Goal: Task Accomplishment & Management: Use online tool/utility

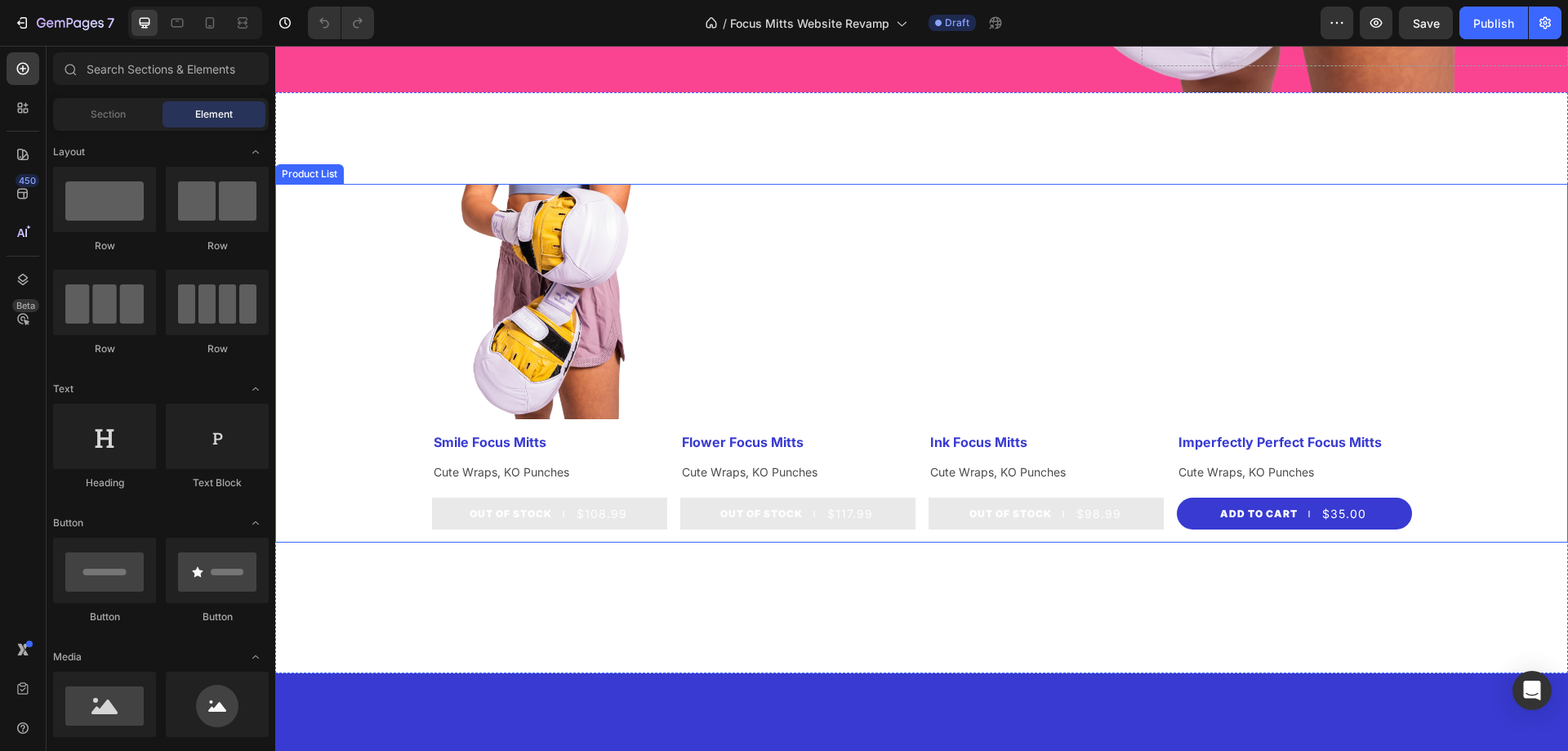
scroll to position [572, 0]
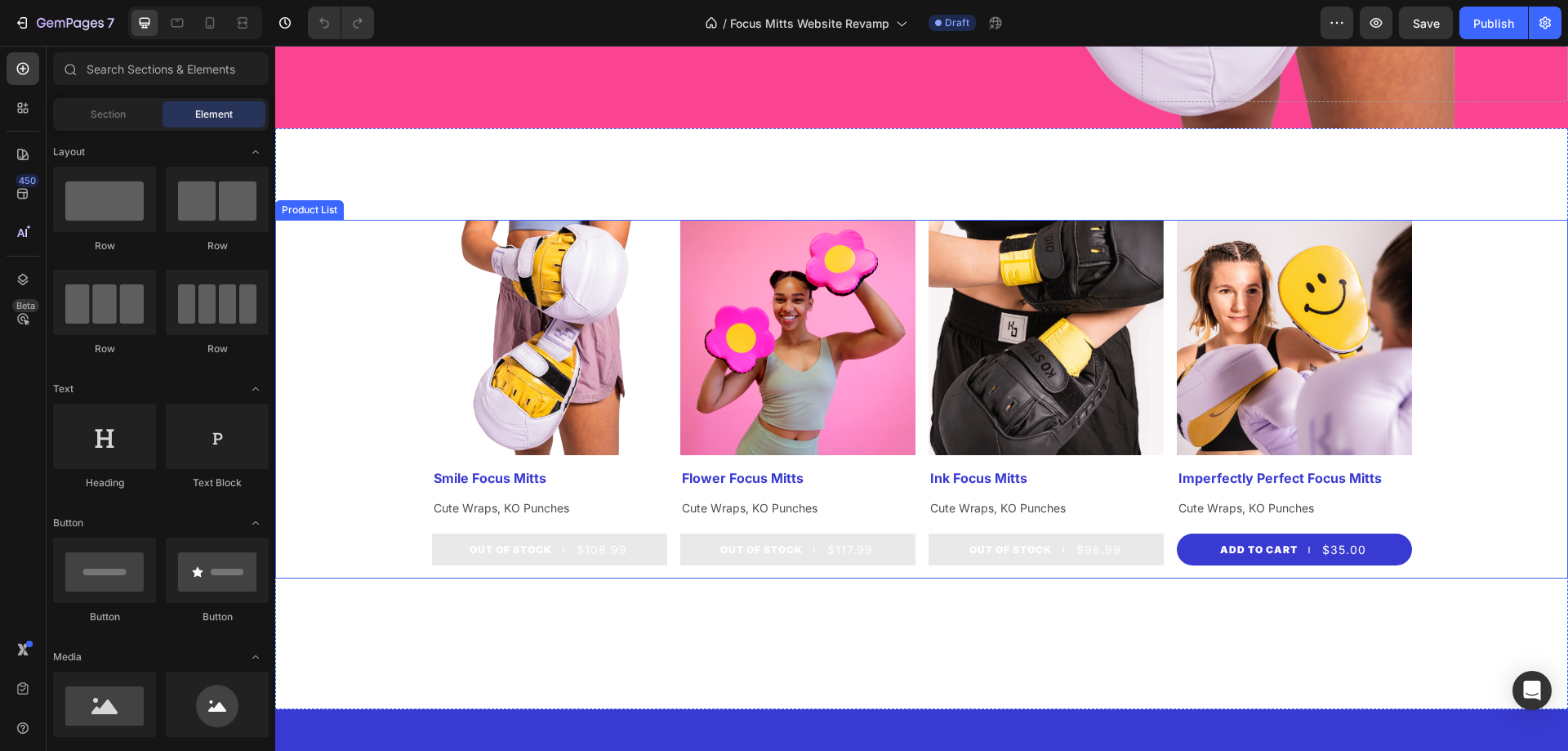
click at [1468, 336] on div "Product Images Smile Focus Mitts Product Title Cute Wraps, KO Punches Text Bloc…" at bounding box center [921, 399] width 1293 height 359
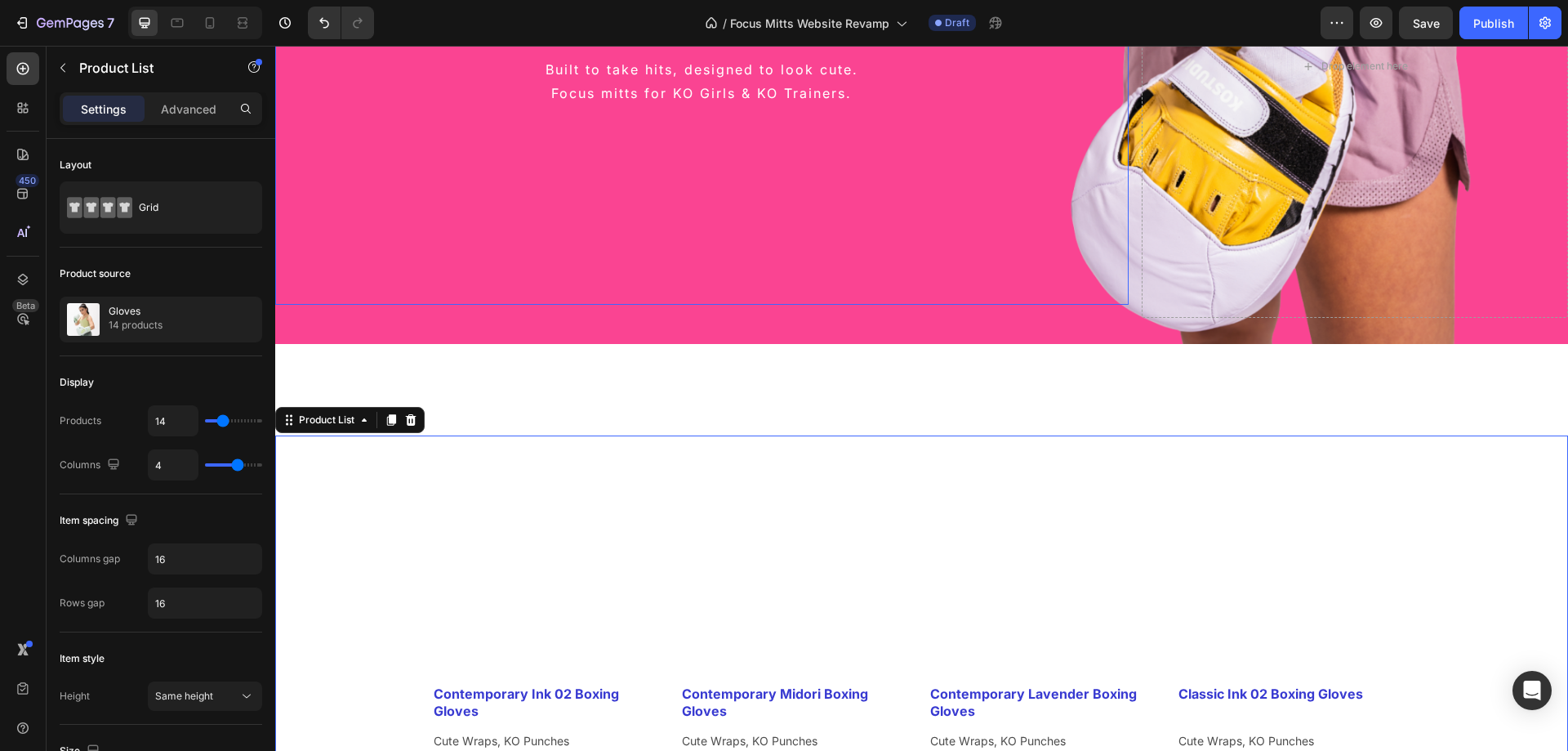
scroll to position [654, 0]
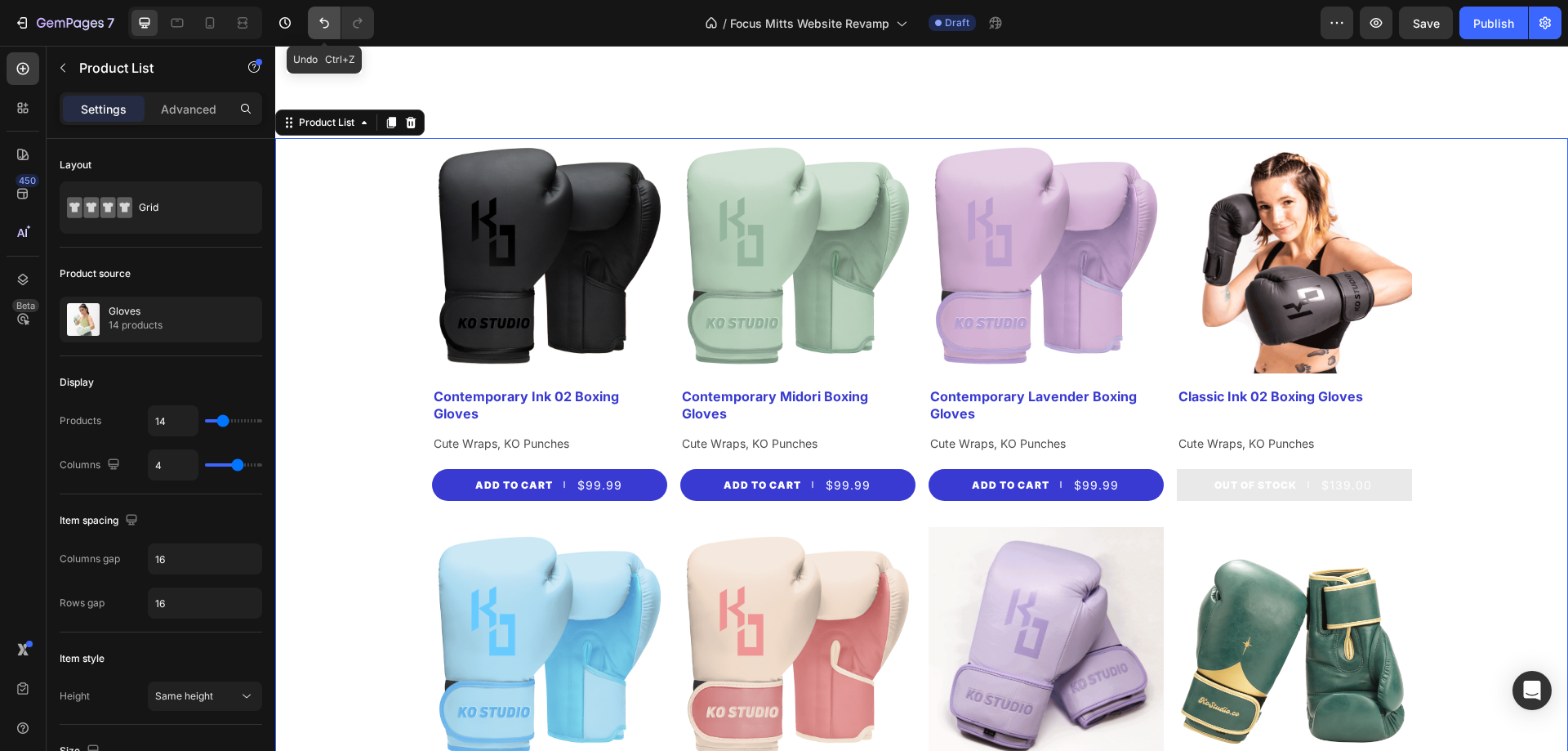
click at [319, 21] on icon "Undo/Redo" at bounding box center [324, 22] width 16 height 16
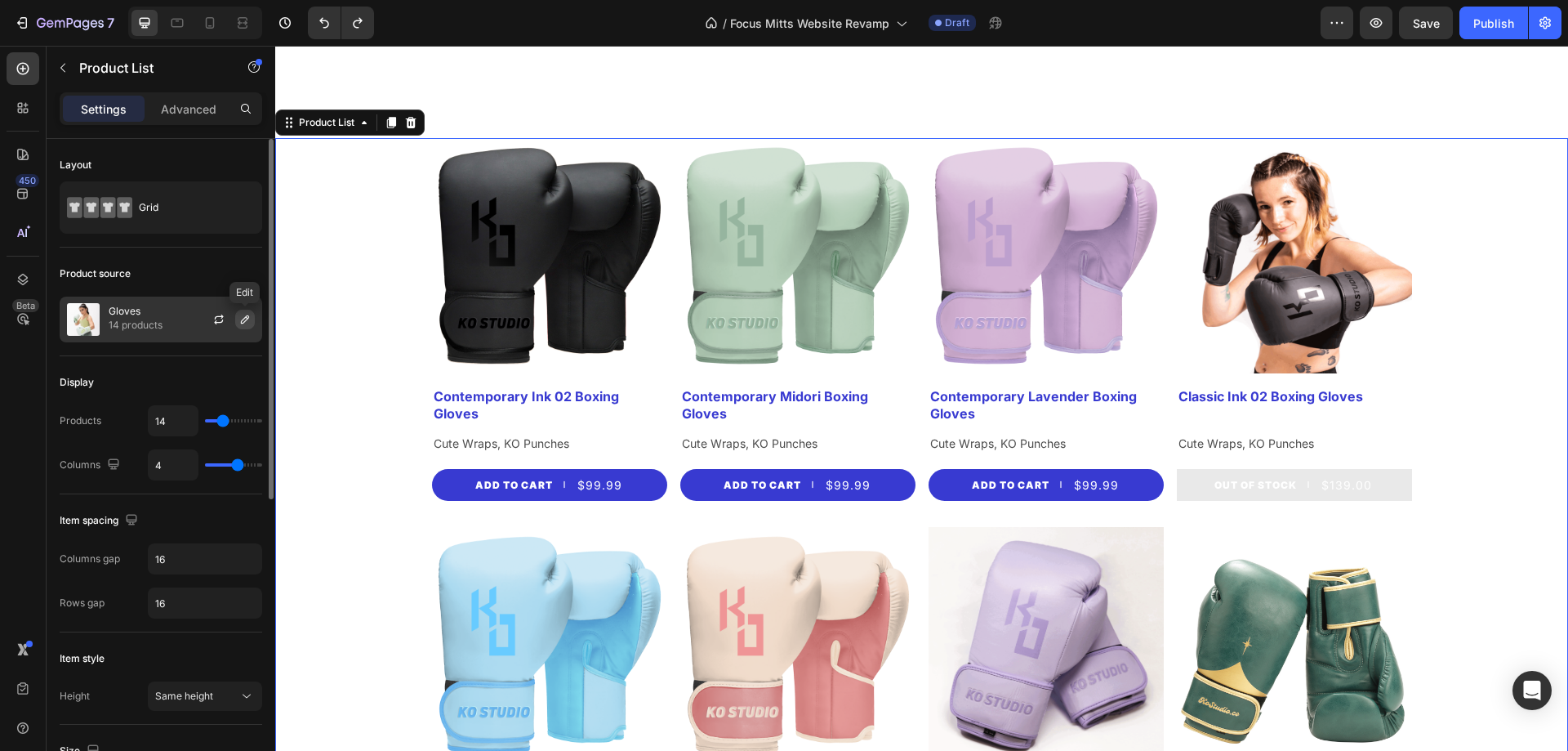
click at [246, 325] on icon "button" at bounding box center [245, 319] width 13 height 13
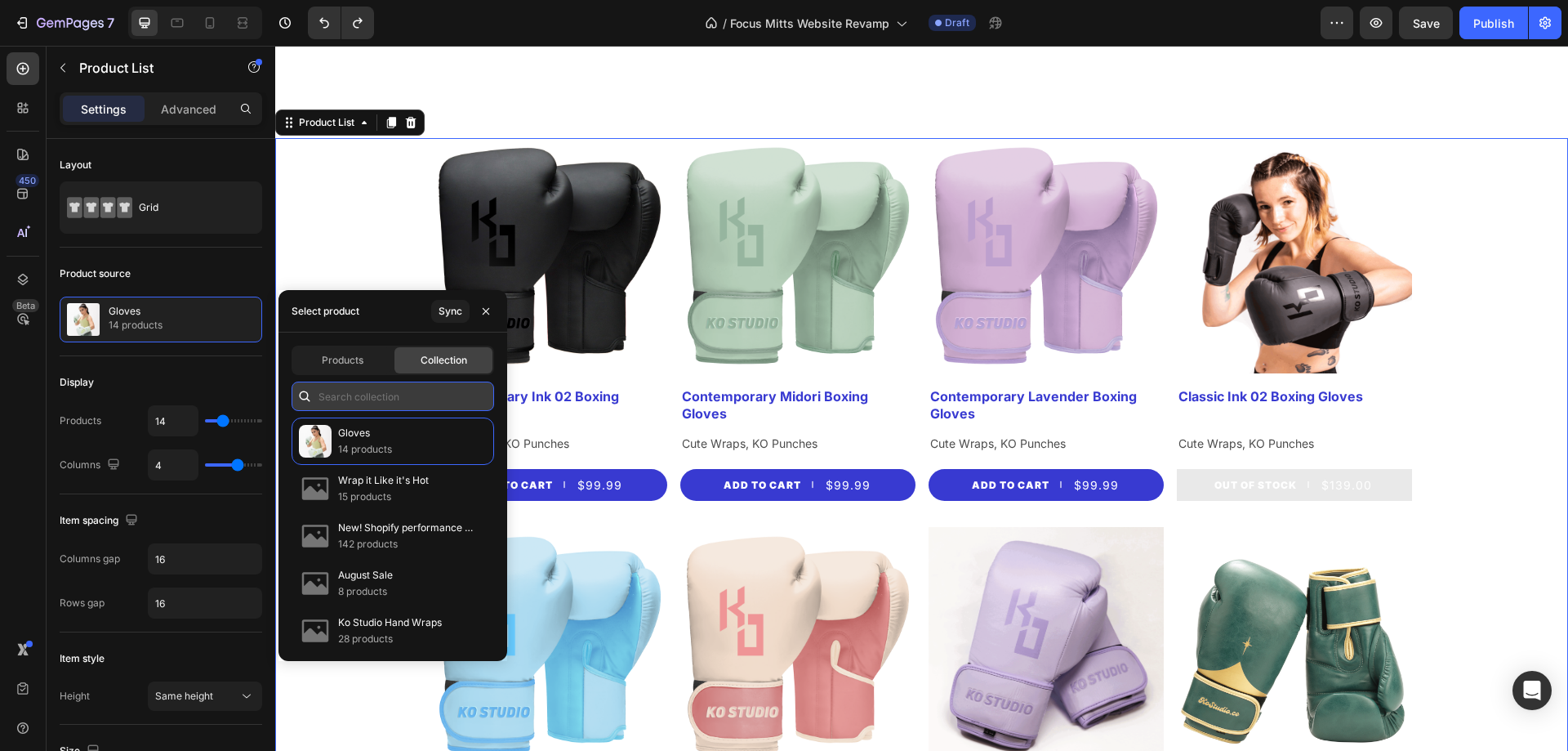
click at [412, 398] on input "text" at bounding box center [393, 396] width 203 height 29
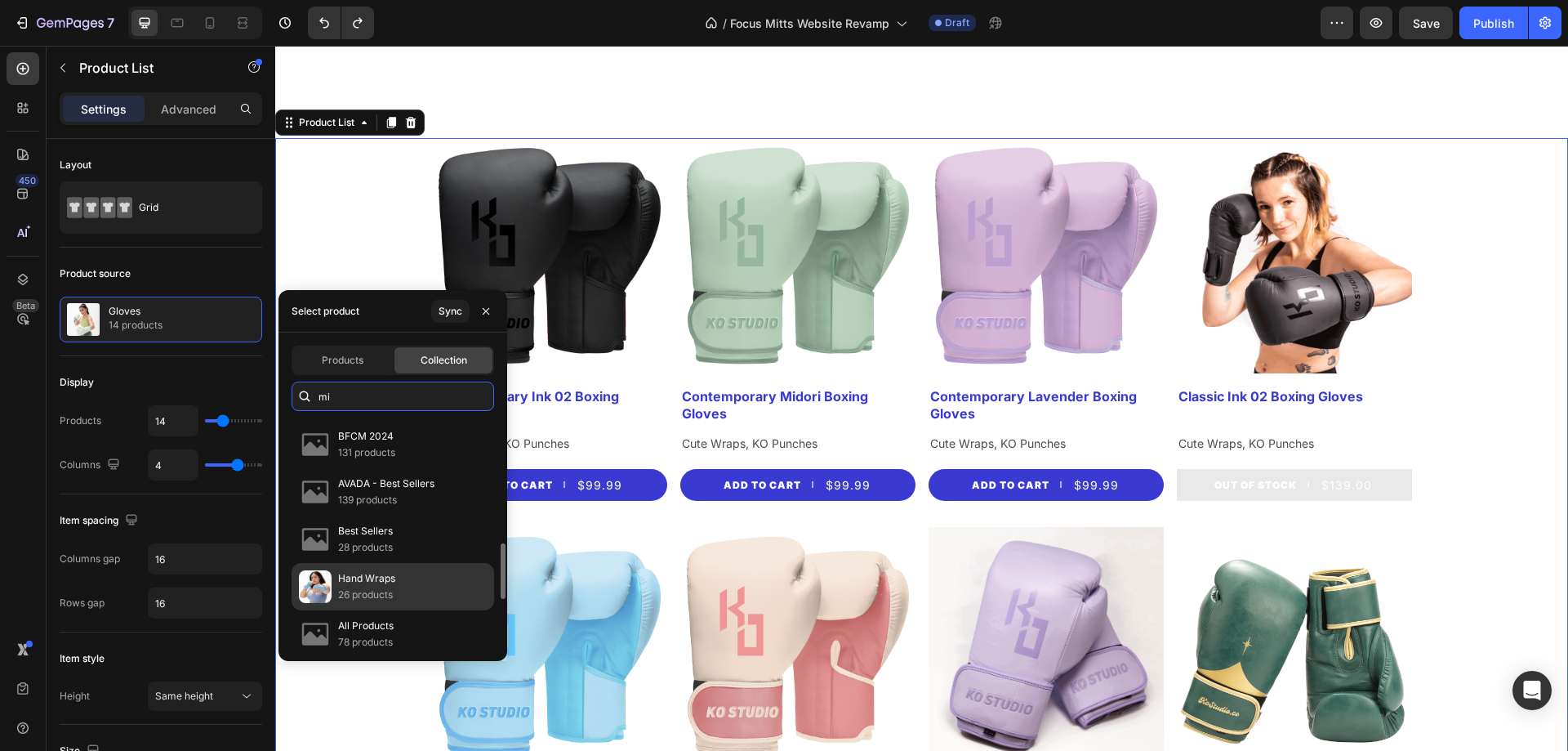
scroll to position [0, 0]
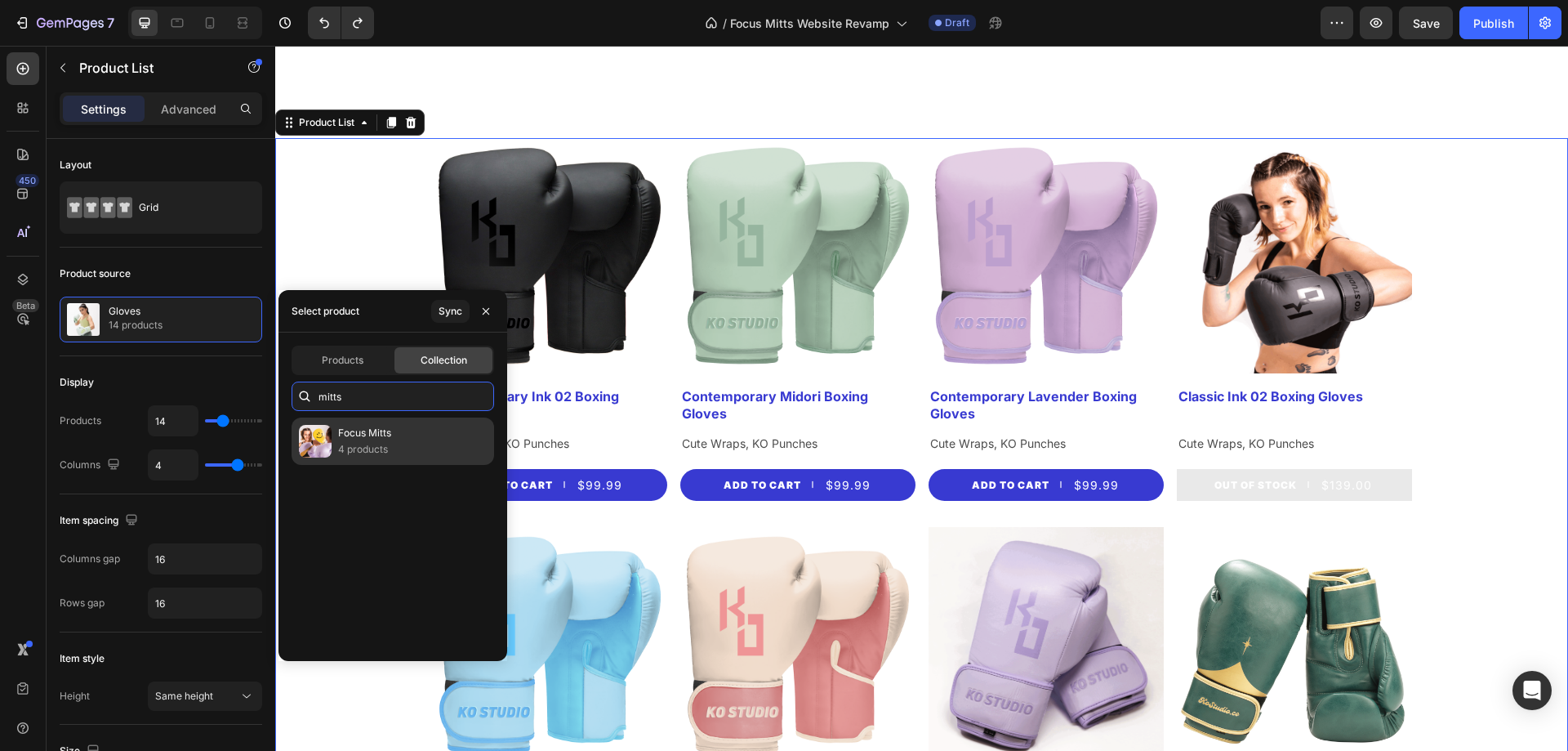
type input "mitts"
click at [382, 456] on p "4 products" at bounding box center [365, 448] width 53 height 16
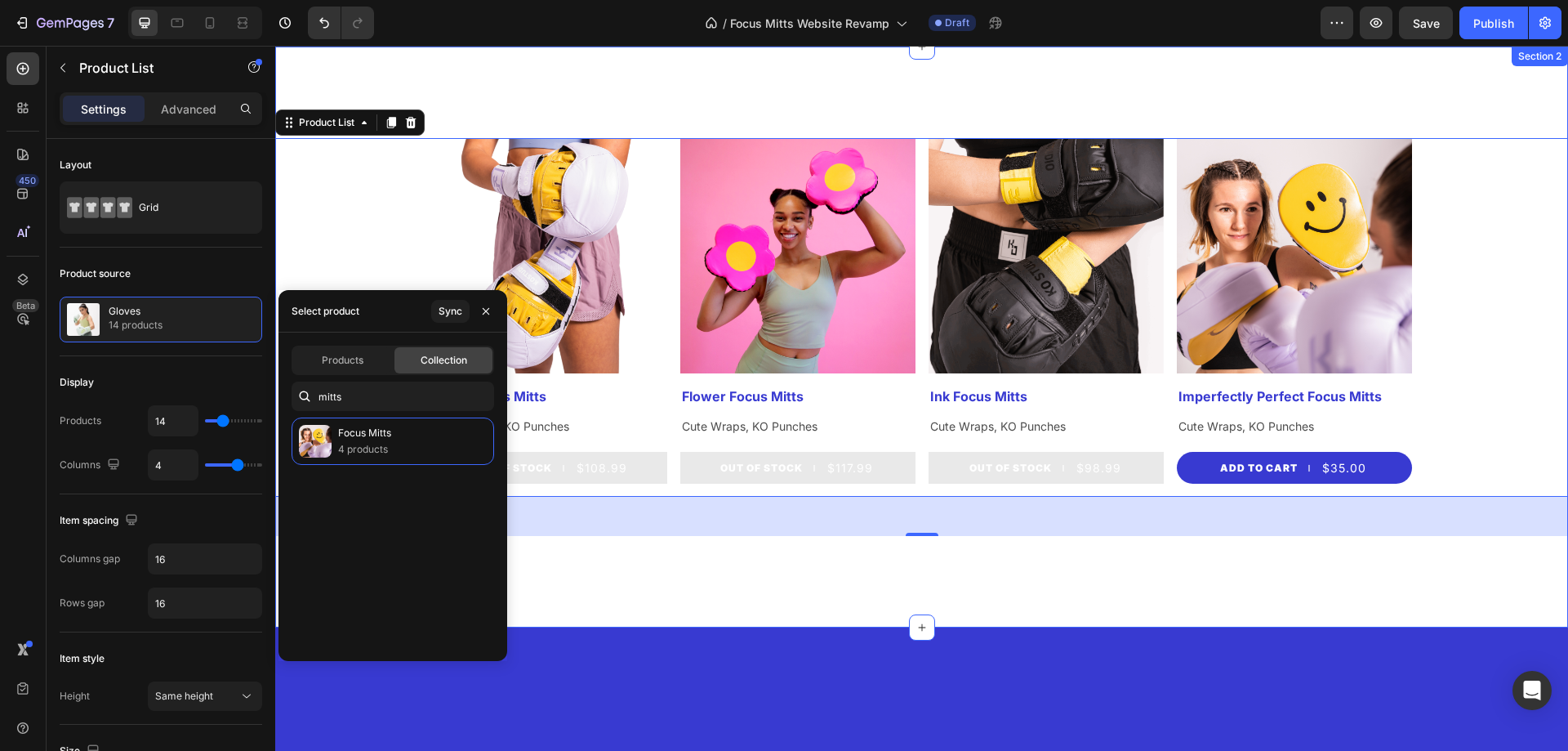
click at [814, 591] on div "Product Images Smile Focus Mitts Product Title Cute Wraps, KO Punches Text Bloc…" at bounding box center [921, 337] width 1293 height 581
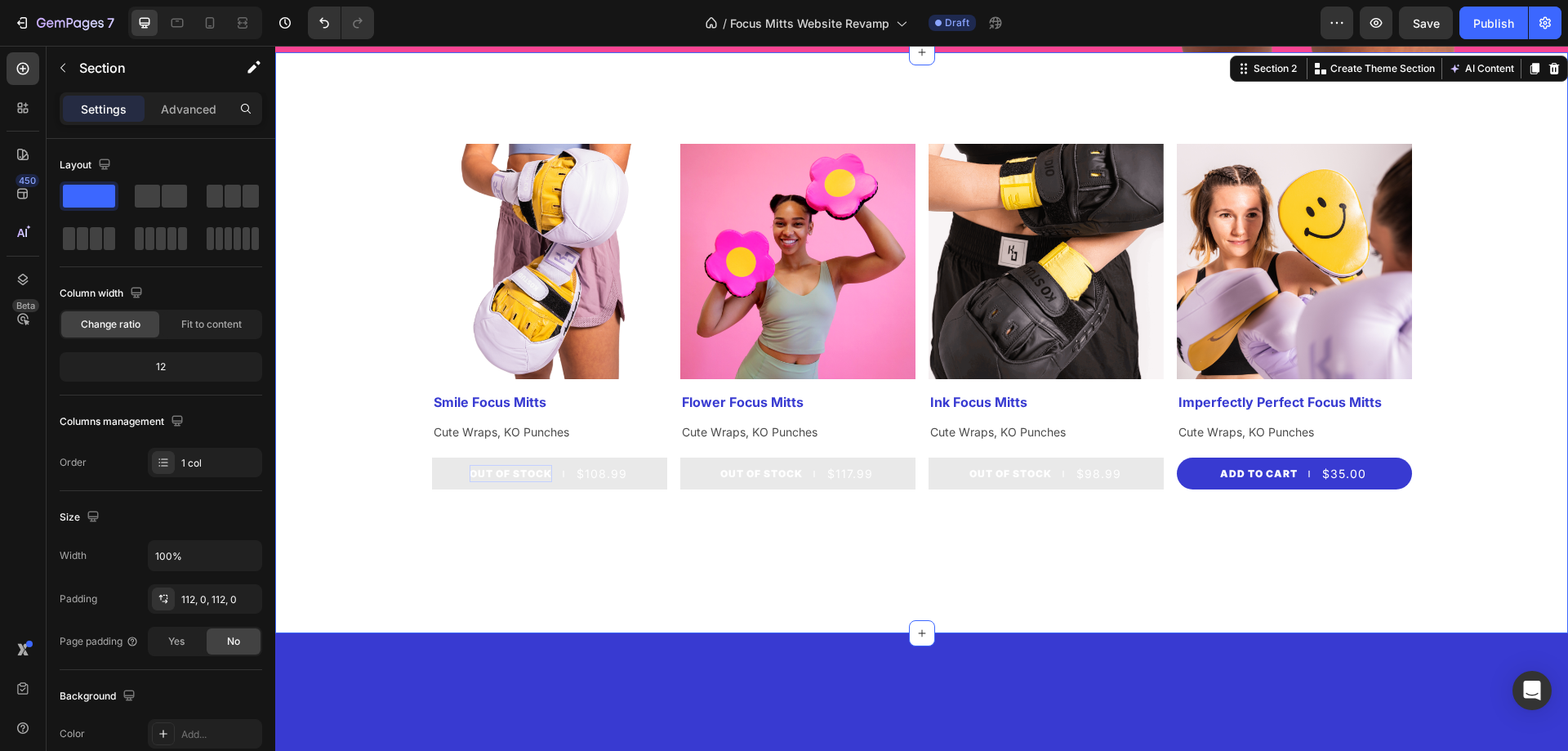
scroll to position [654, 0]
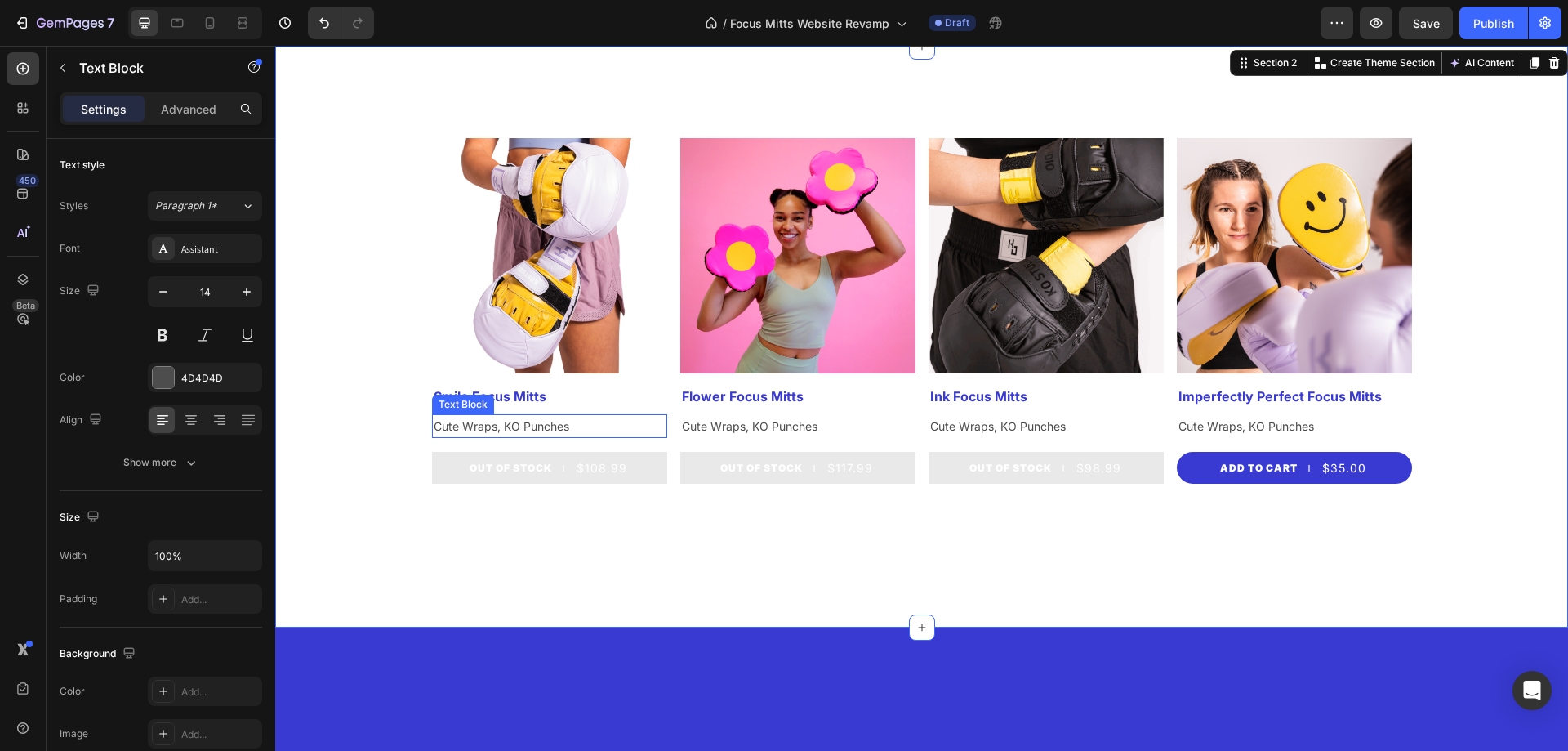
click at [539, 430] on p "Cute Wraps, KO Punches" at bounding box center [550, 426] width 232 height 20
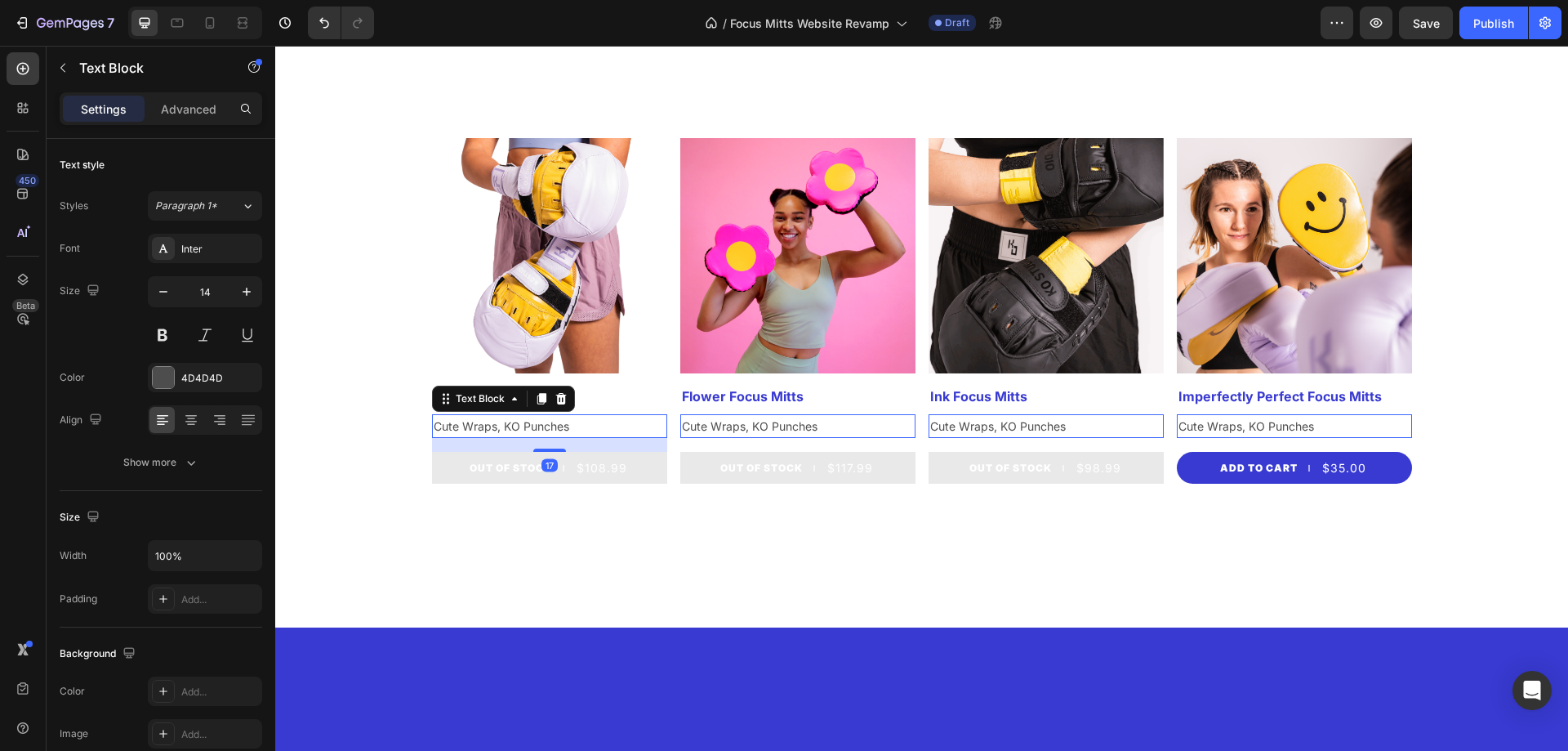
click at [588, 427] on p "Cute Wraps, KO Punches" at bounding box center [550, 426] width 232 height 20
click at [605, 425] on p "Cute Wraps, KO Punchesd" at bounding box center [550, 426] width 232 height 20
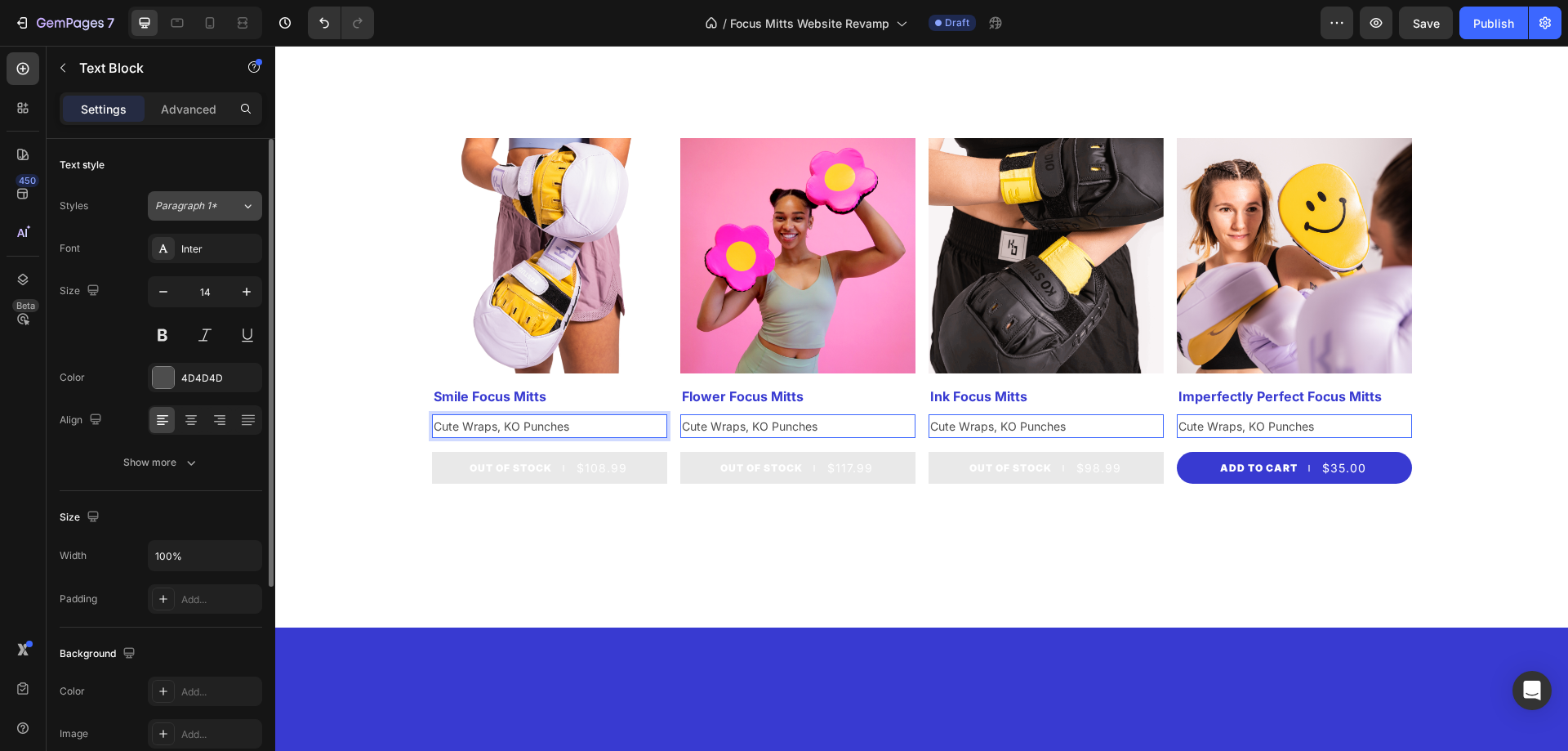
click at [211, 216] on button "Paragraph 1*" at bounding box center [205, 205] width 114 height 29
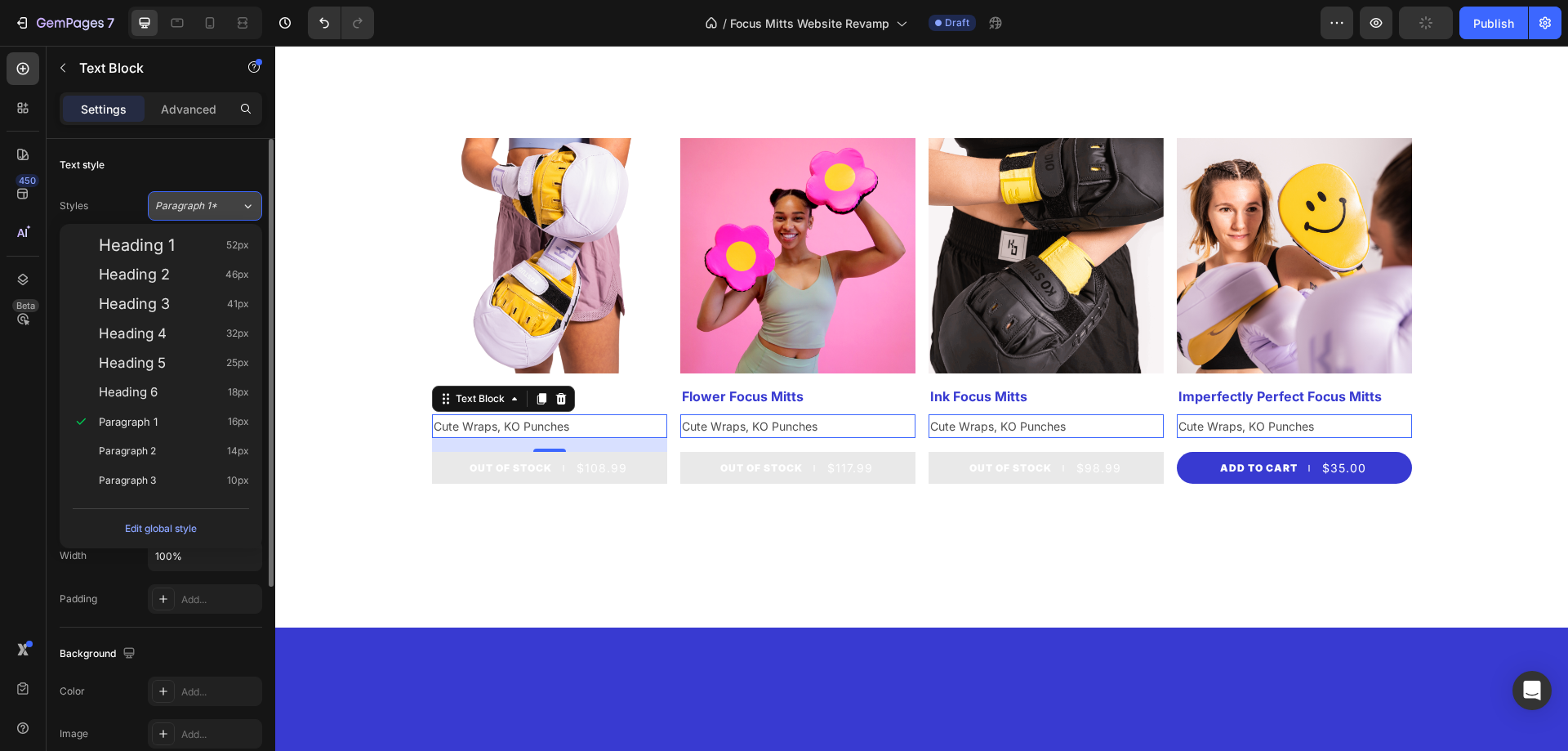
click at [211, 216] on button "Paragraph 1*" at bounding box center [205, 205] width 114 height 29
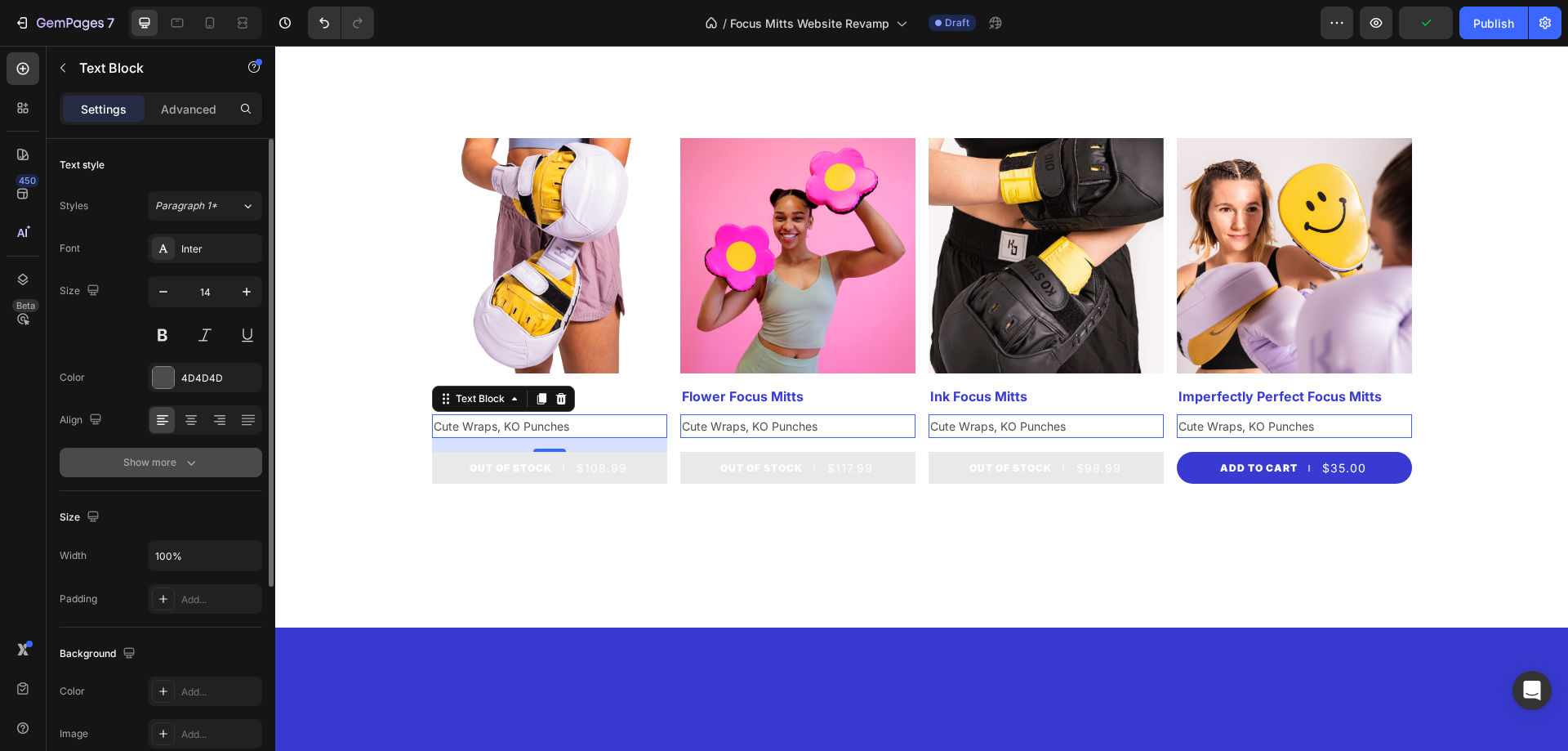
click at [205, 470] on button "Show more" at bounding box center [161, 462] width 203 height 29
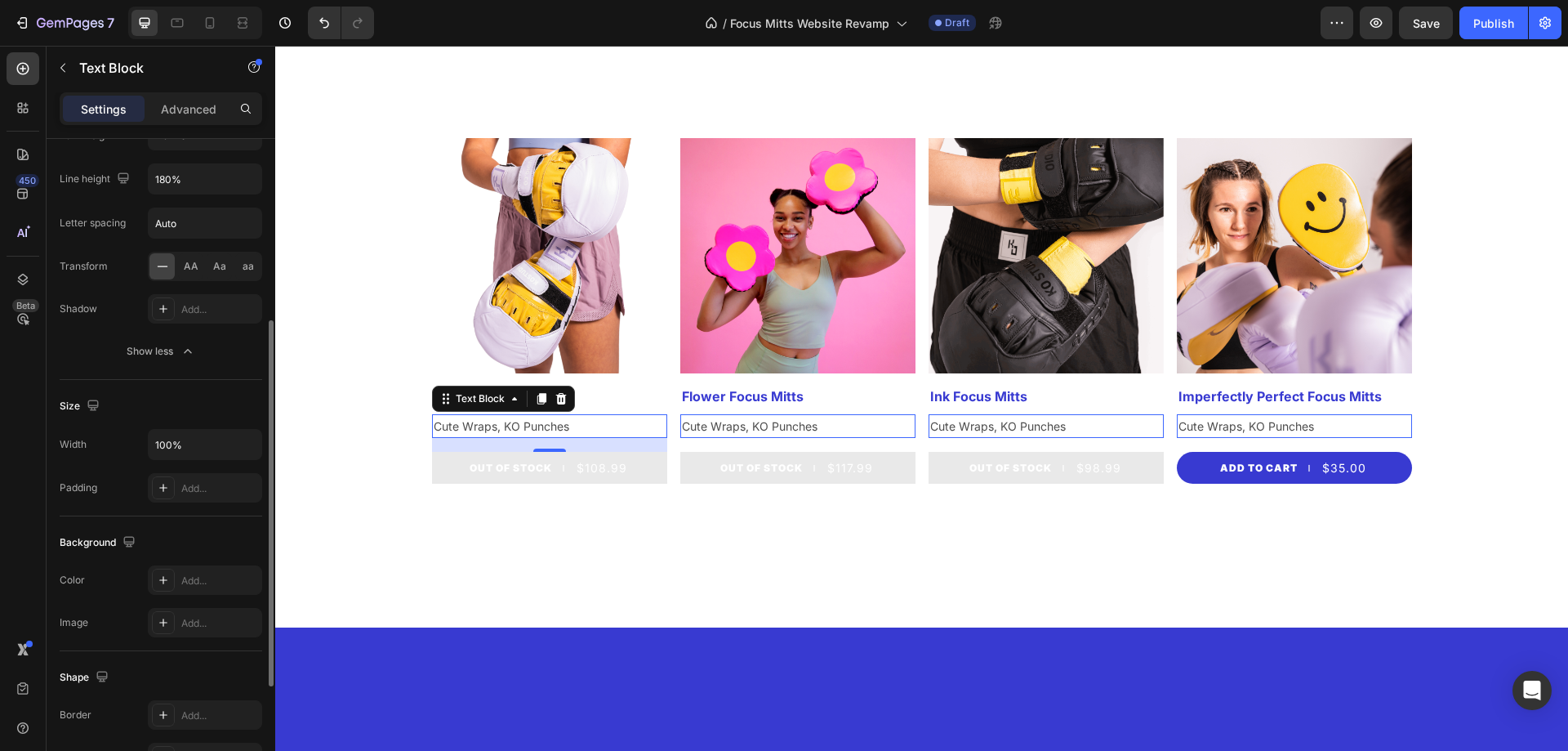
scroll to position [525, 0]
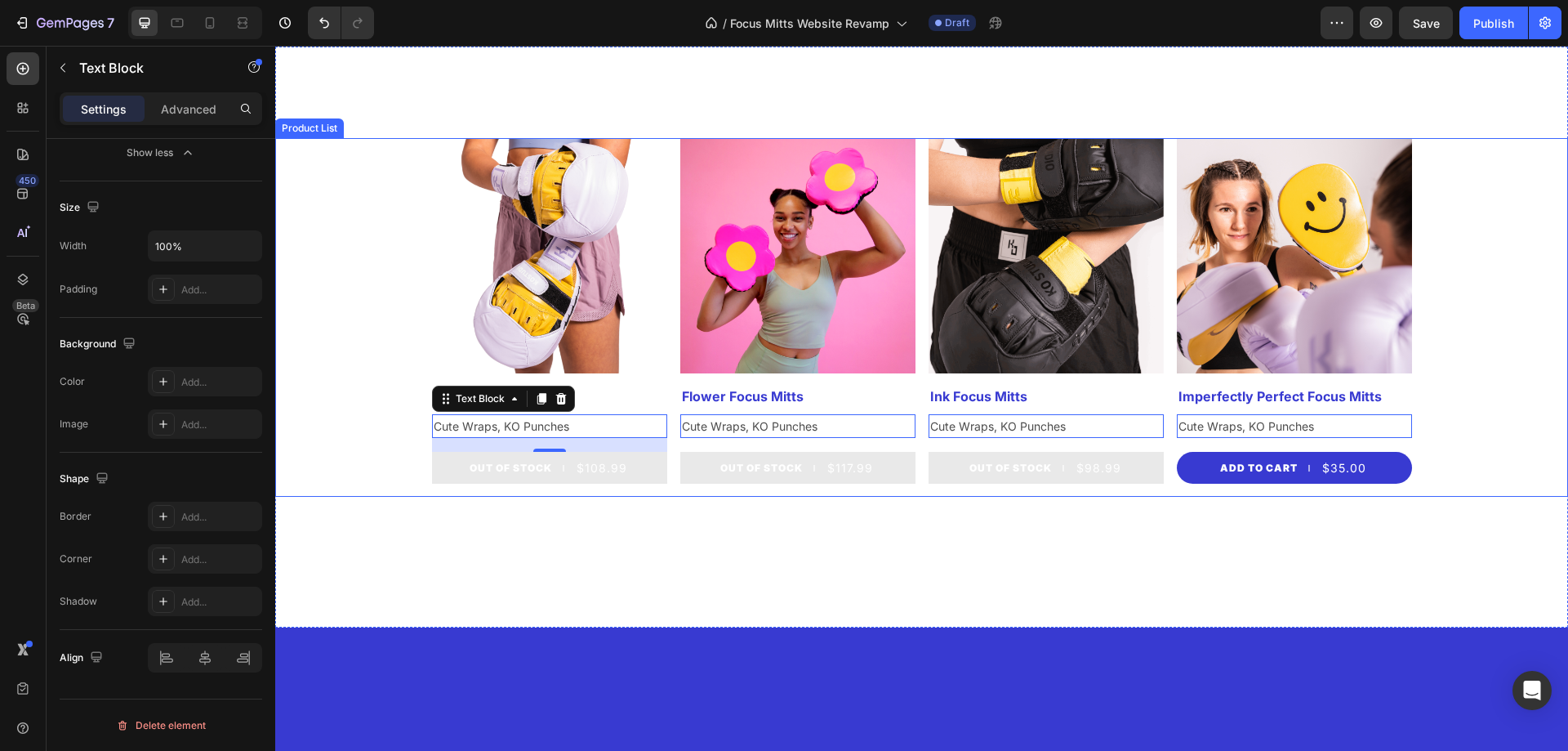
click at [396, 484] on div "Product Images Smile Focus Mitts Product Title Cute Wraps, KO Punches Text Bloc…" at bounding box center [921, 317] width 1293 height 359
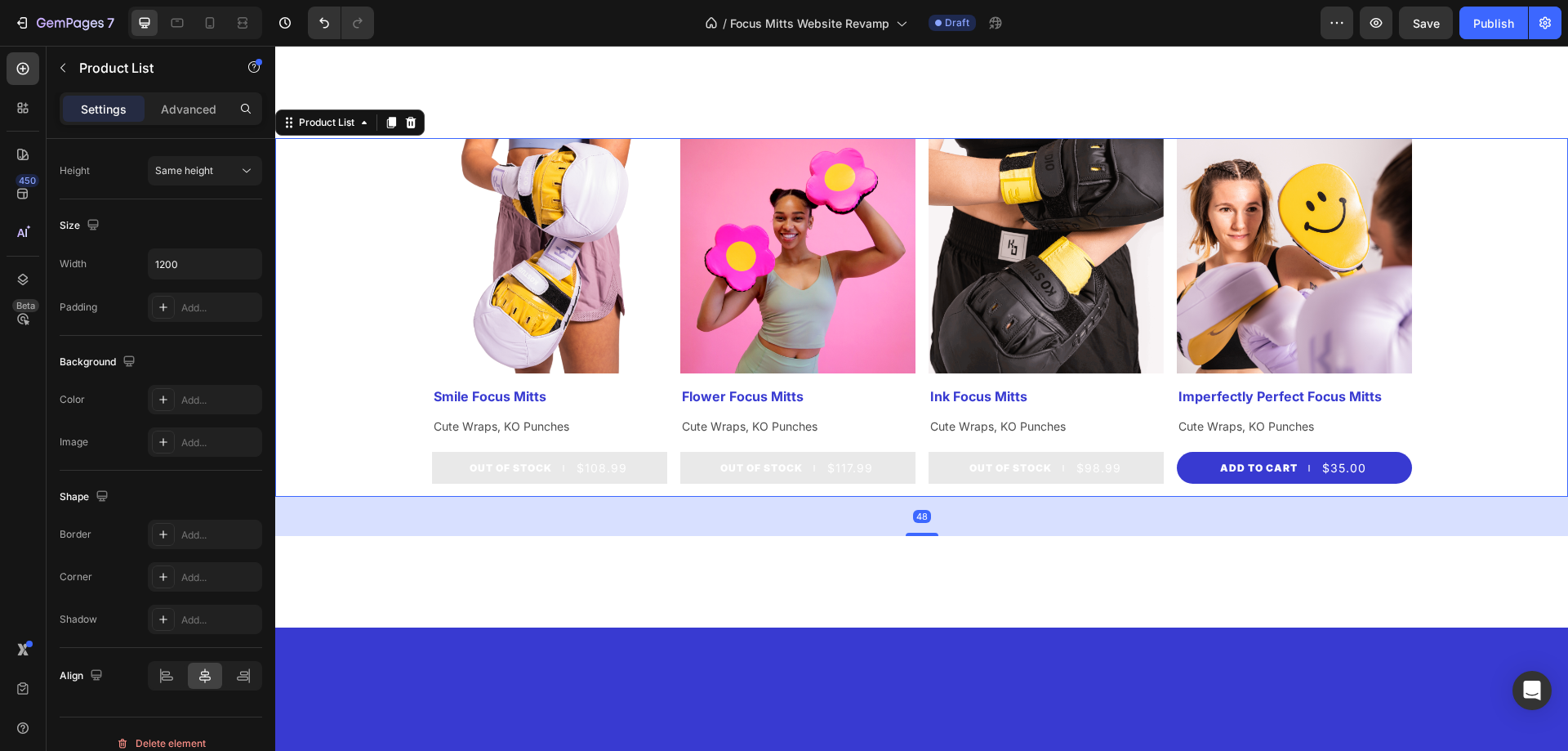
scroll to position [0, 0]
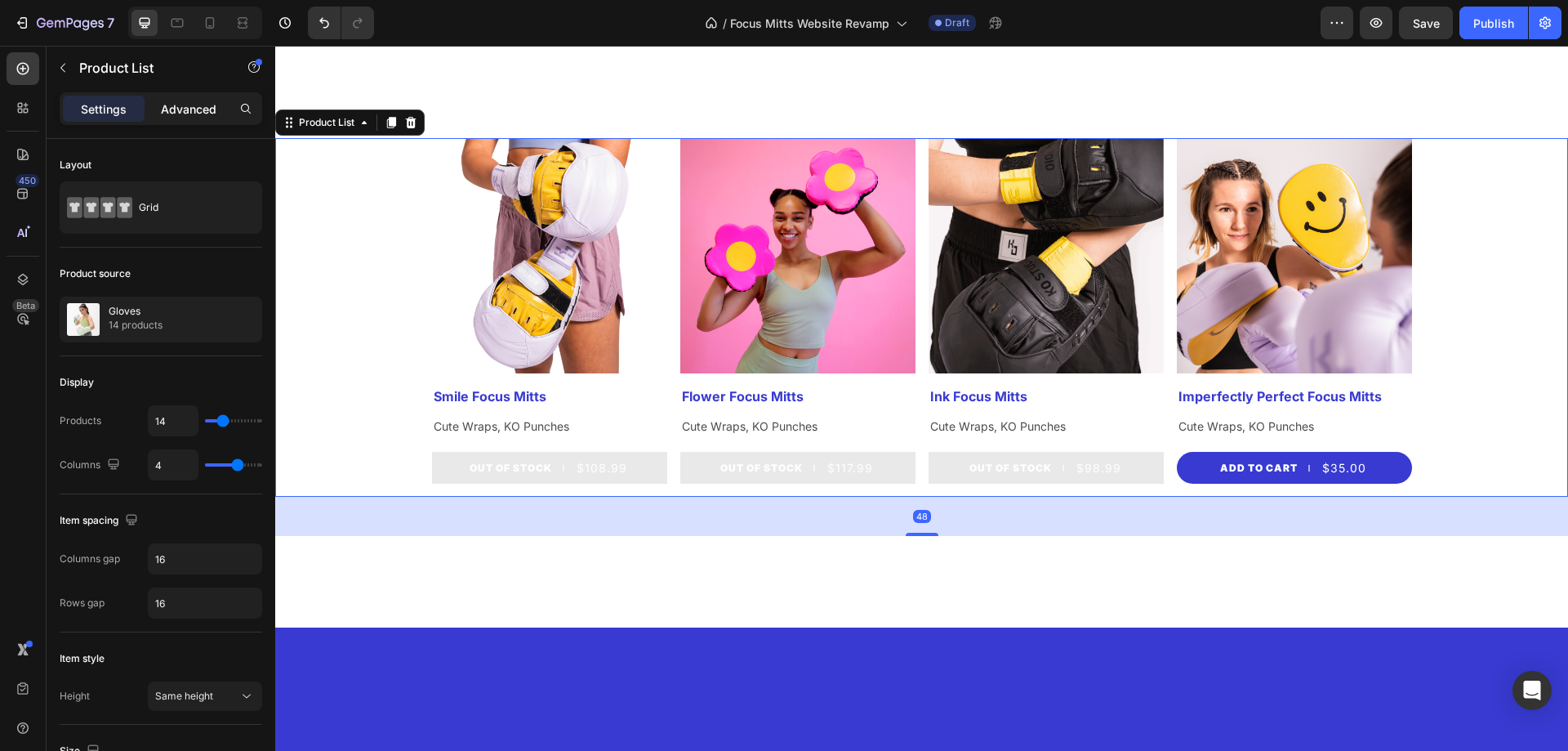
click at [190, 112] on p "Advanced" at bounding box center [188, 109] width 55 height 17
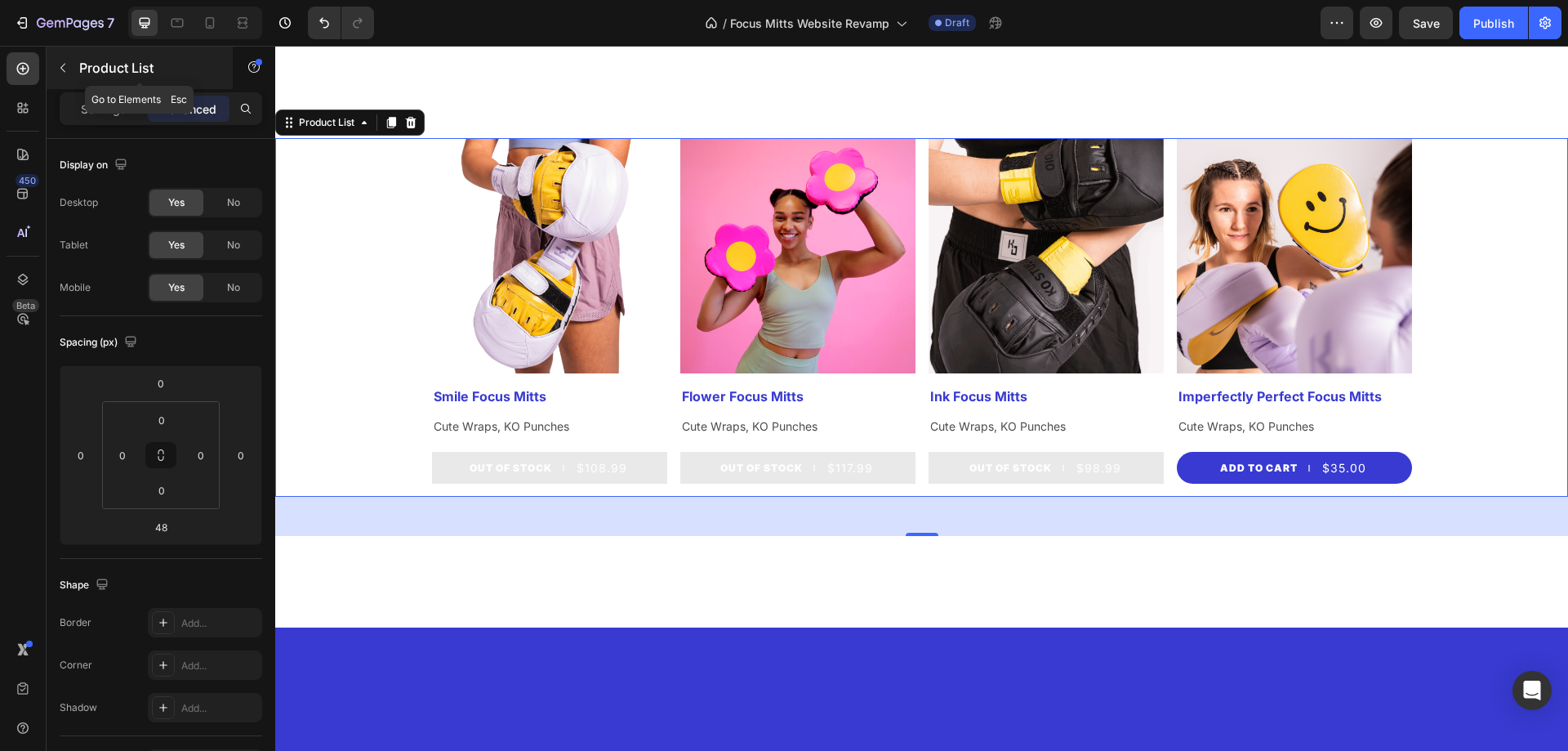
click at [57, 72] on icon "button" at bounding box center [62, 67] width 13 height 13
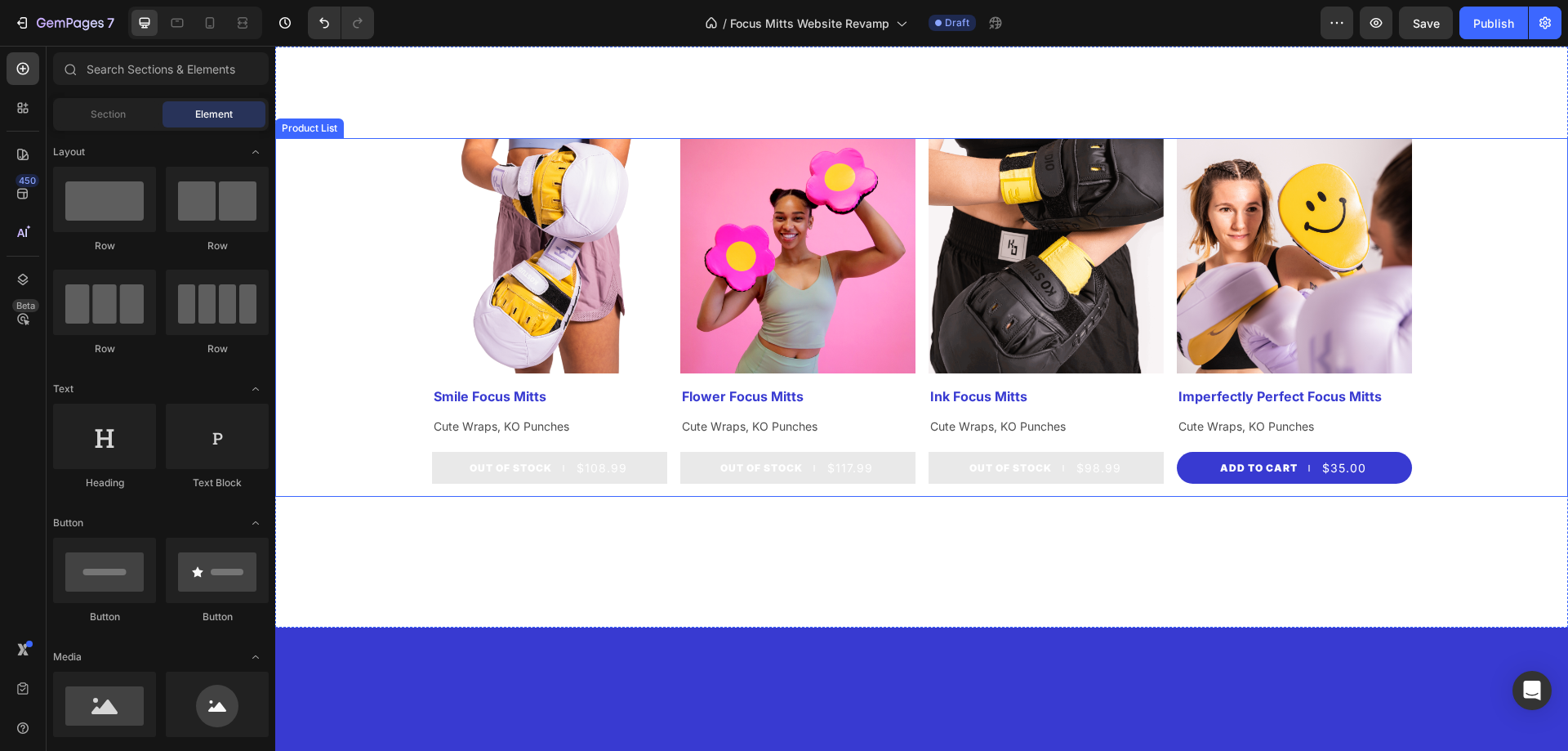
click at [415, 434] on div "Product Images Smile Focus Mitts Product Title Cute Wraps, KO Punches Text Bloc…" at bounding box center [921, 317] width 1293 height 359
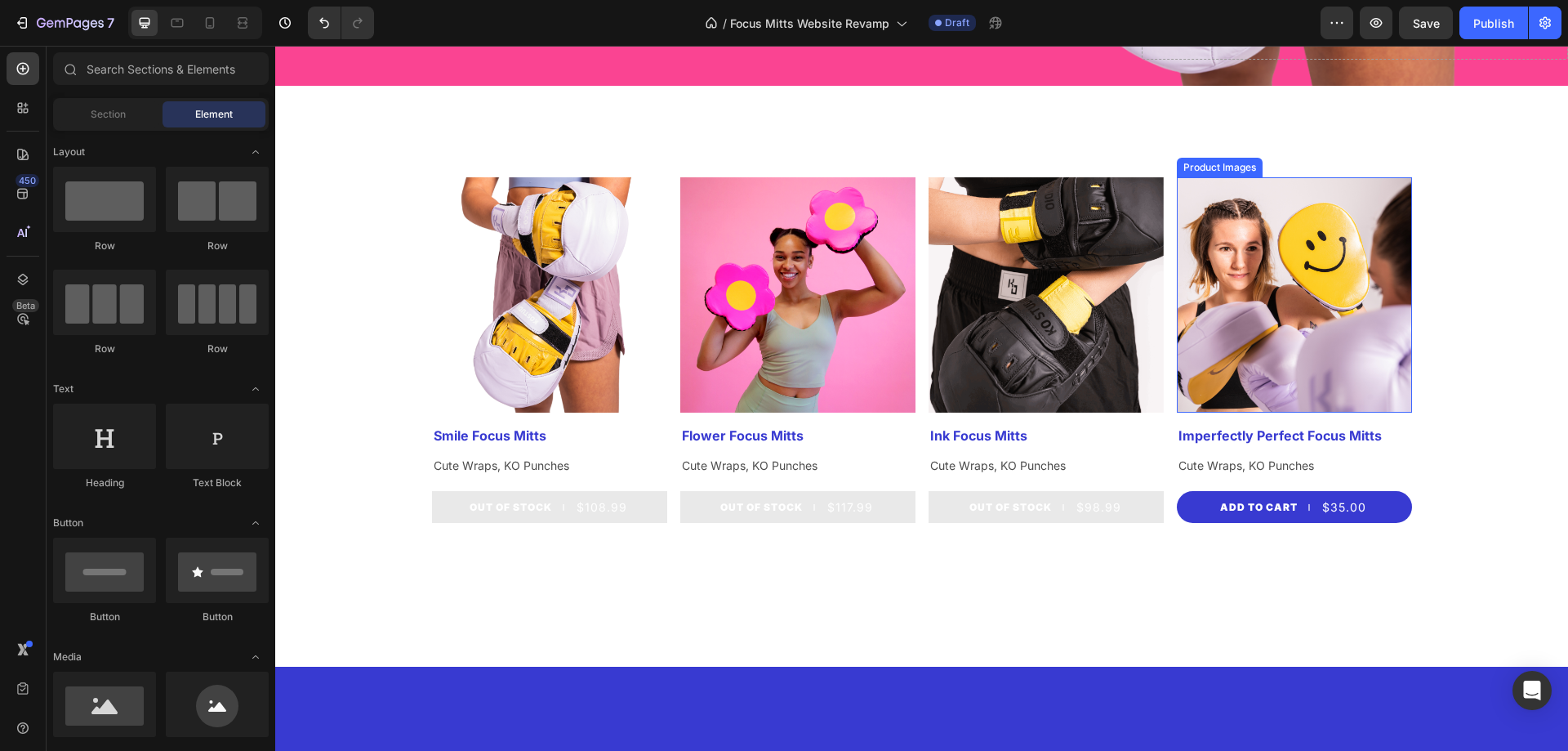
scroll to position [616, 0]
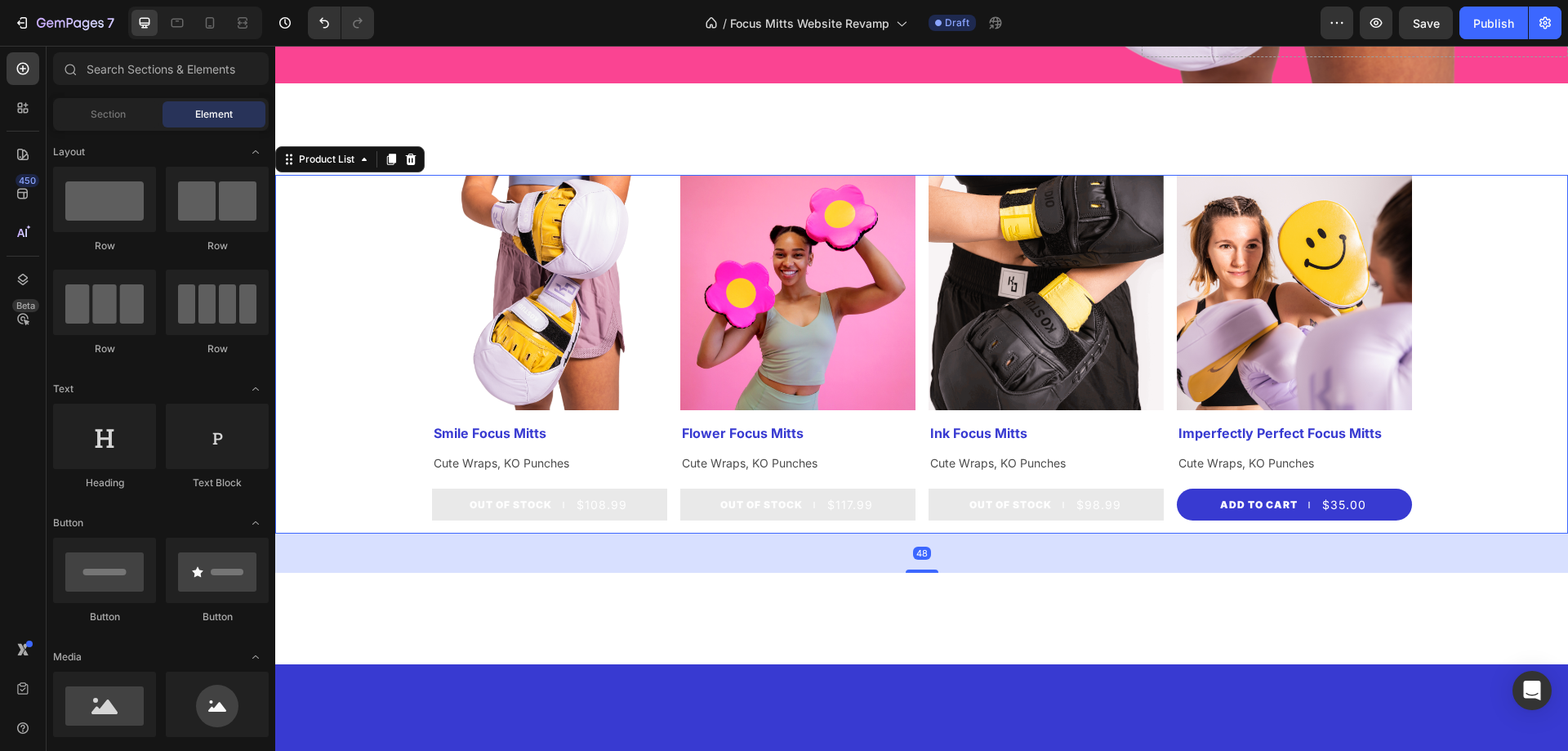
click at [373, 404] on div "Product Images Smile Focus Mitts Product Title Cute Wraps, KO Punches Text Bloc…" at bounding box center [921, 354] width 1293 height 359
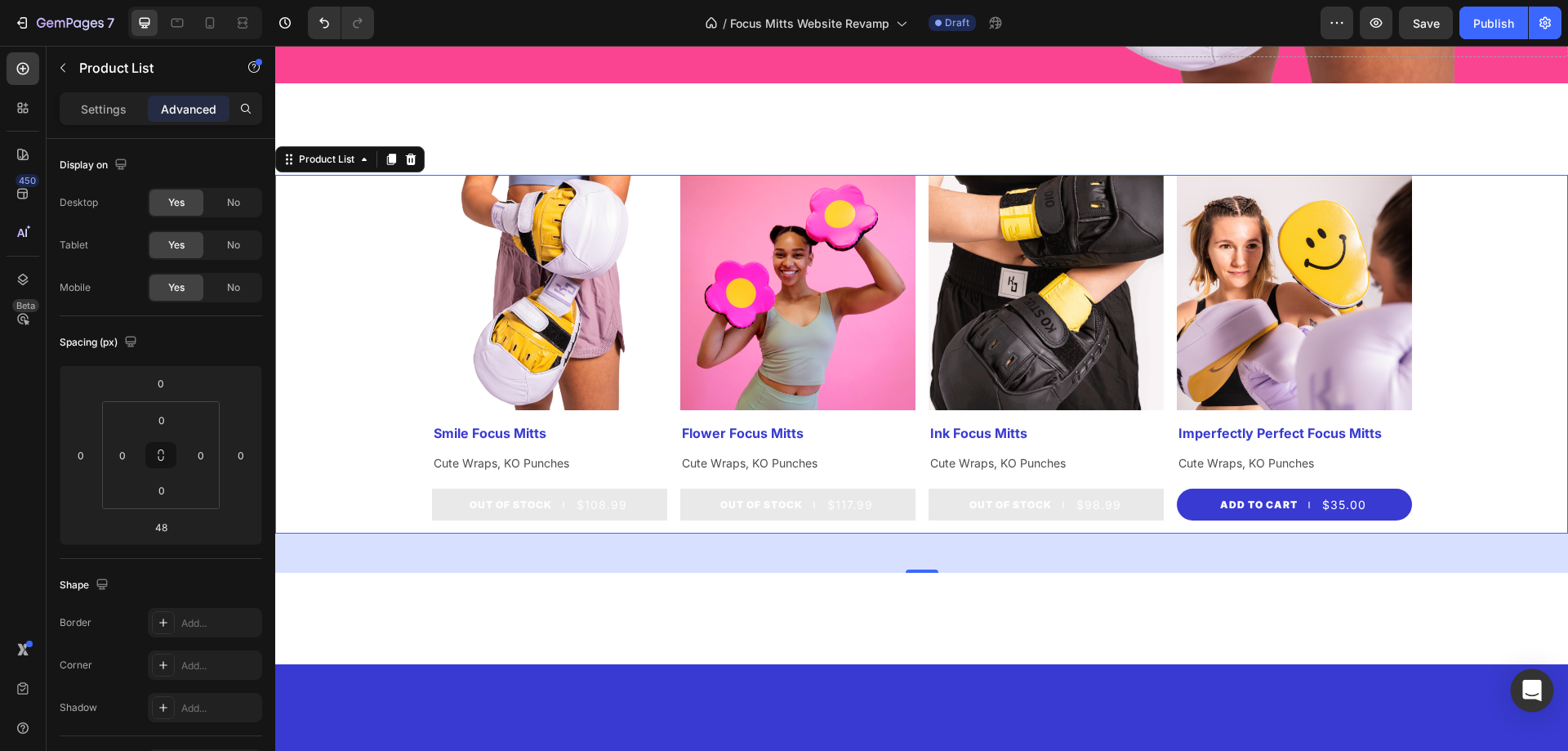
click at [1536, 693] on icon "Open Intercom Messenger" at bounding box center [1531, 690] width 21 height 21
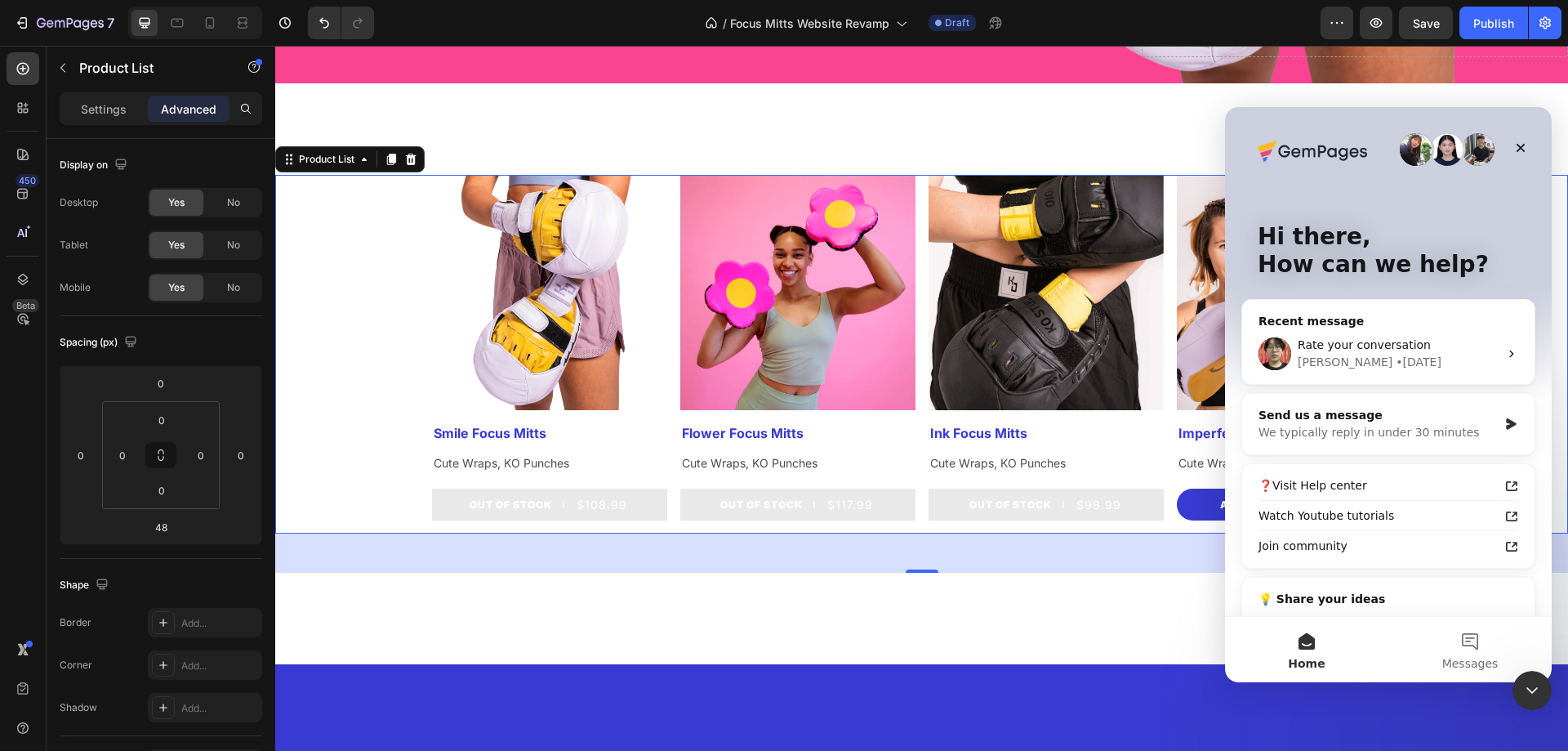
scroll to position [0, 0]
click at [1466, 661] on span "Messages" at bounding box center [1470, 662] width 56 height 11
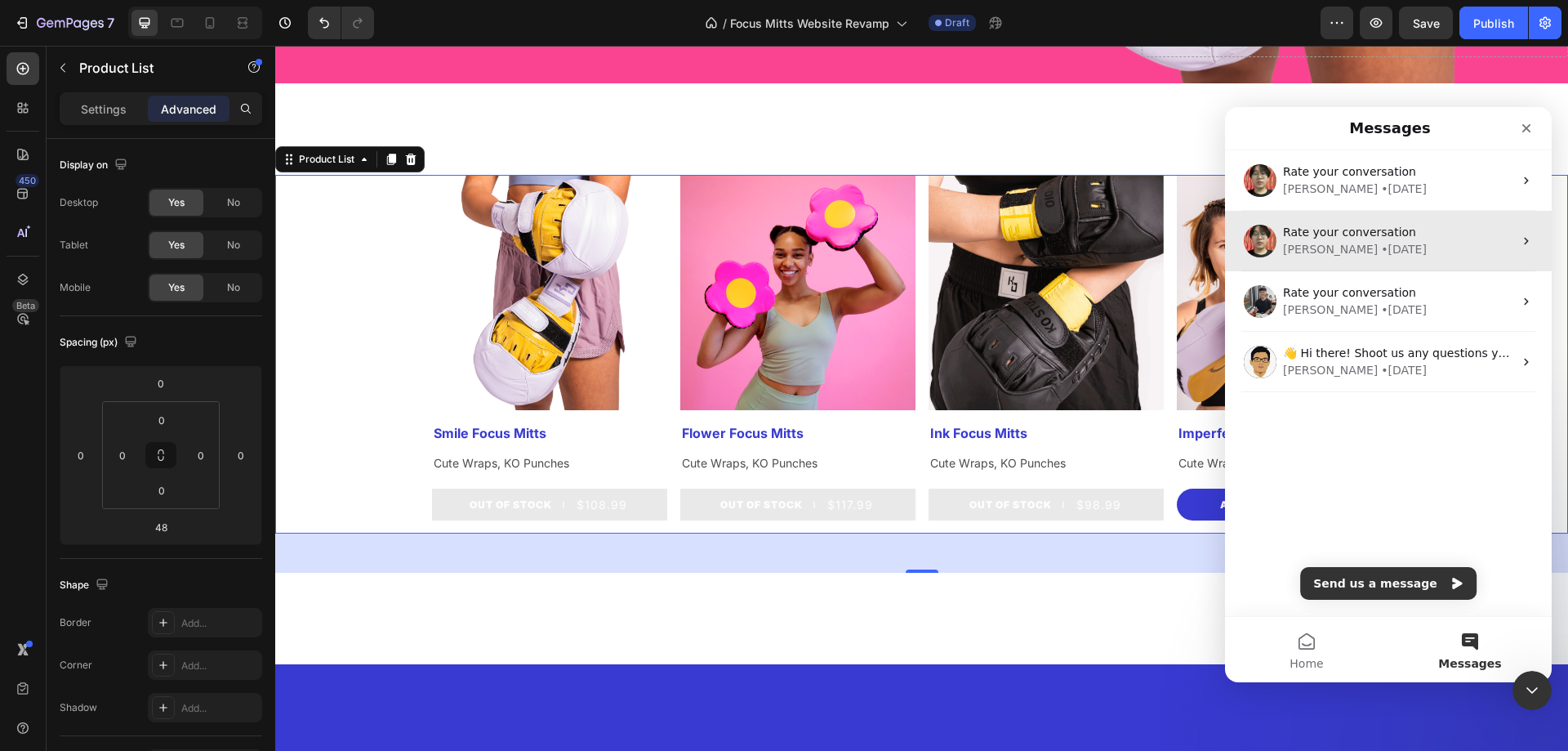
click at [1391, 246] on div "Ethan • 2w ago" at bounding box center [1398, 250] width 230 height 17
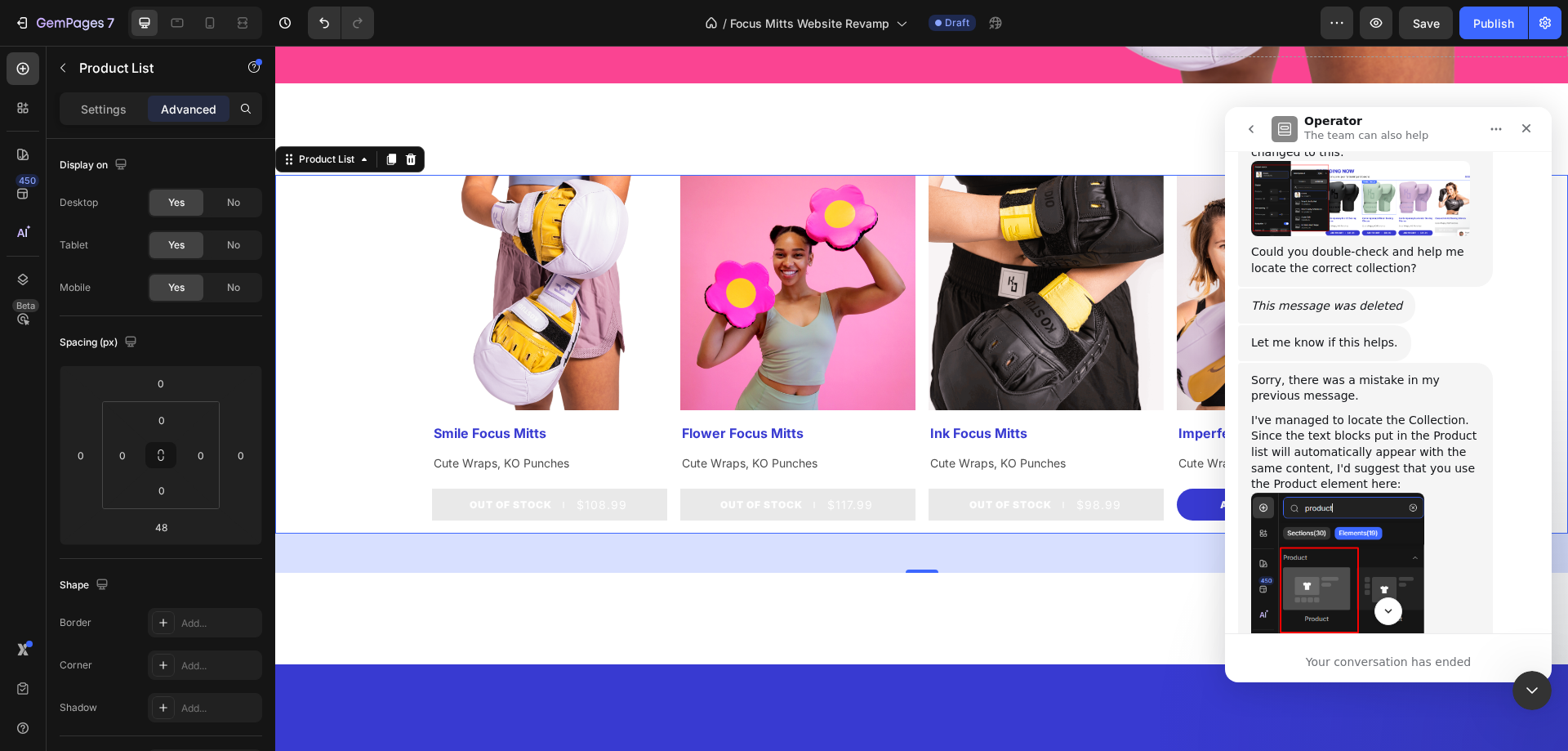
scroll to position [1955, 0]
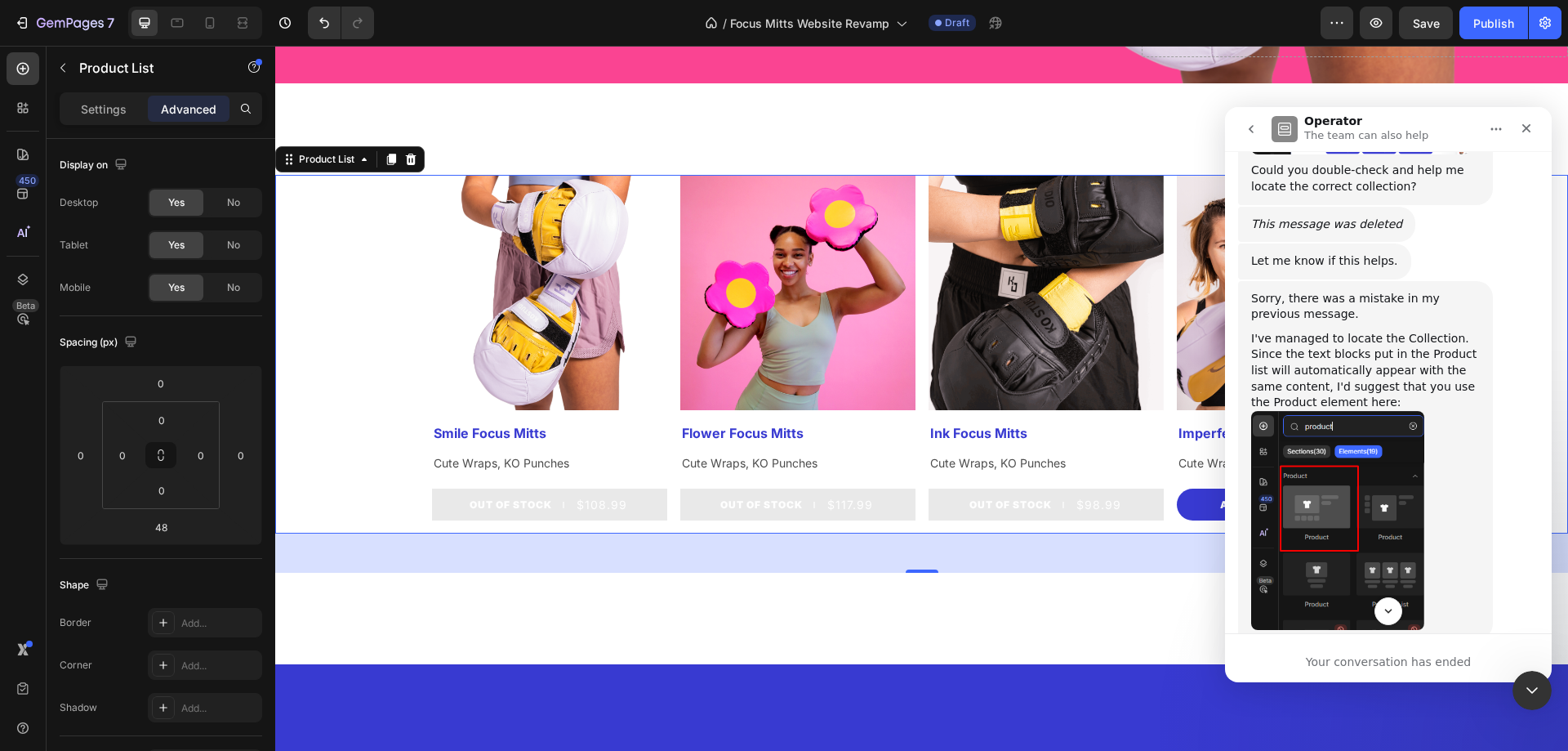
click at [1257, 130] on icon "go back" at bounding box center [1250, 129] width 13 height 13
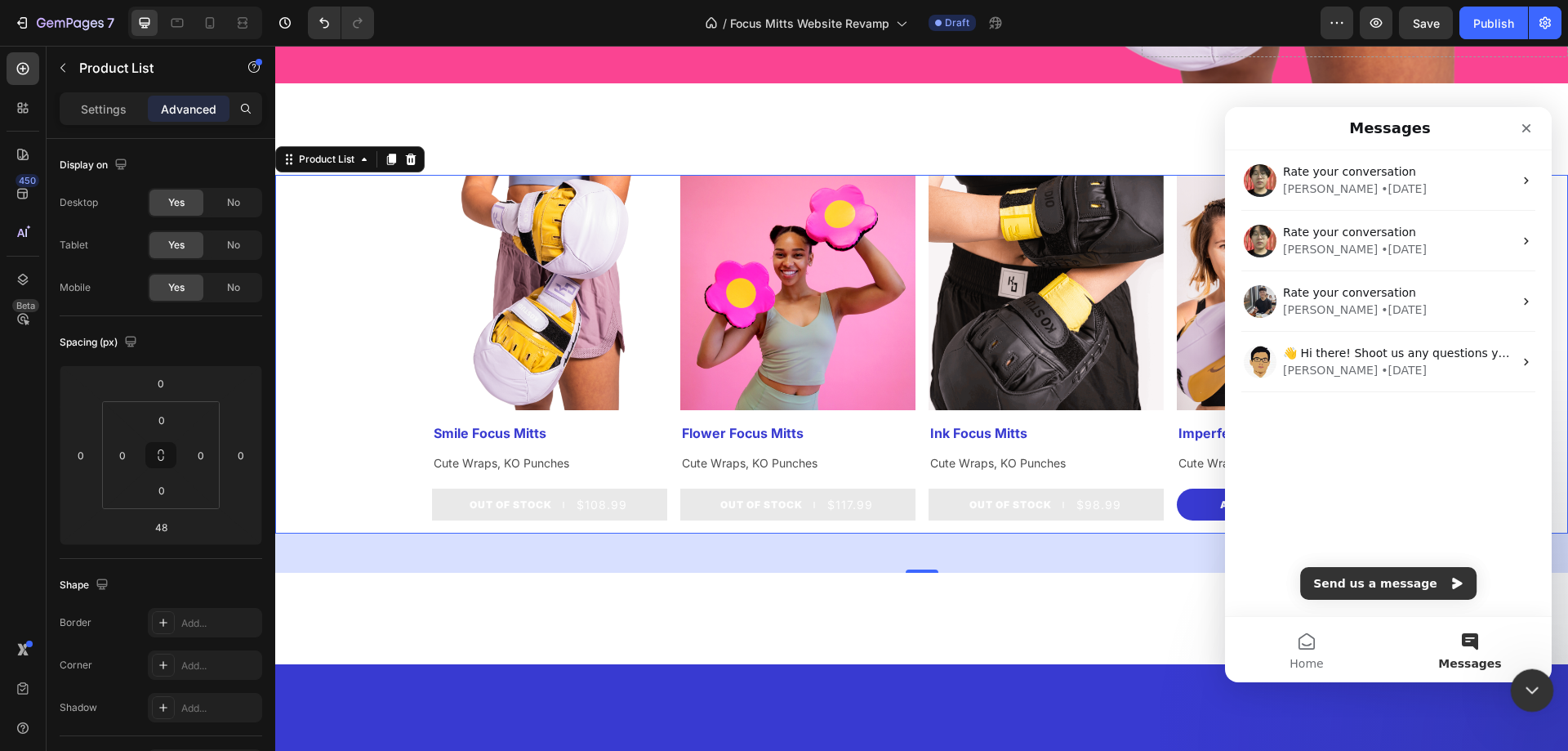
click at [1530, 690] on icon "Close Intercom Messenger" at bounding box center [1529, 688] width 11 height 7
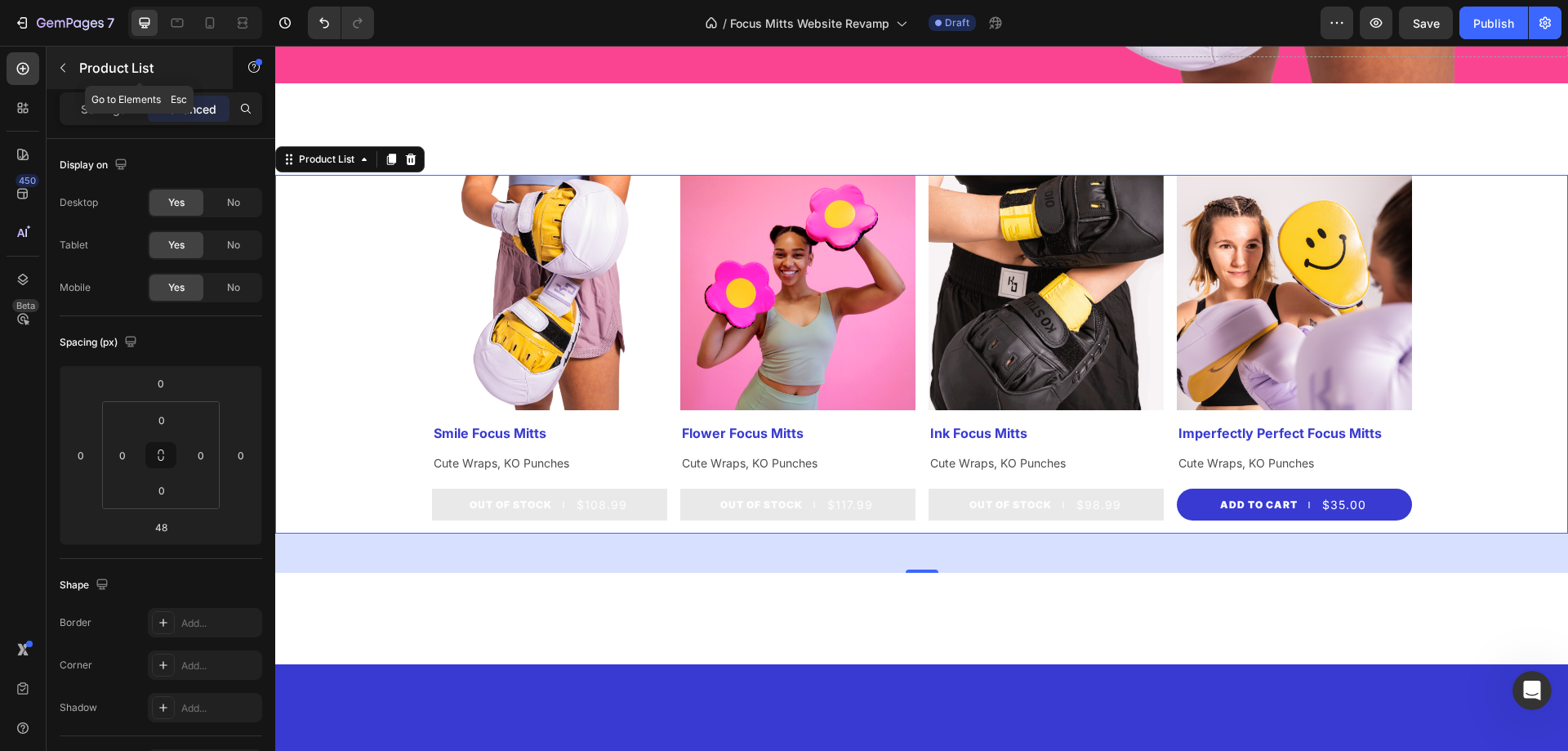
click at [61, 71] on icon "button" at bounding box center [62, 67] width 13 height 13
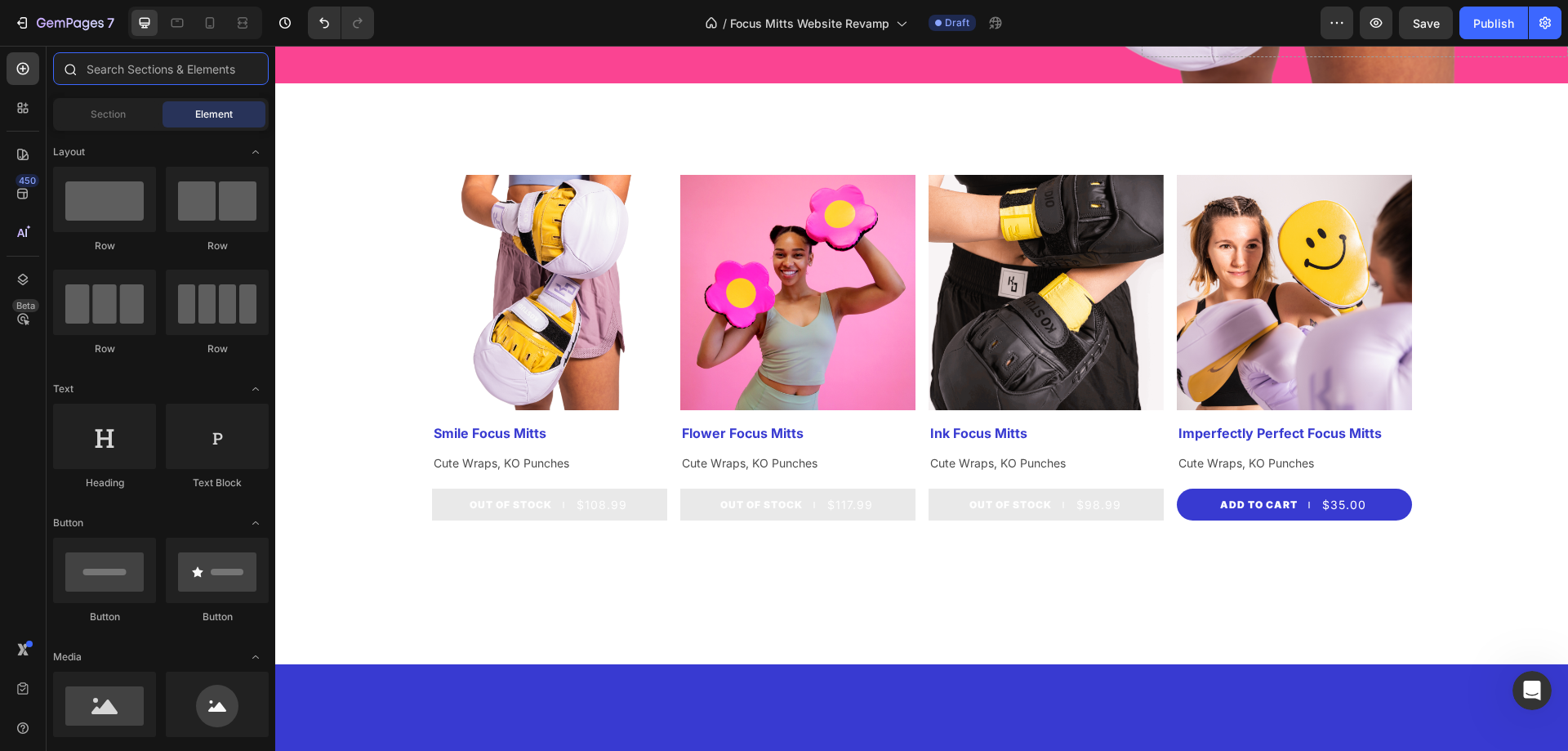
click at [133, 84] on input "text" at bounding box center [160, 68] width 216 height 32
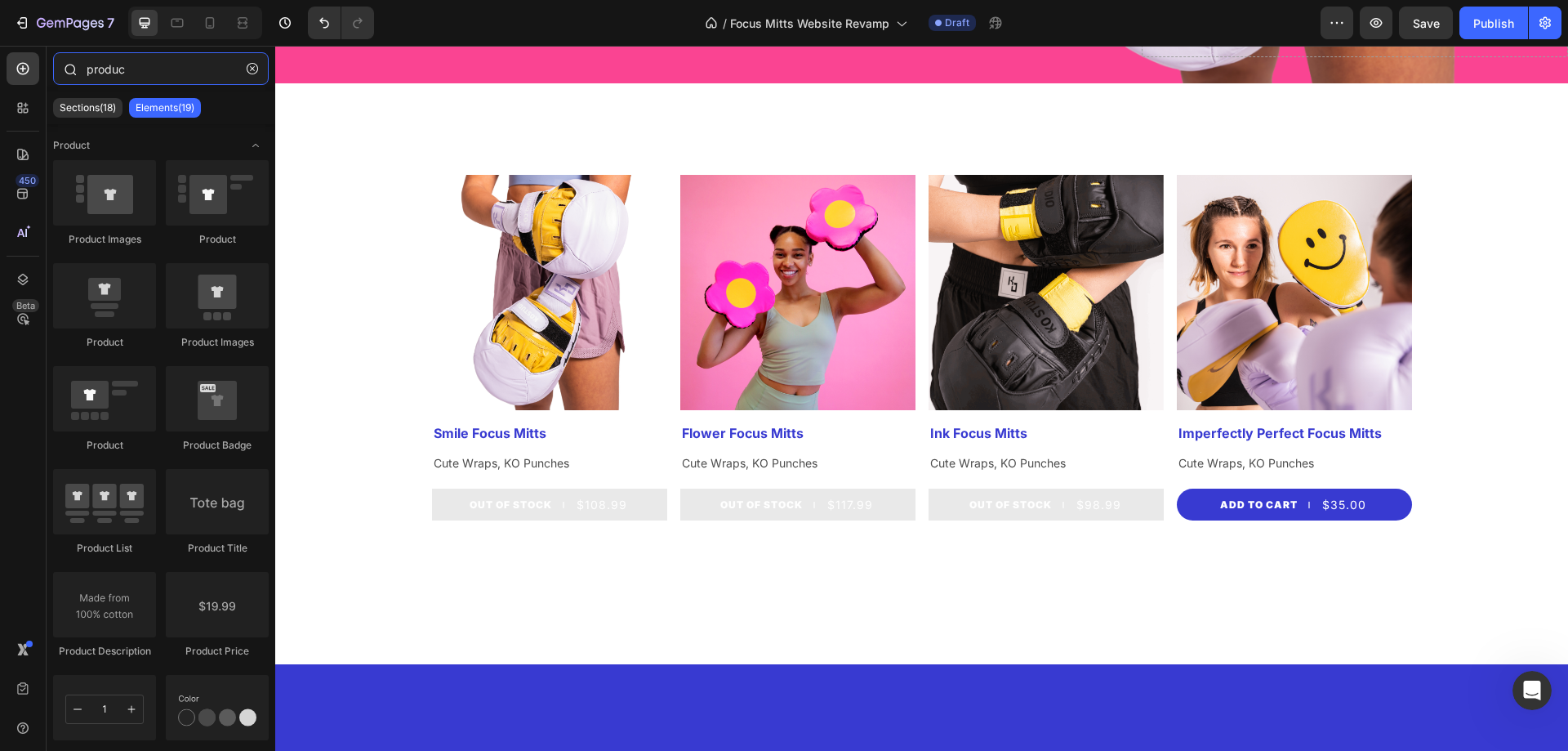
type input "product"
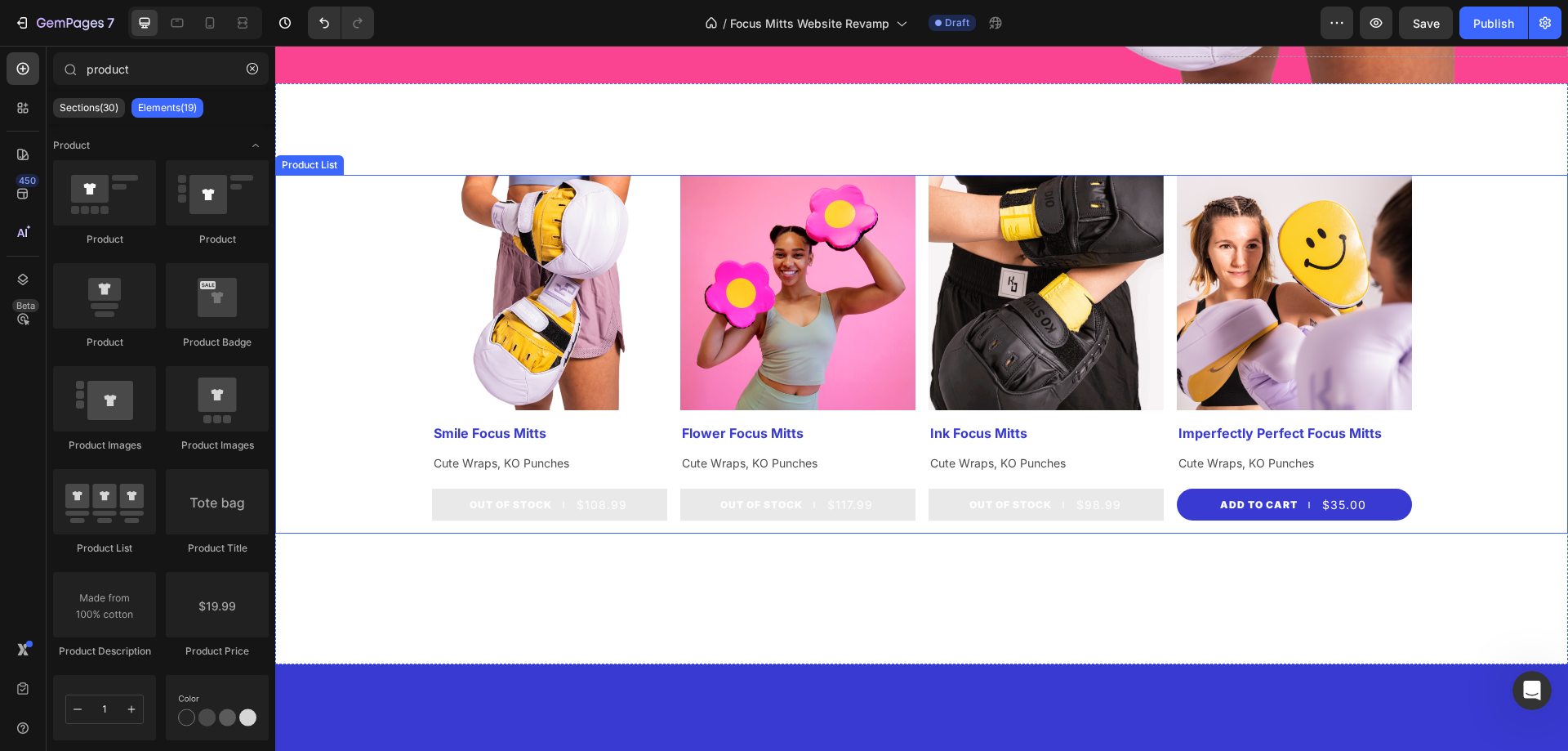
click at [365, 413] on div "Product Images Smile Focus Mitts Product Title Cute Wraps, KO Punches Text Bloc…" at bounding box center [921, 354] width 1293 height 359
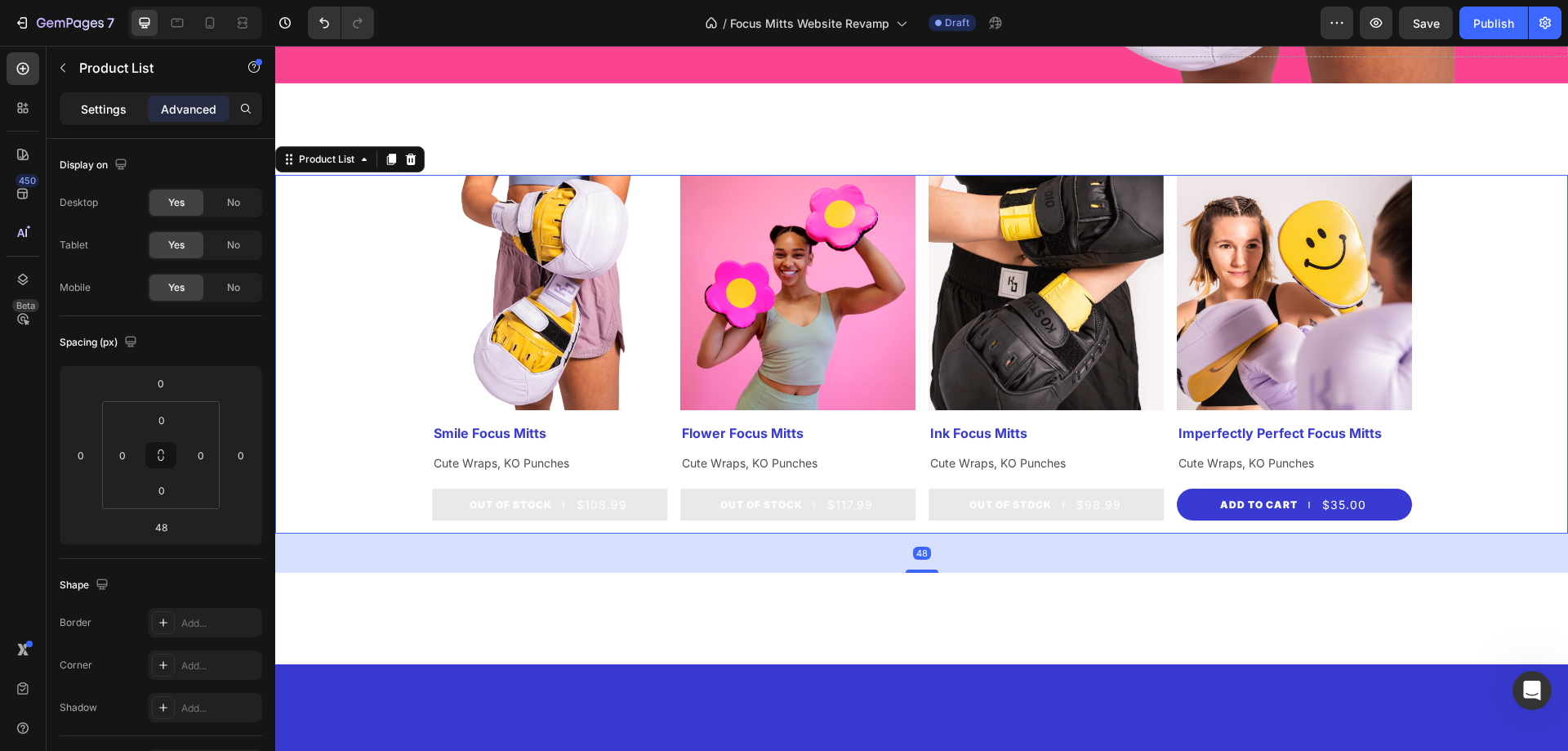
click at [106, 98] on div "Settings" at bounding box center [104, 108] width 82 height 26
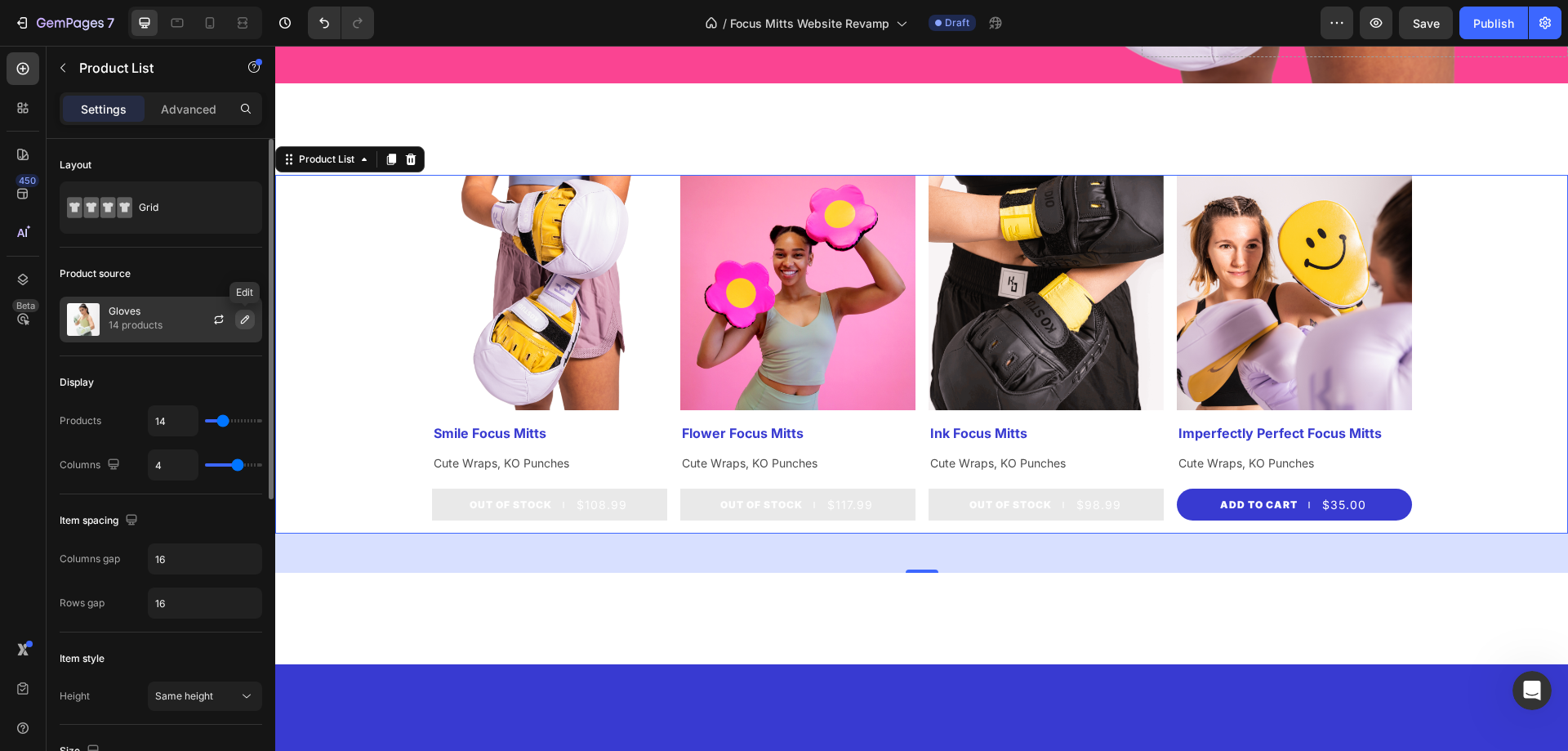
click at [250, 321] on icon "button" at bounding box center [245, 319] width 13 height 13
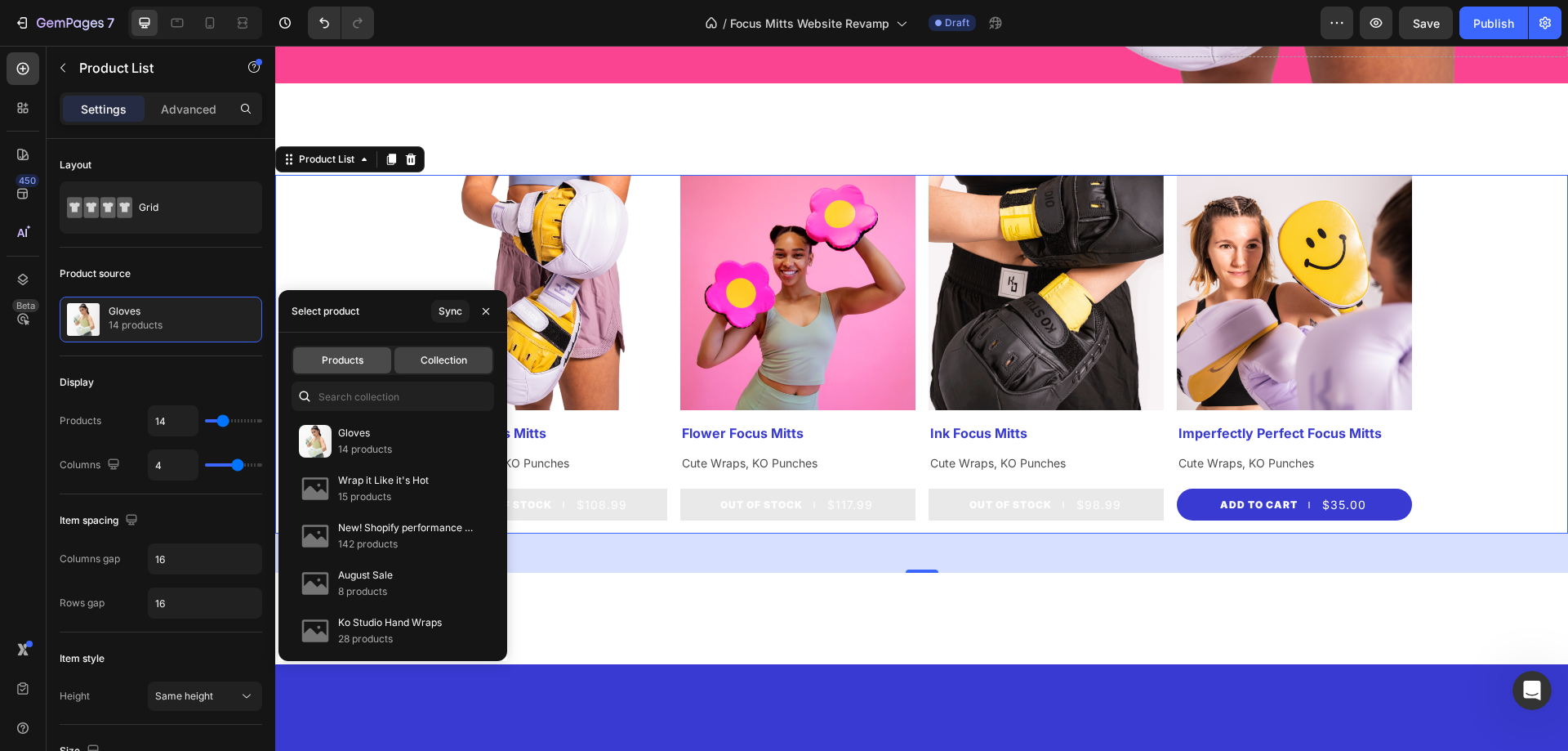
click at [381, 366] on div "Products" at bounding box center [342, 360] width 98 height 26
type input "4"
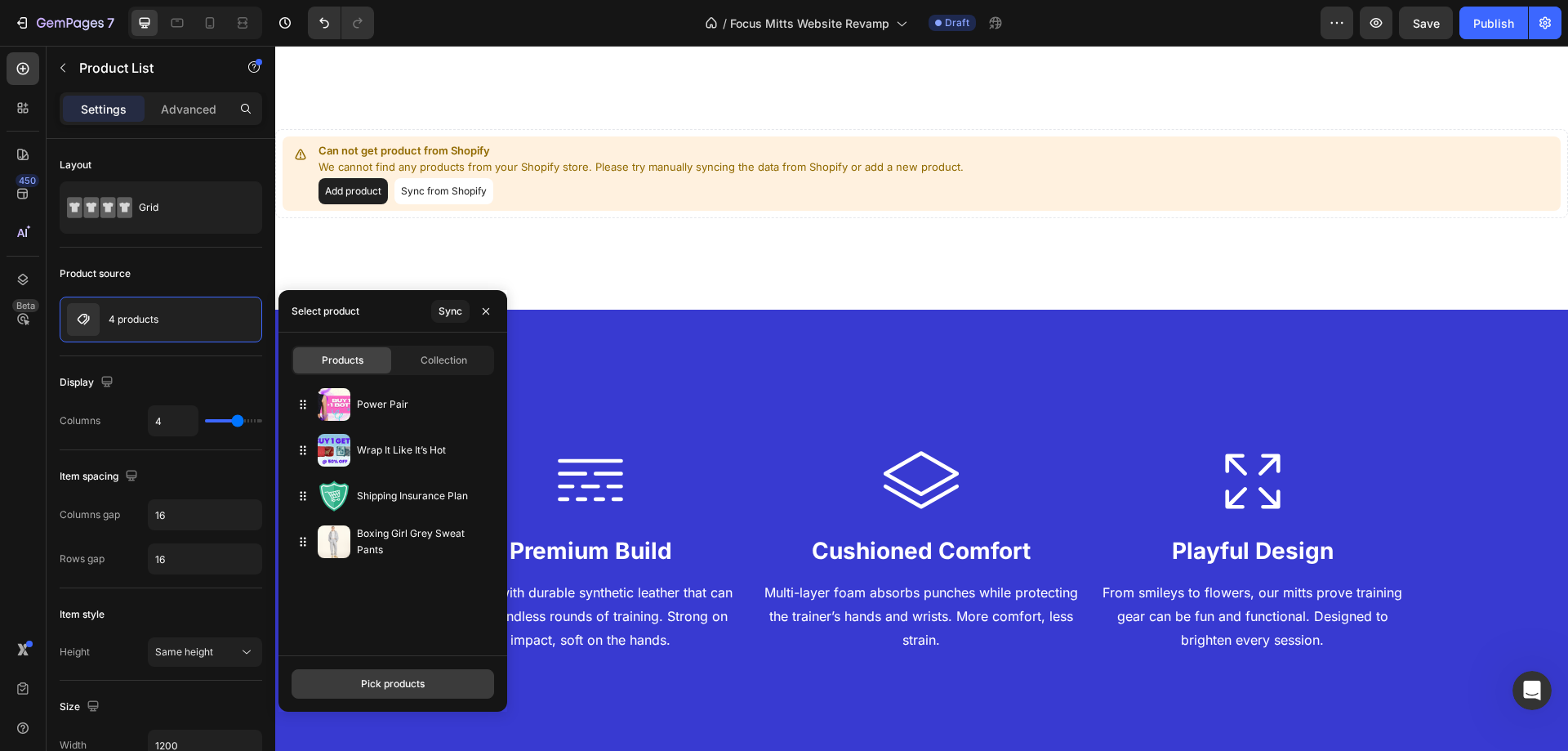
scroll to position [698, 0]
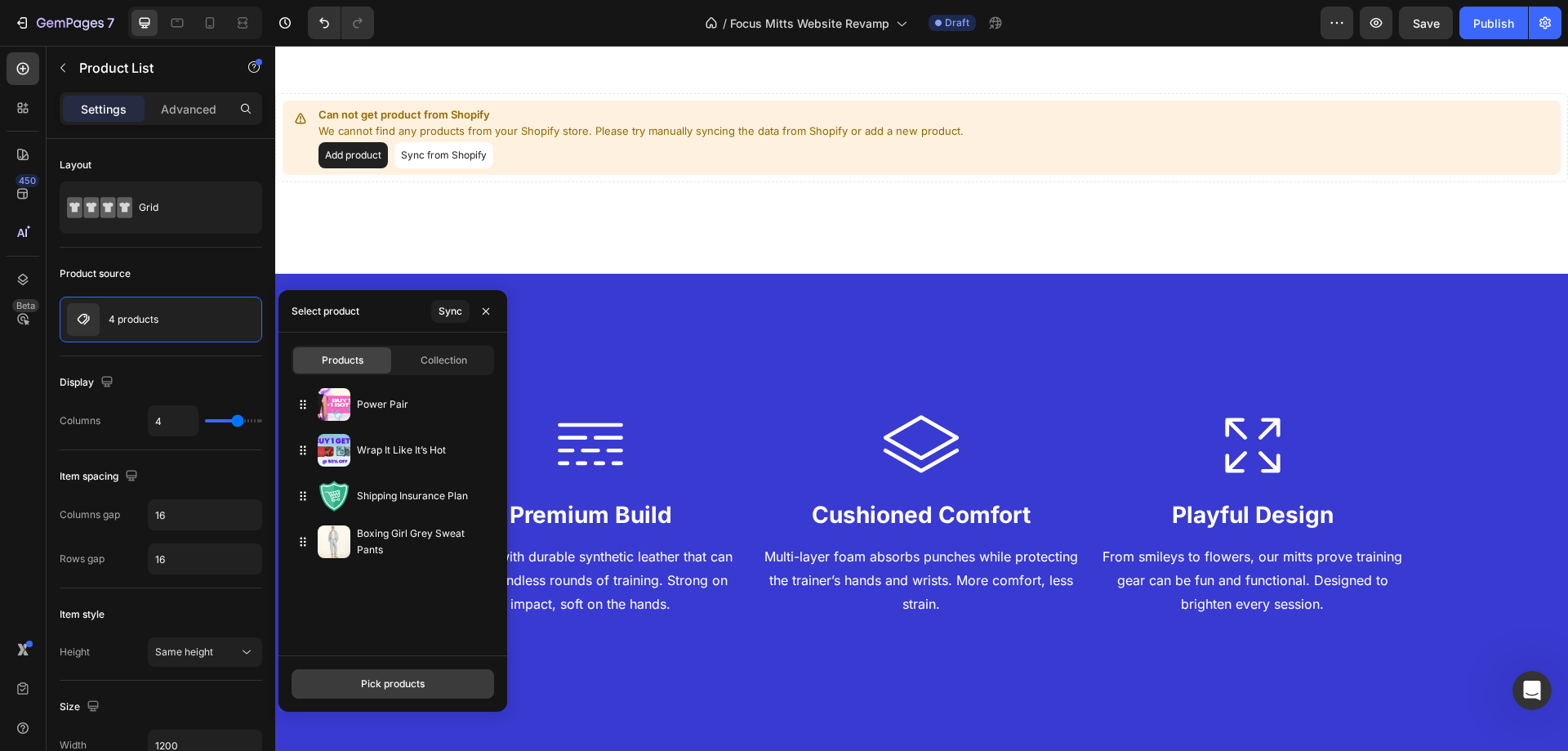
click at [377, 674] on button "Pick products" at bounding box center [393, 684] width 203 height 29
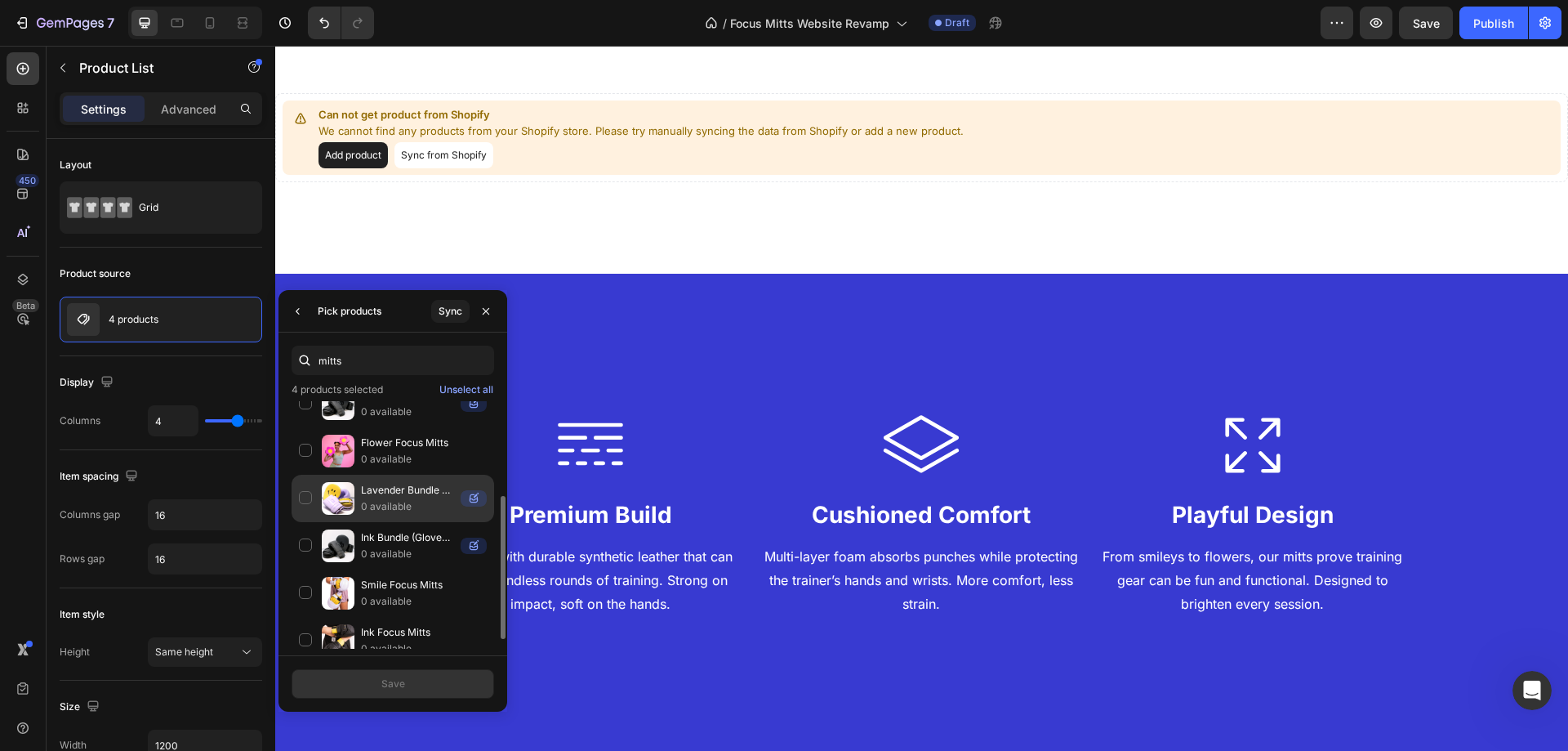
scroll to position [179, 0]
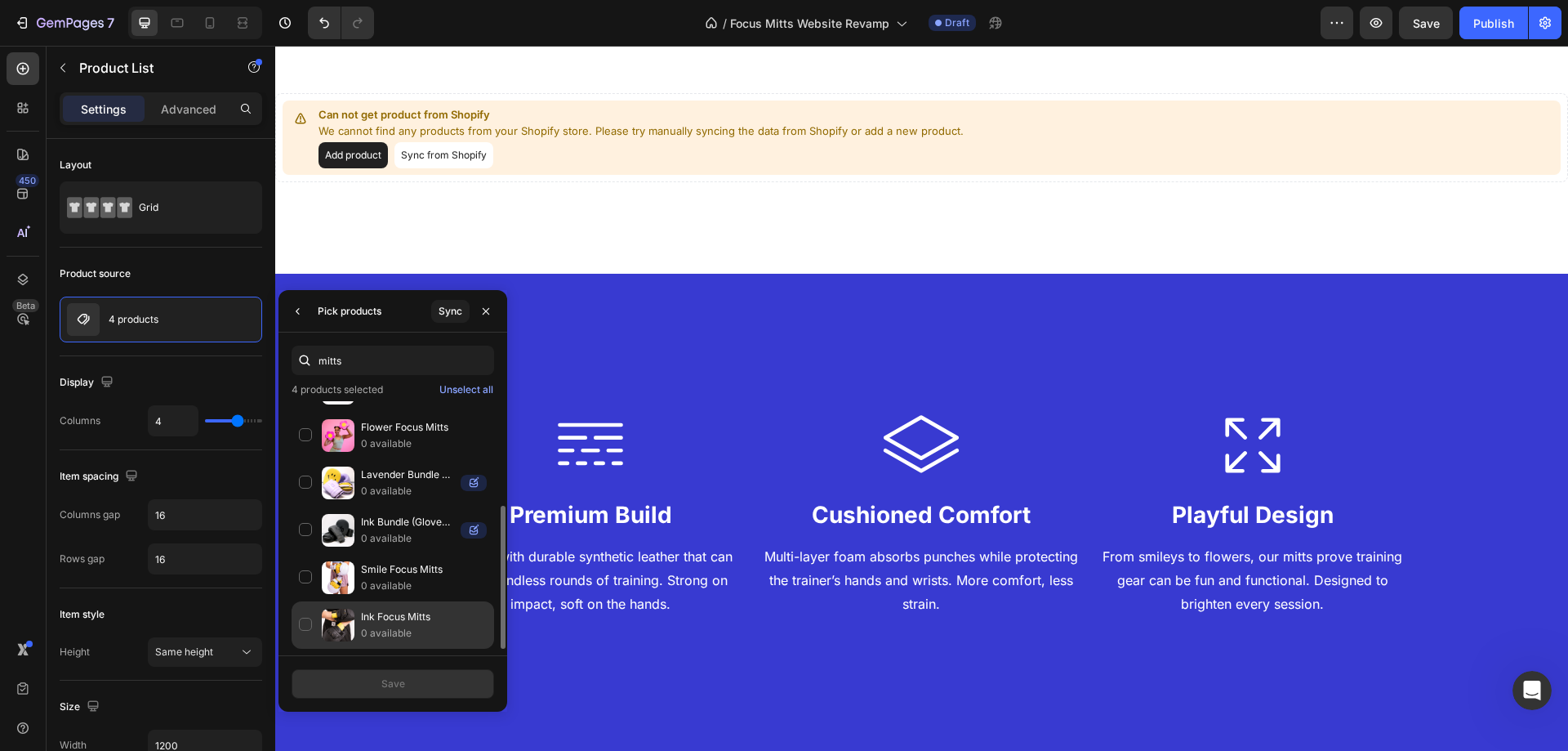
type input "mitts"
click at [316, 623] on div "Ink Focus Mitts 0 available" at bounding box center [393, 625] width 203 height 48
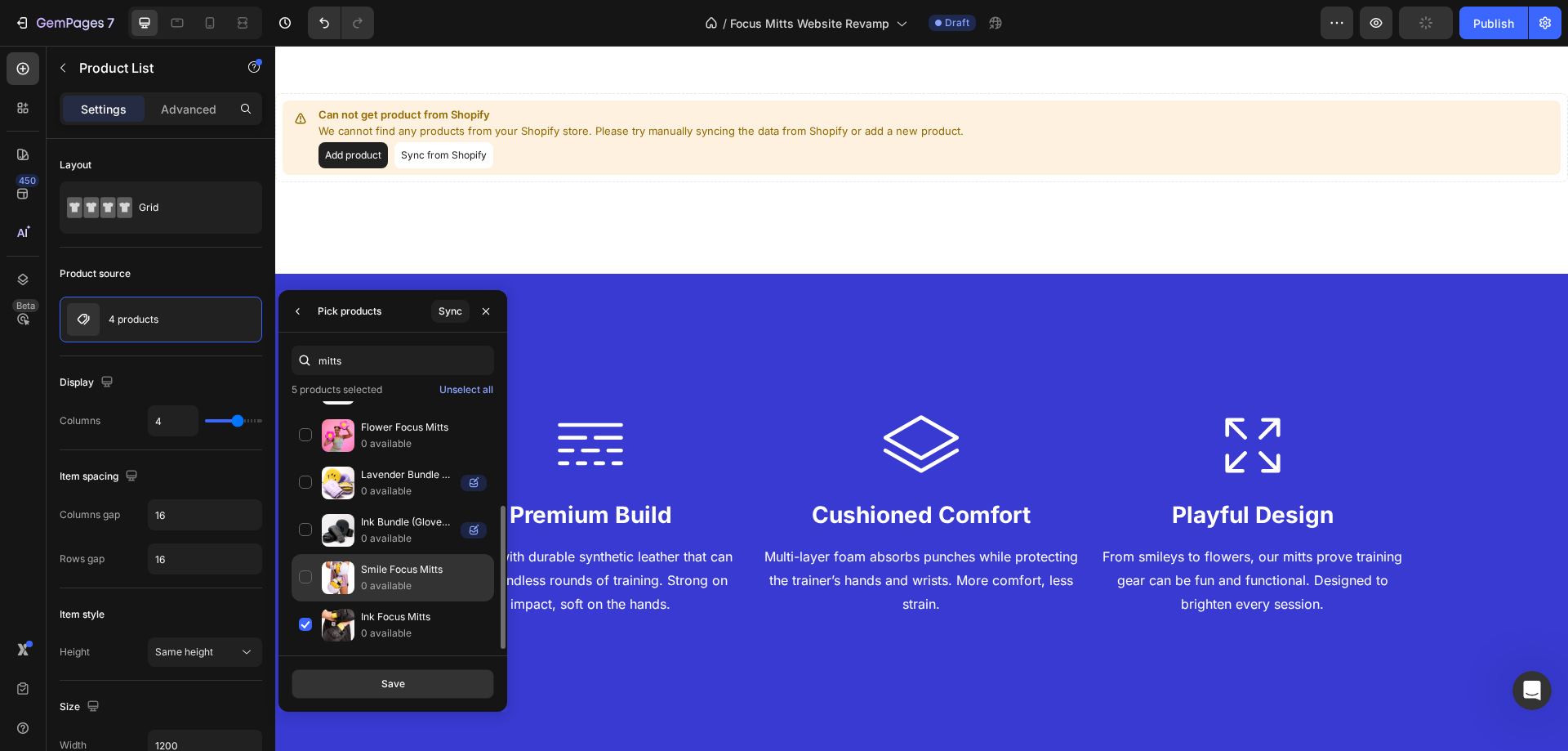
click at [306, 582] on div "Smile Focus Mitts 0 available" at bounding box center [393, 578] width 203 height 48
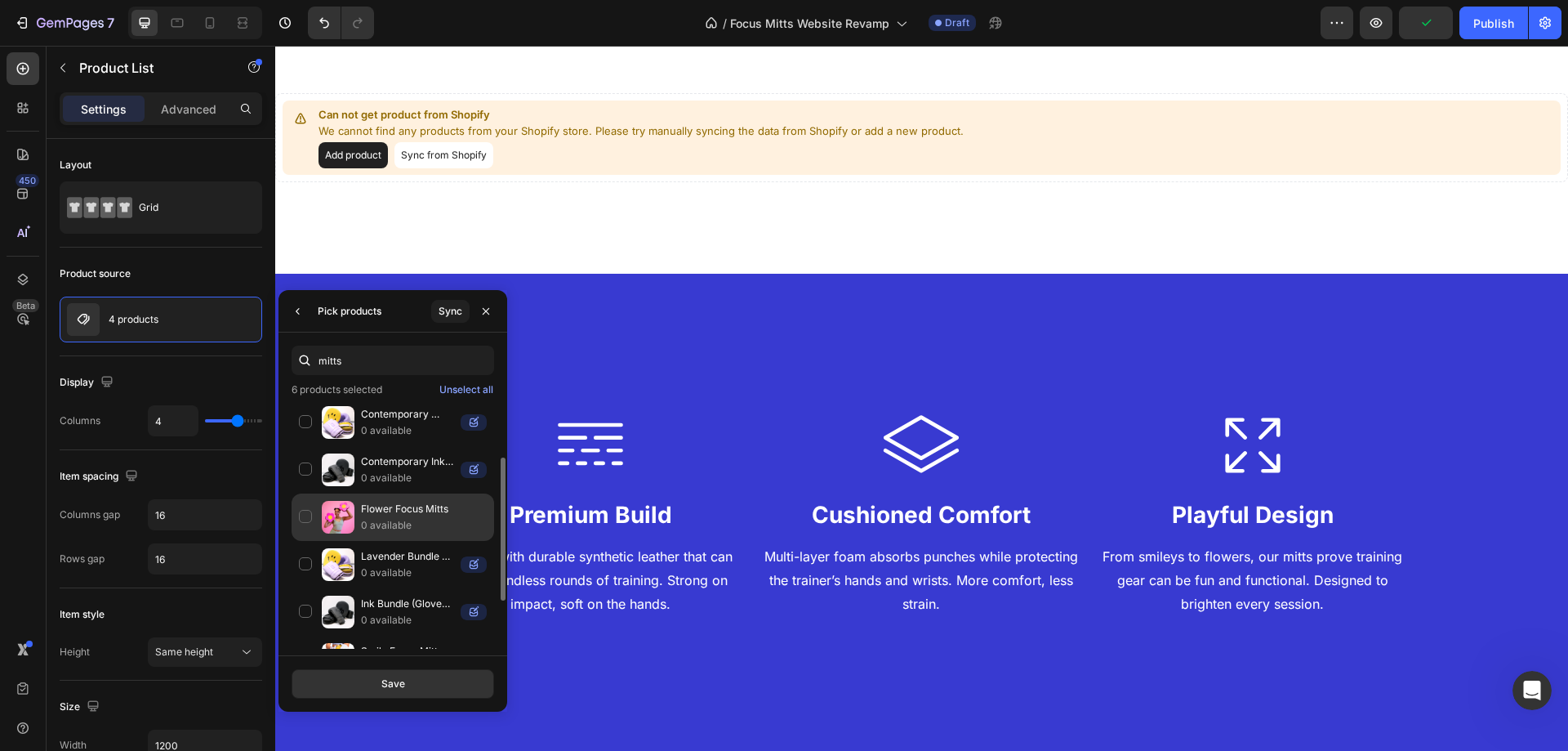
click at [303, 507] on div "Flower Focus Mitts 0 available" at bounding box center [393, 517] width 203 height 48
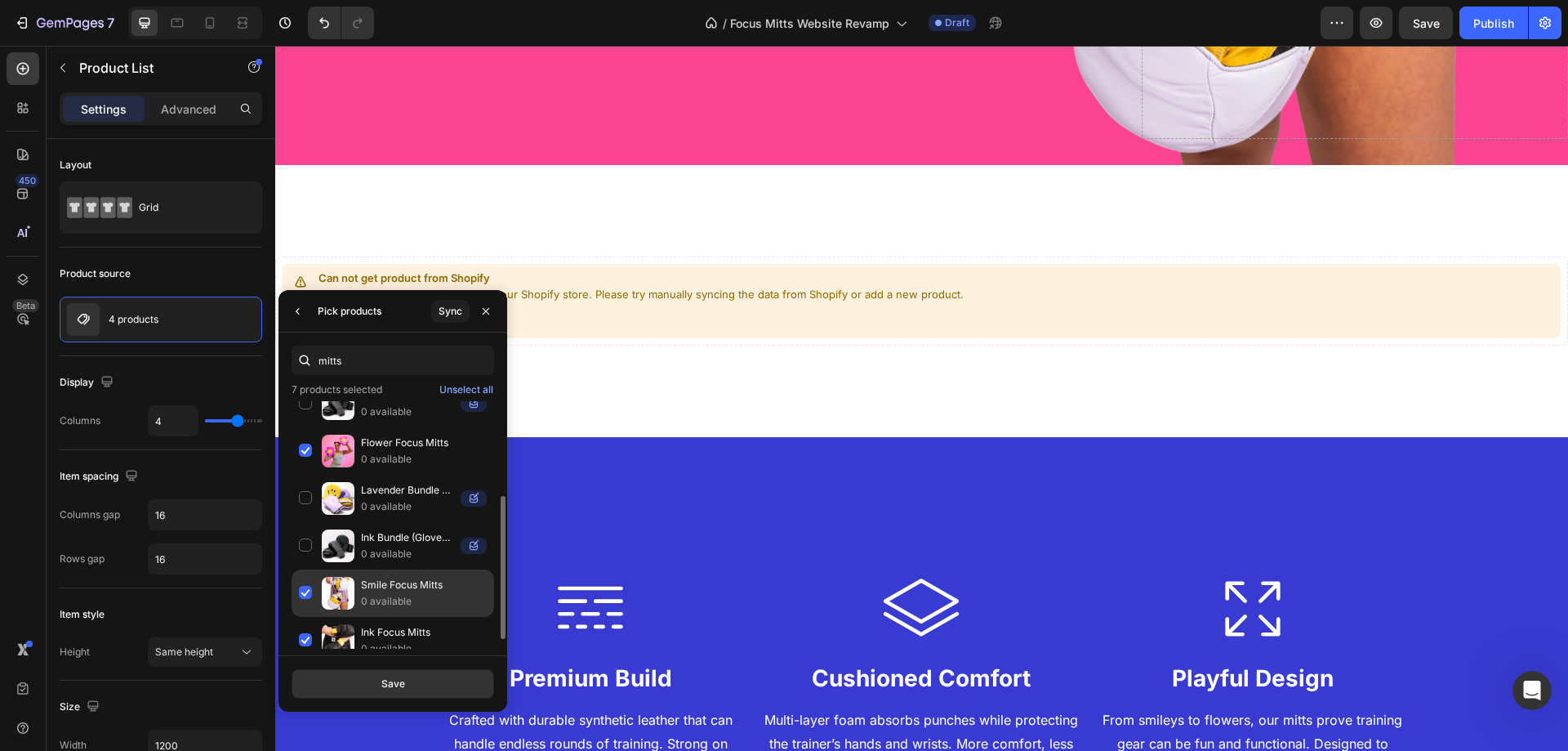
scroll to position [179, 0]
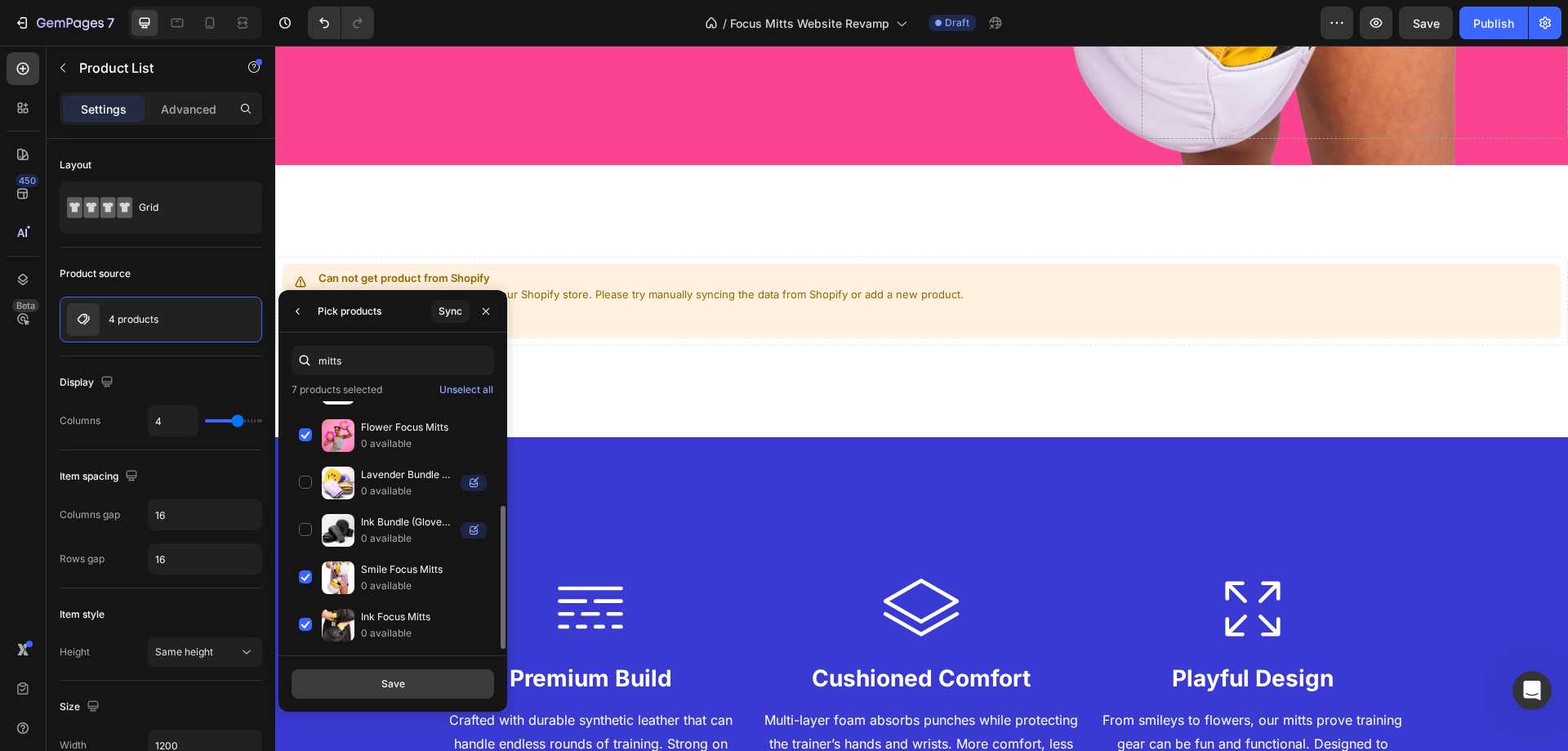
click at [410, 672] on button "Save" at bounding box center [393, 684] width 203 height 29
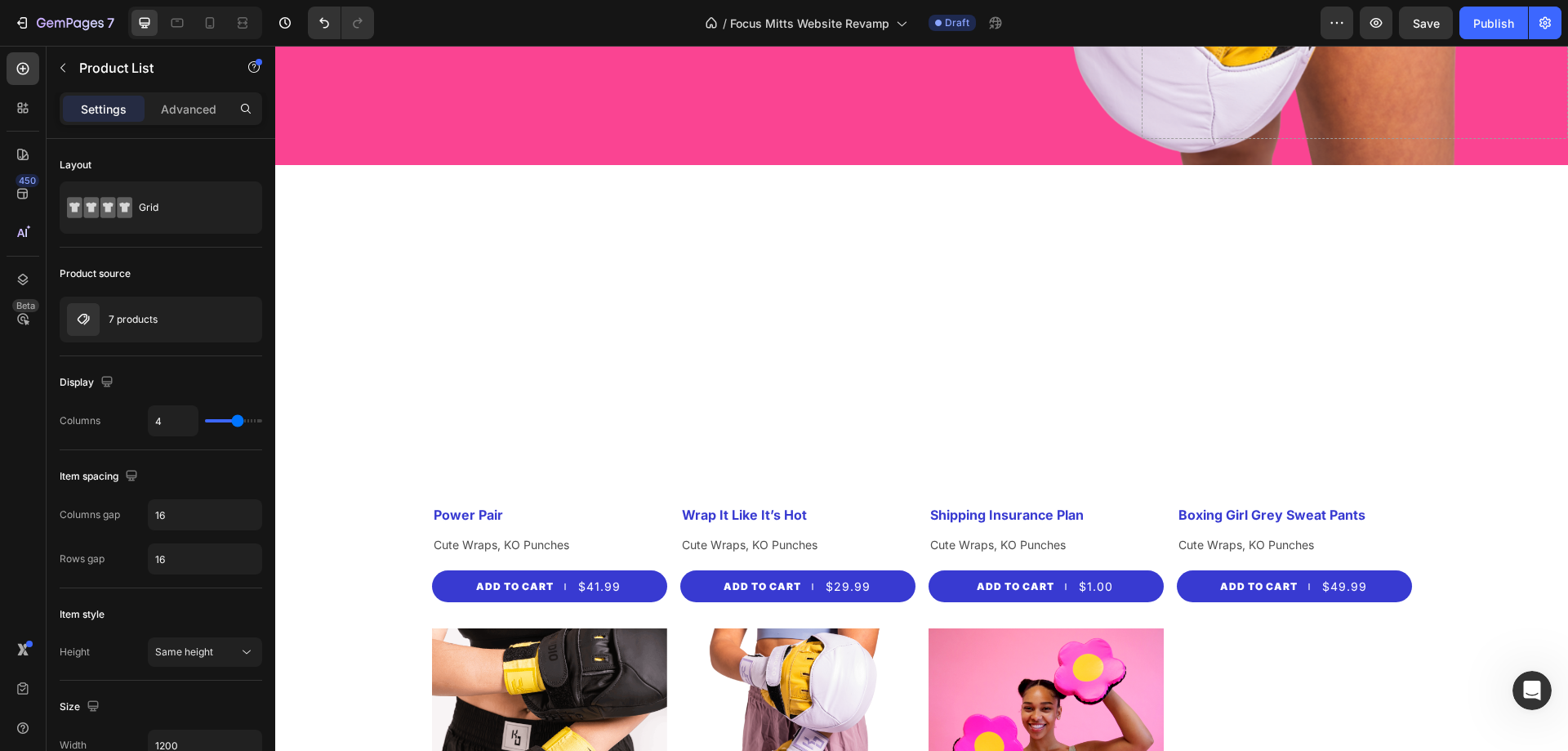
scroll to position [780, 0]
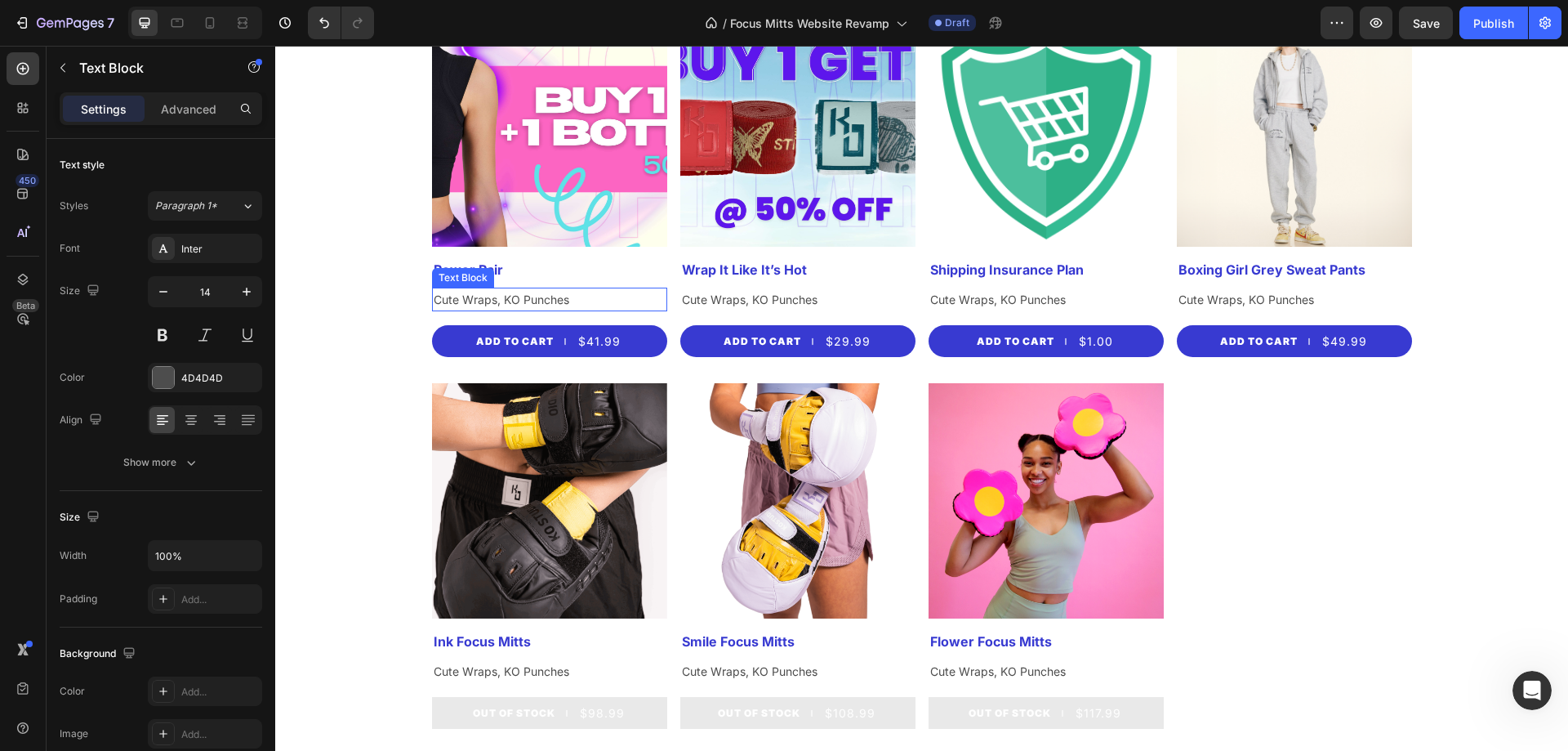
click at [499, 296] on p "Cute Wraps, KO Punches" at bounding box center [550, 299] width 232 height 20
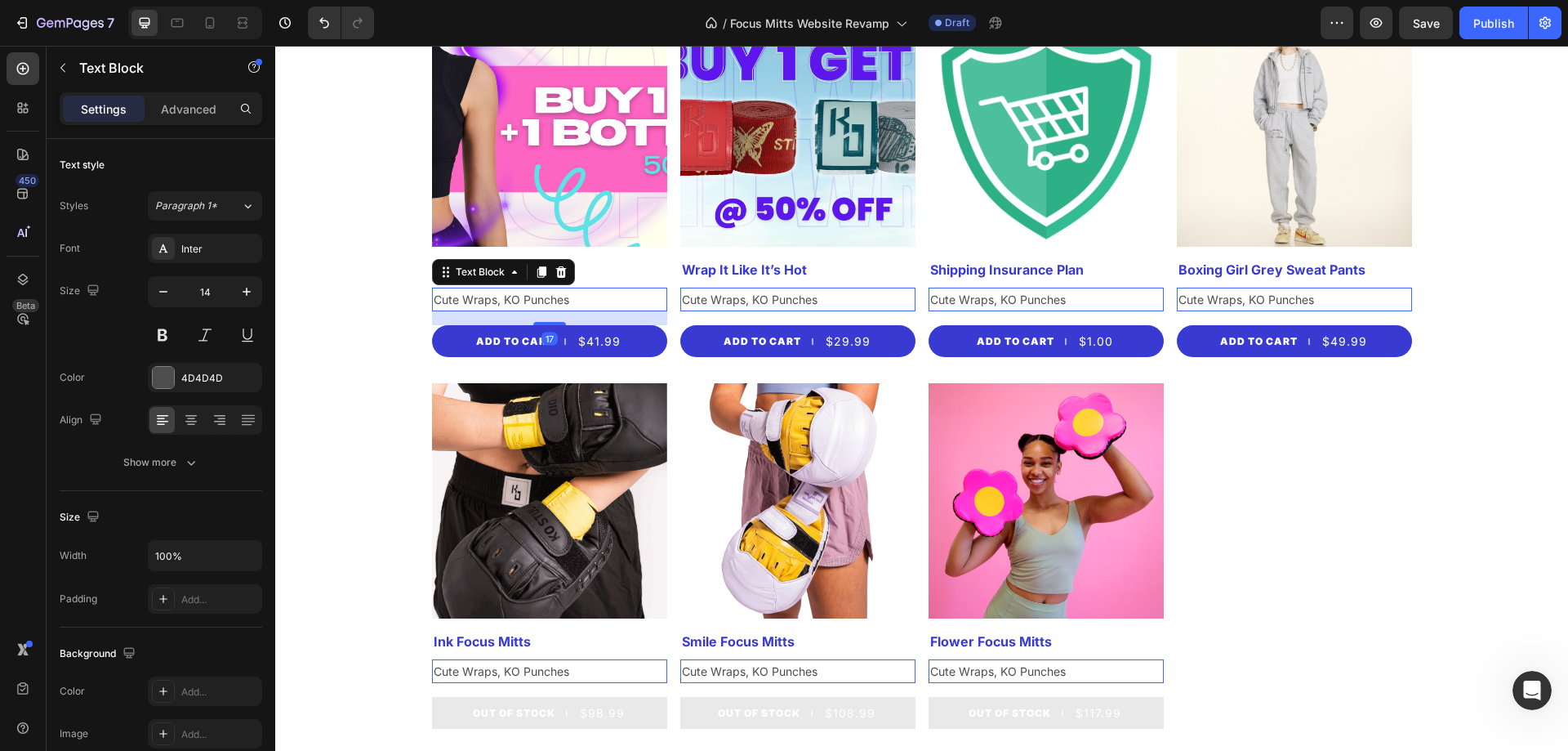
click at [579, 303] on p "Cute Wraps, KO Punches" at bounding box center [550, 299] width 232 height 20
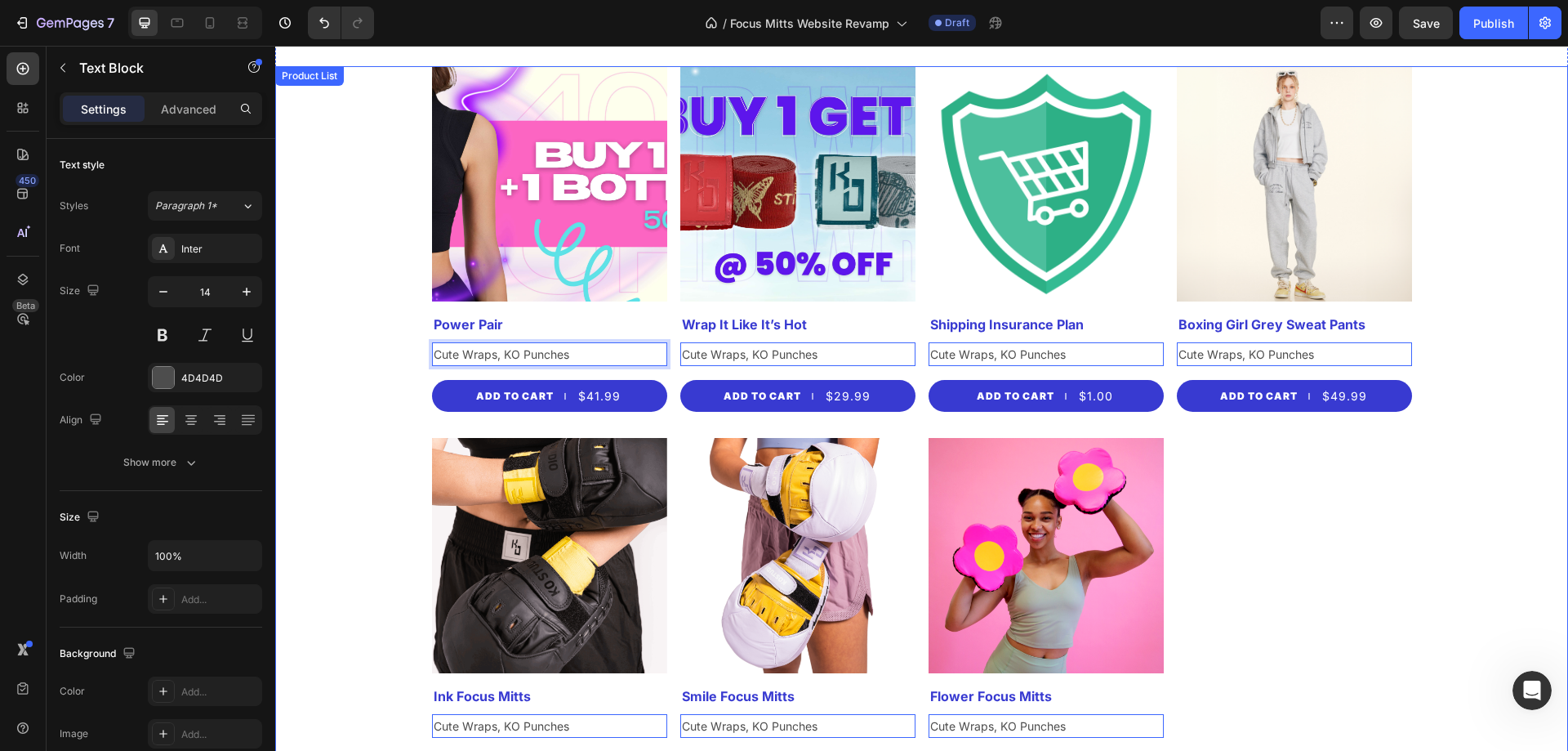
scroll to position [616, 0]
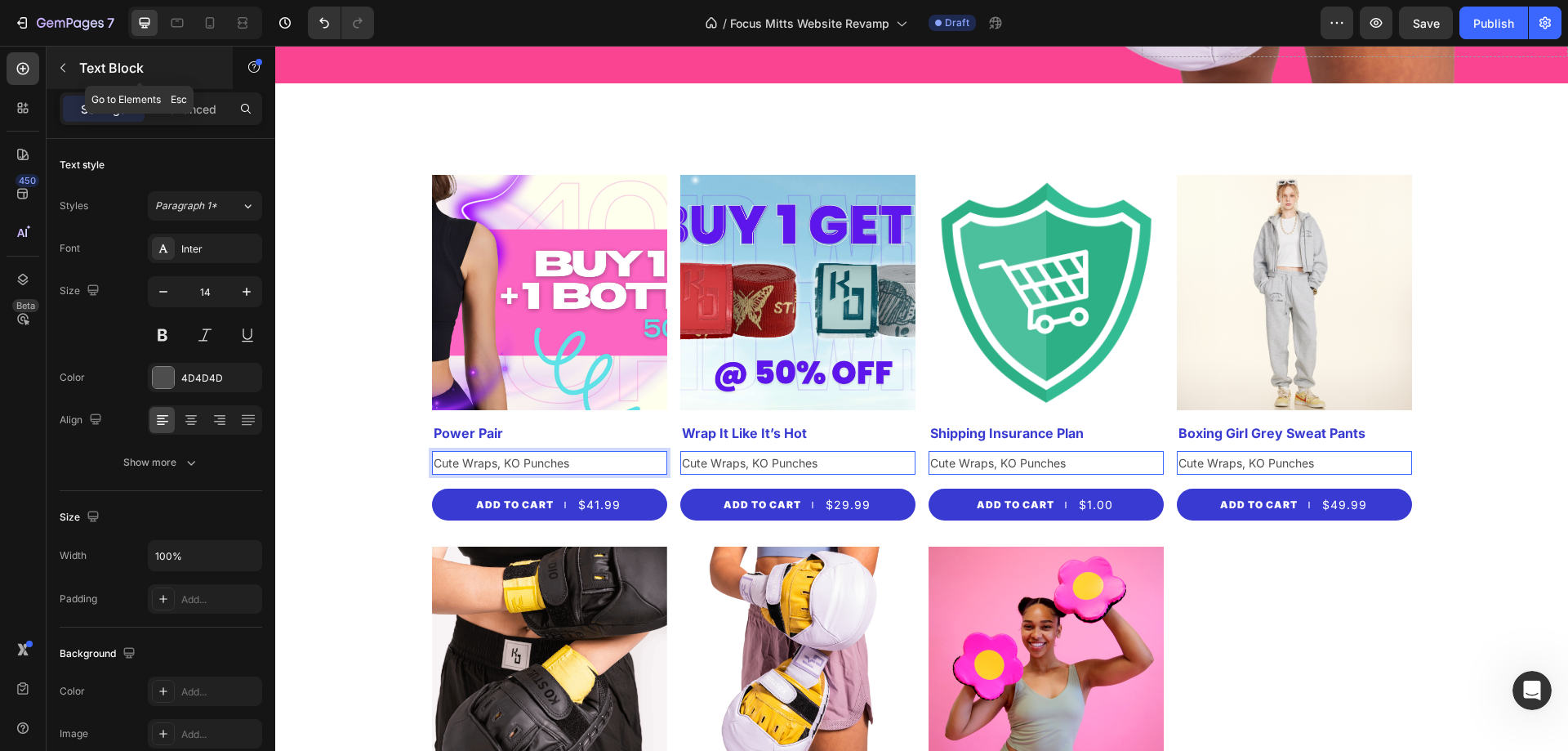
click at [84, 65] on p "Text Block" at bounding box center [148, 67] width 139 height 20
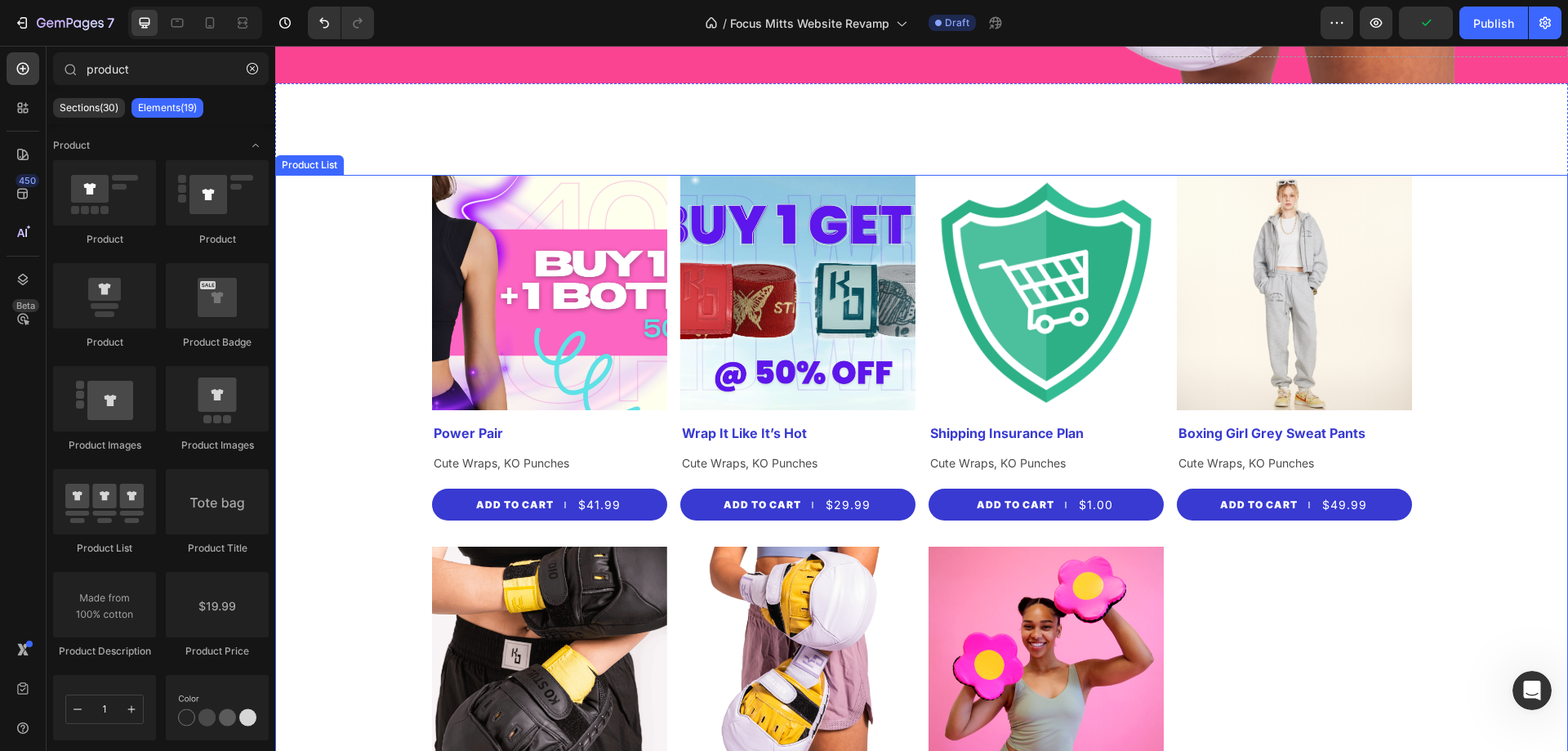
click at [341, 254] on div "Product Images Power Pair Product Title Cute Wraps, KO Punches Text Block Add t…" at bounding box center [921, 540] width 1293 height 731
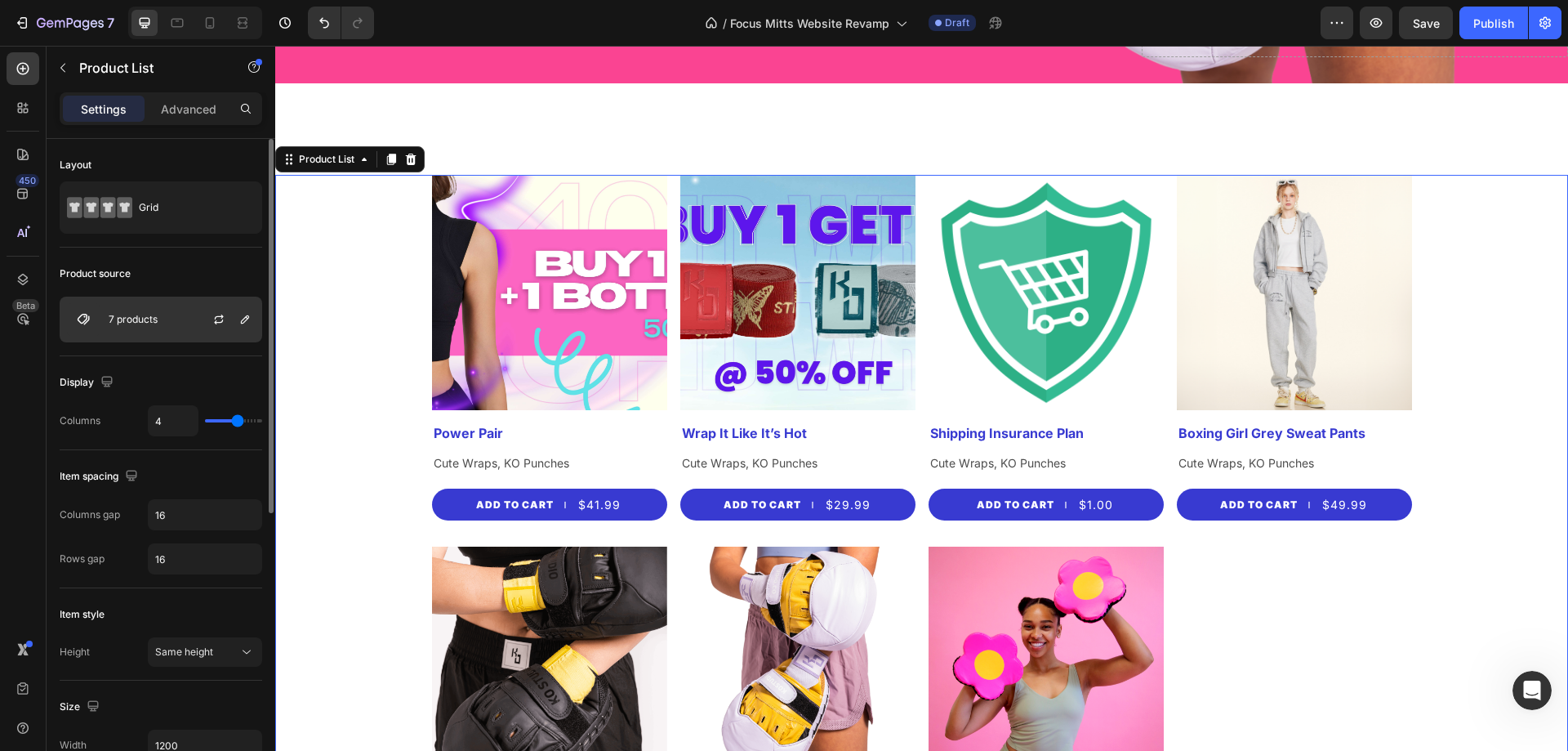
click at [151, 322] on p "7 products" at bounding box center [132, 319] width 49 height 11
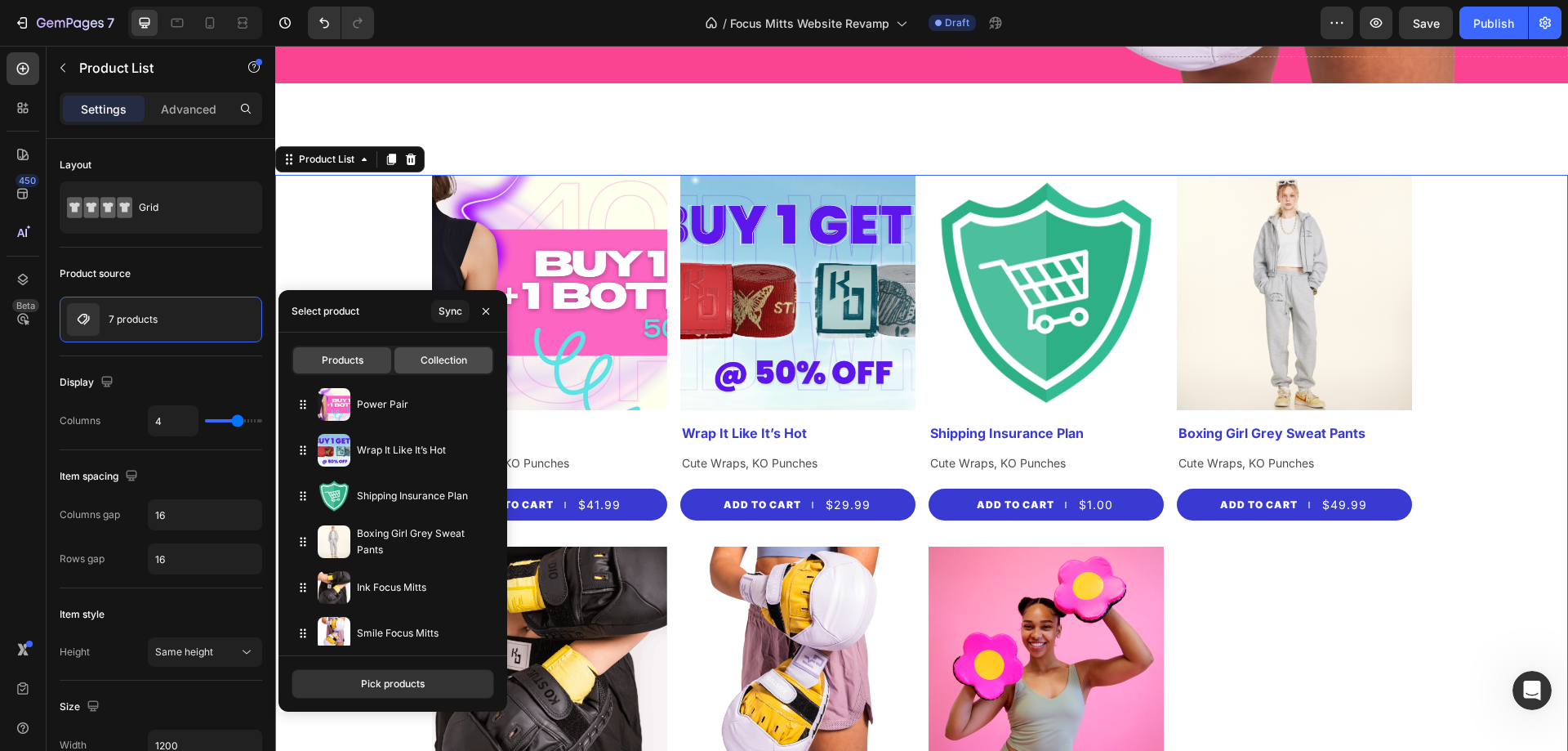
click at [481, 354] on div "Collection" at bounding box center [443, 360] width 98 height 26
type input "14"
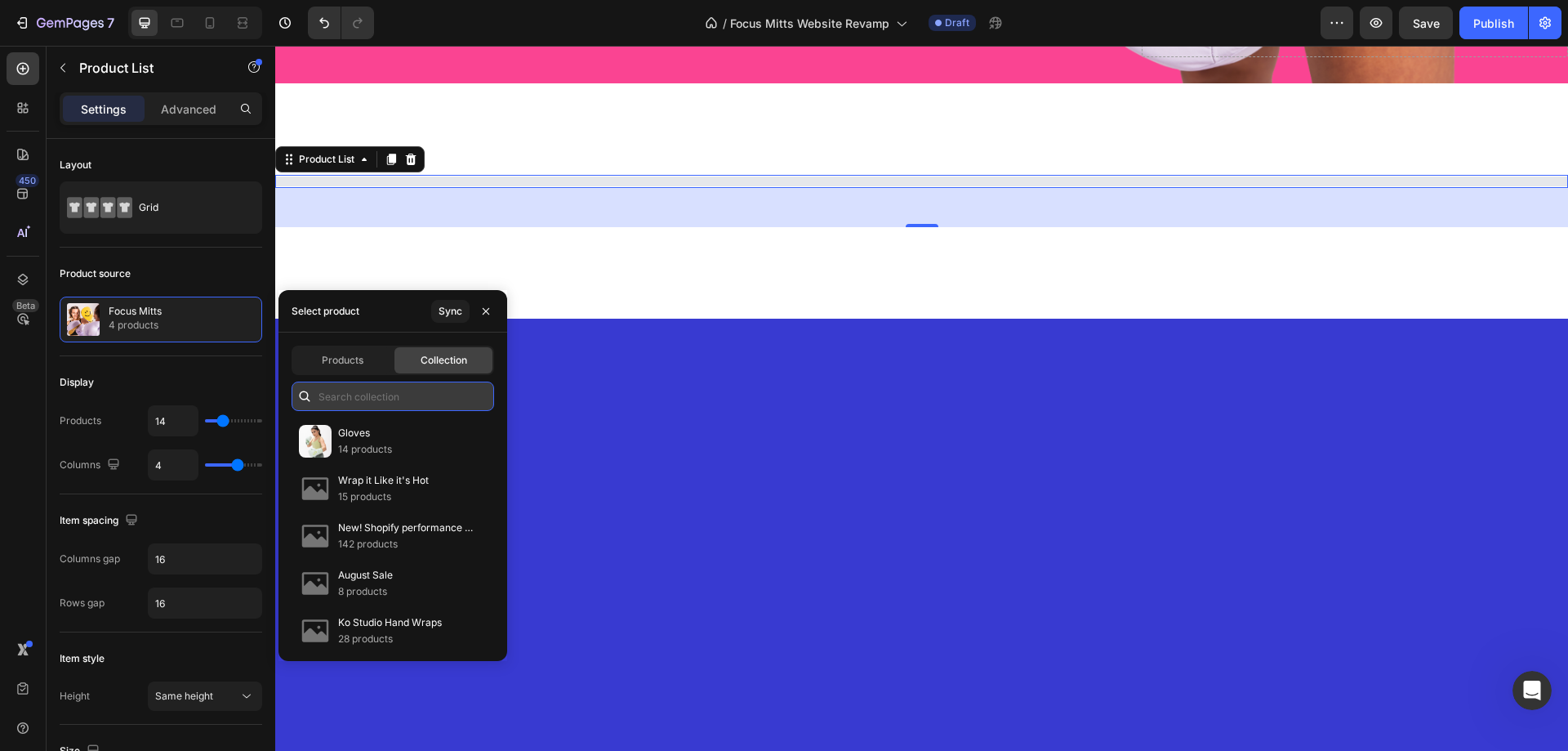
click at [377, 402] on input "text" at bounding box center [393, 396] width 203 height 29
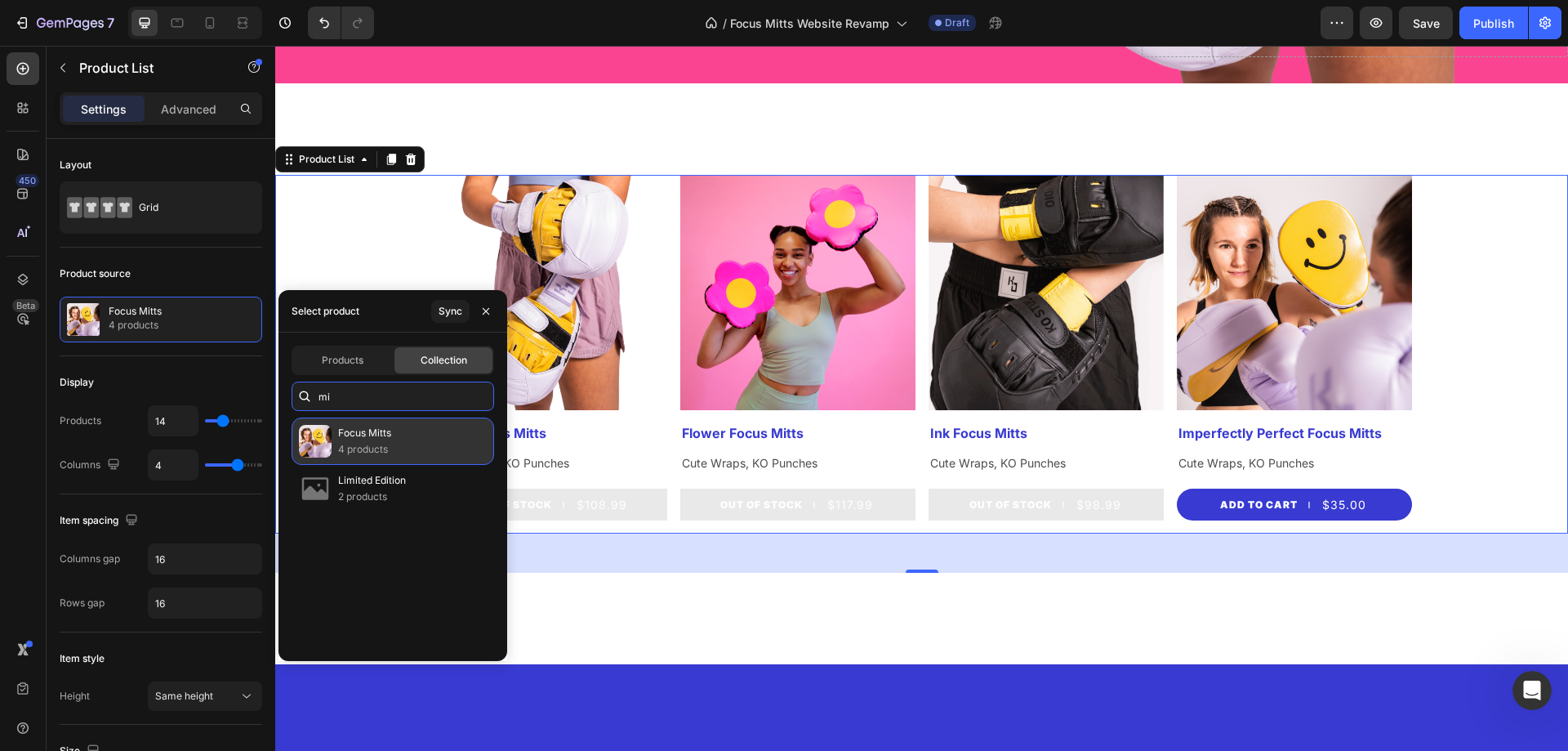
type input "mi"
click at [372, 443] on p "4 products" at bounding box center [365, 448] width 53 height 16
click at [368, 236] on div "Product Images Smile Focus Mitts Product Title Cute Wraps, KO Punches Text Bloc…" at bounding box center [921, 354] width 1293 height 359
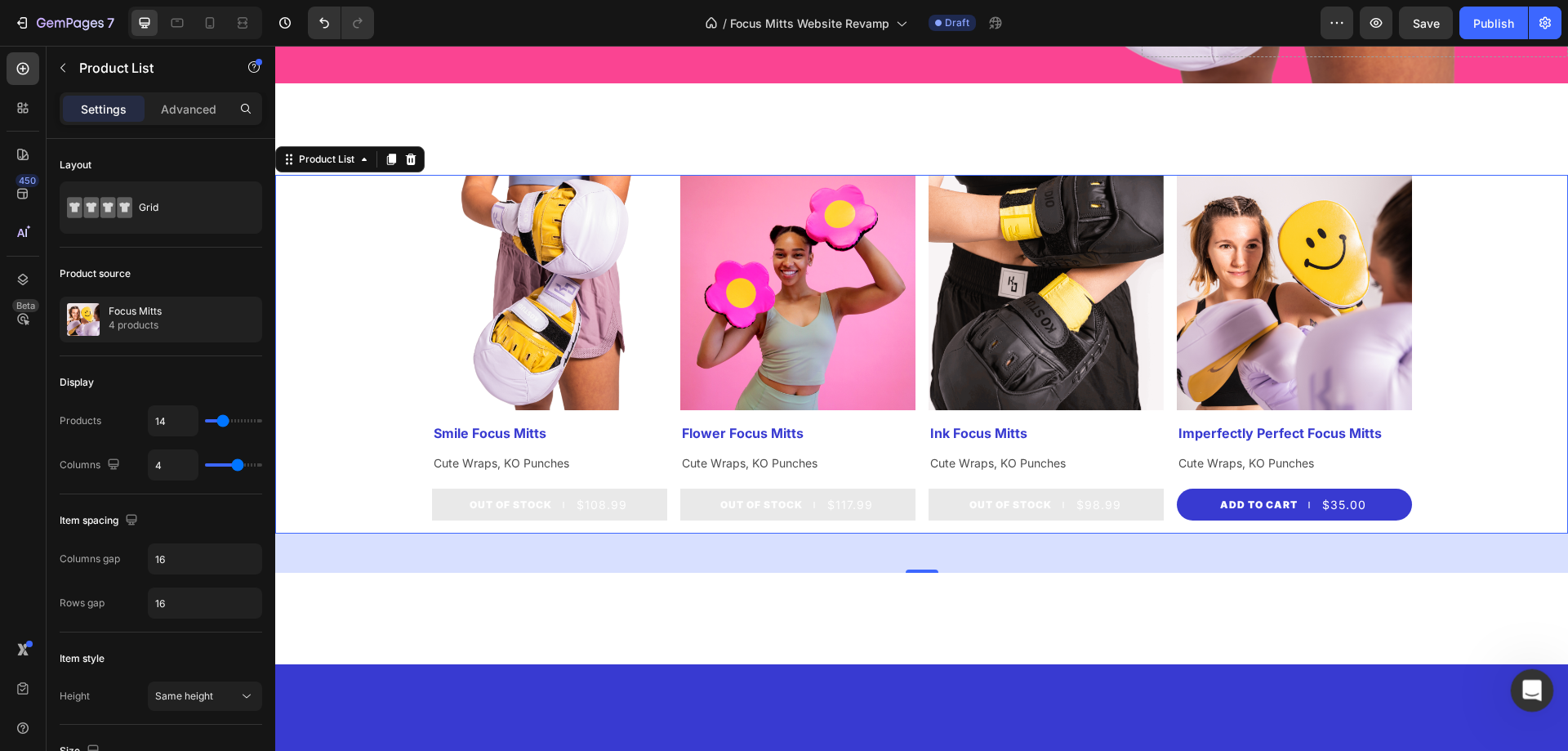
click at [1524, 685] on icon "Open Intercom Messenger" at bounding box center [1530, 688] width 27 height 27
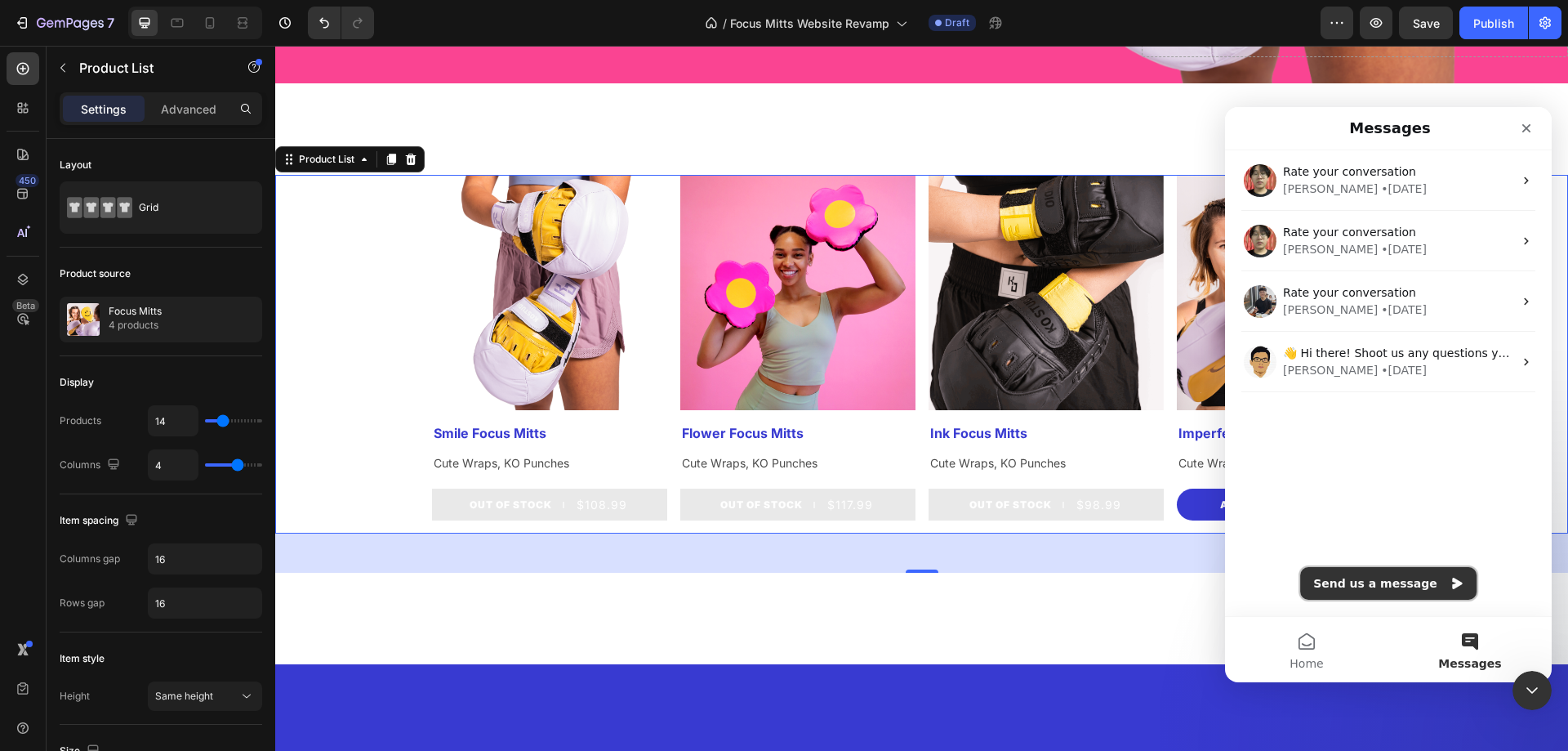
click at [1379, 587] on button "Send us a message" at bounding box center [1387, 583] width 176 height 32
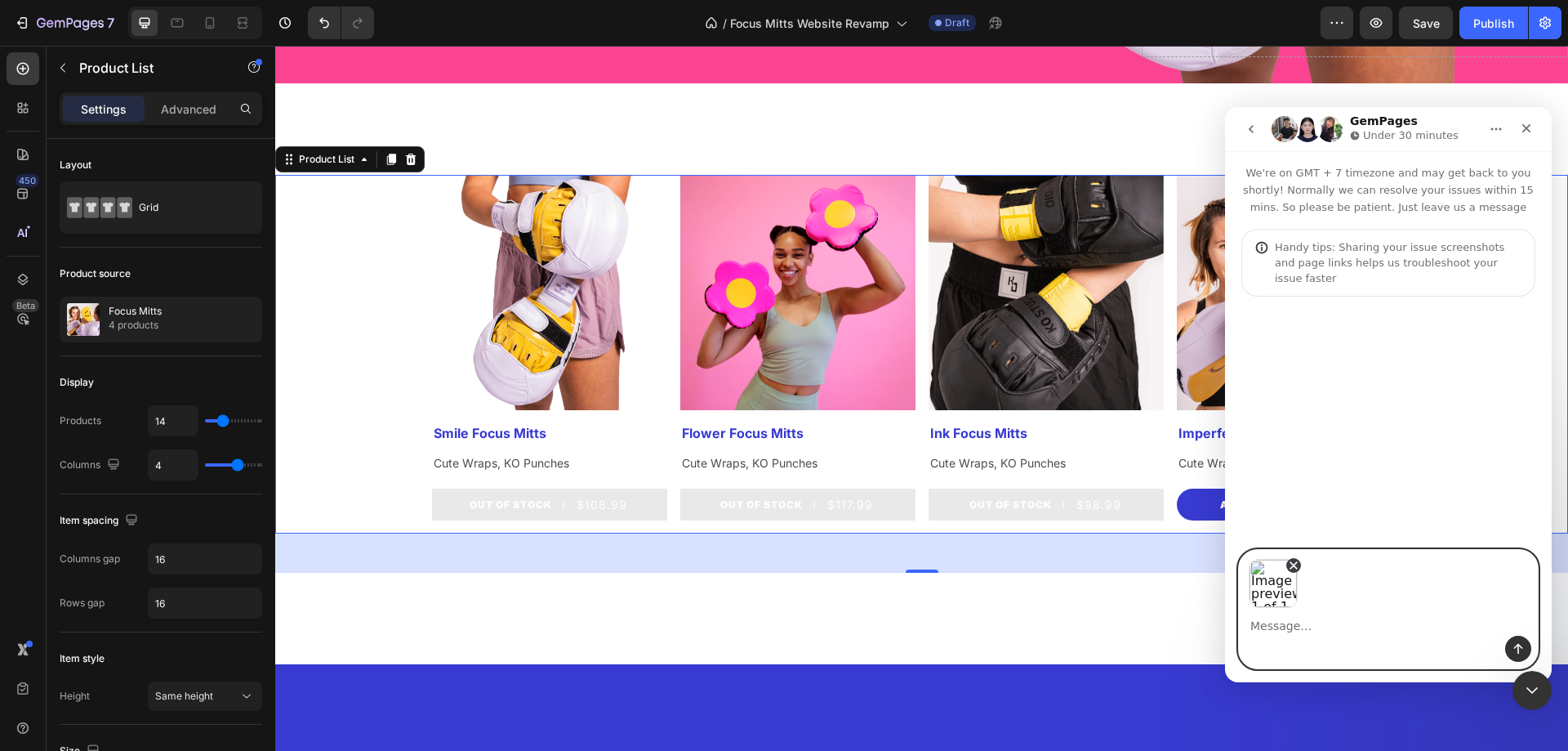
click at [1291, 565] on icon "Remove image 1" at bounding box center [1293, 564] width 13 height 13
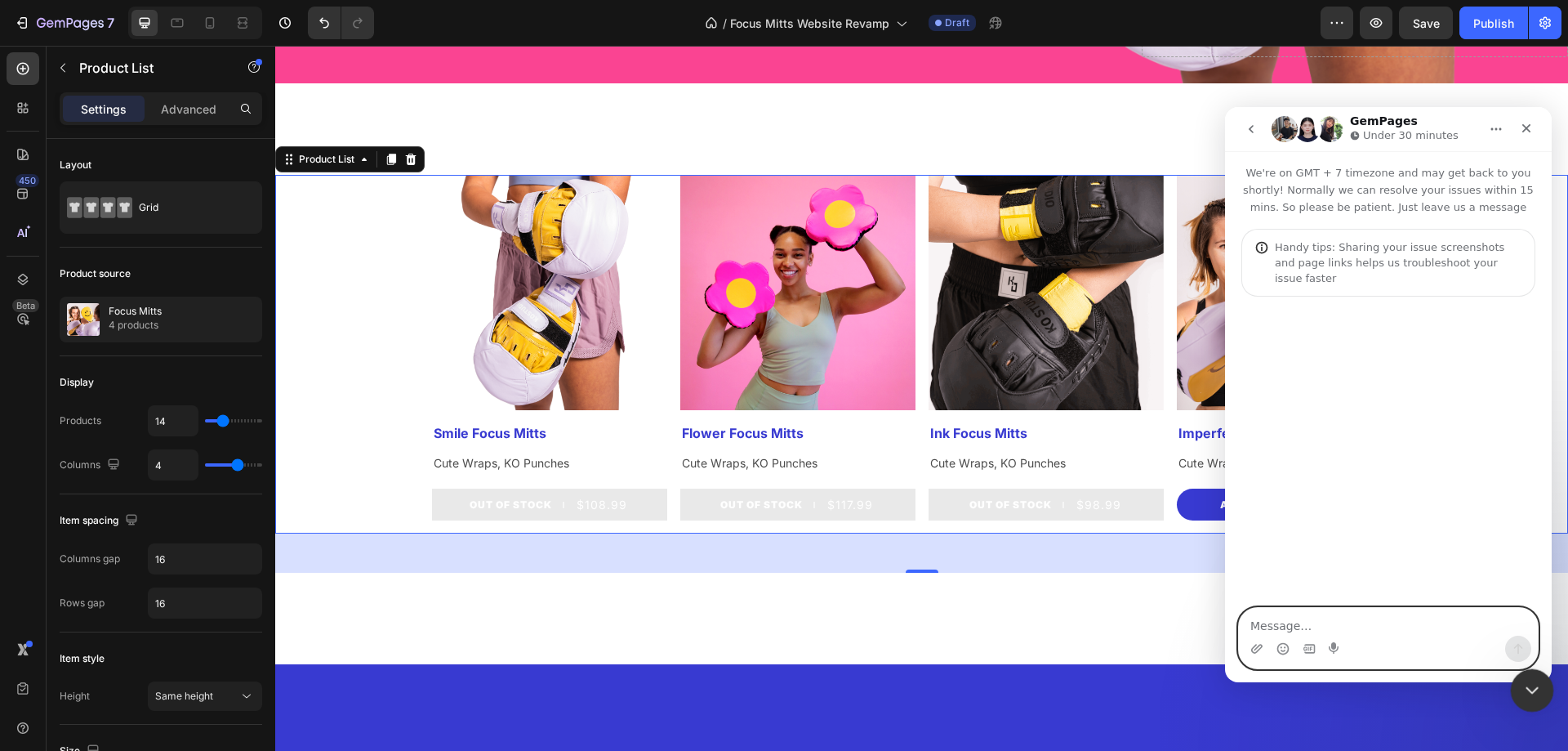
click at [1519, 685] on icon "Close Intercom Messenger" at bounding box center [1529, 687] width 20 height 20
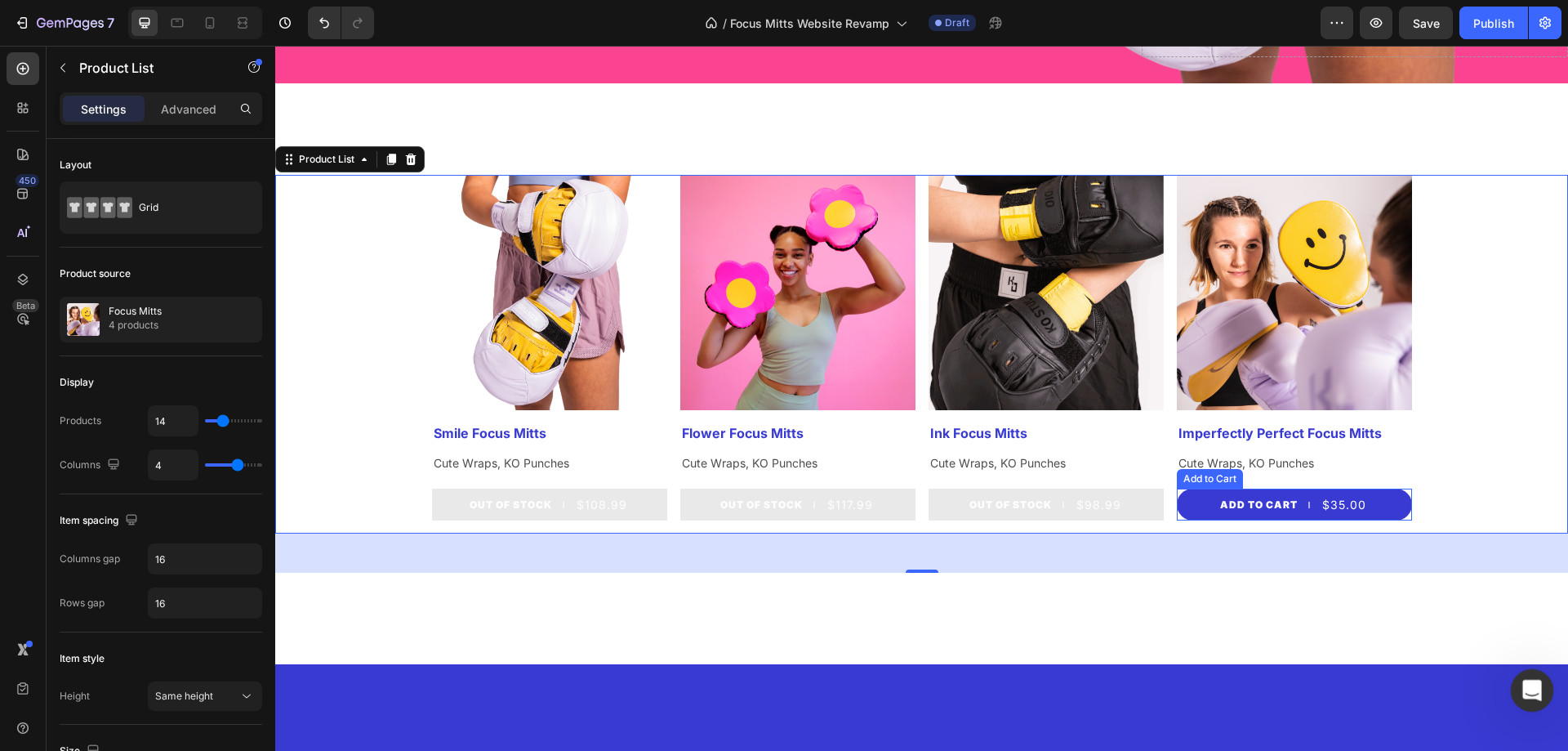
click at [1542, 684] on icon "Open Intercom Messenger" at bounding box center [1530, 688] width 27 height 27
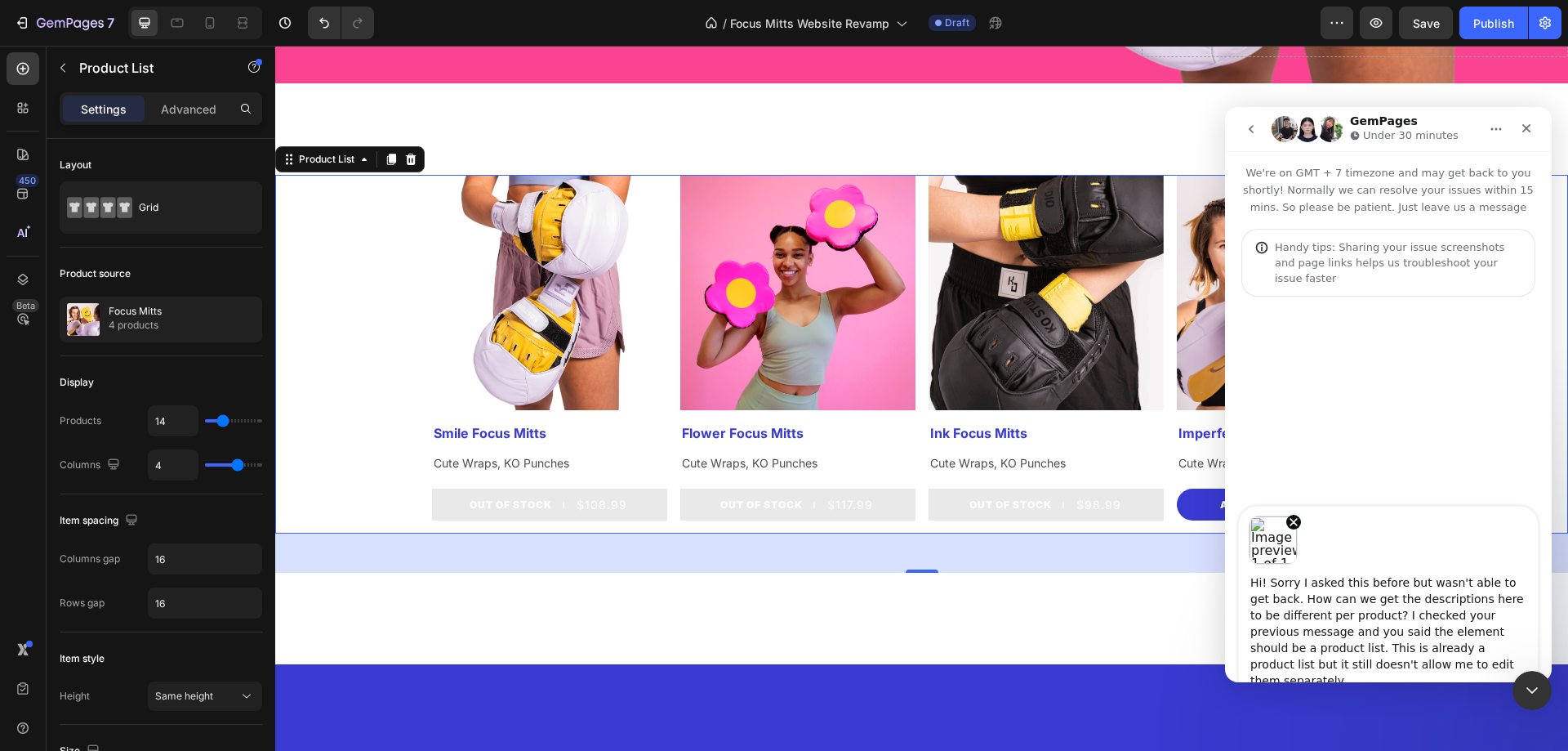
type textarea "Hi! Sorry I asked this before but wasn't able to get back. How can we get the d…"
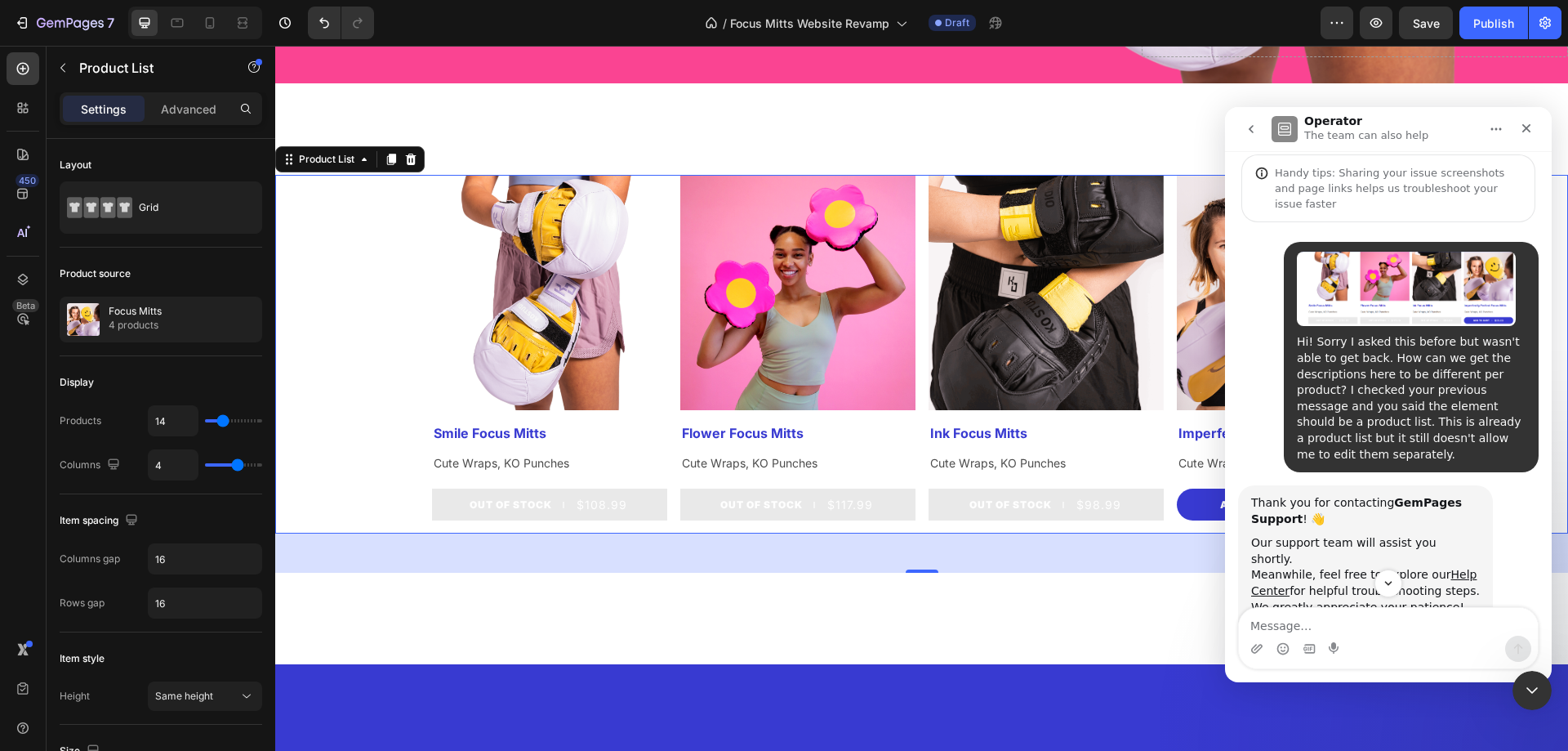
scroll to position [78, 0]
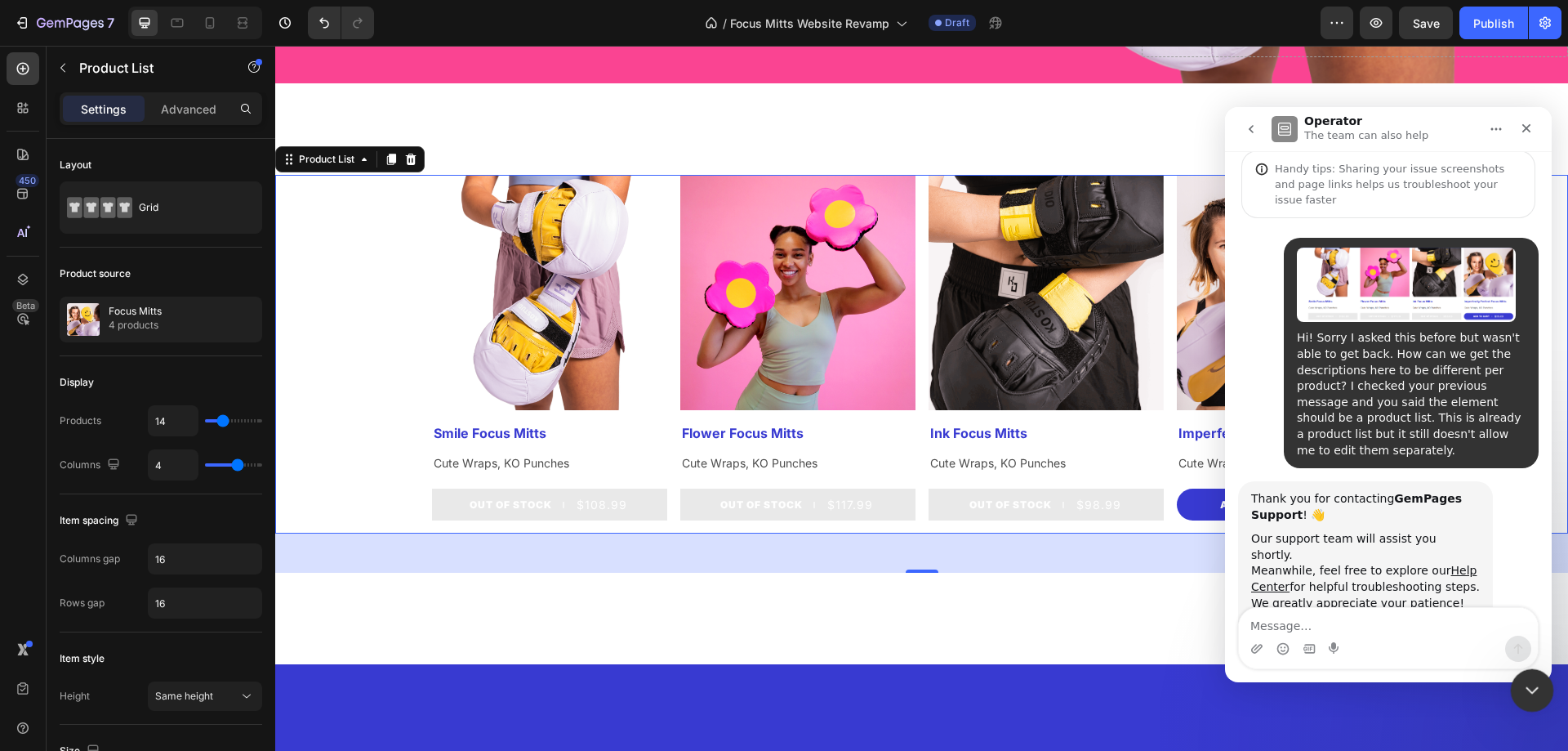
click at [1519, 679] on icon "Close Intercom Messenger" at bounding box center [1529, 687] width 20 height 20
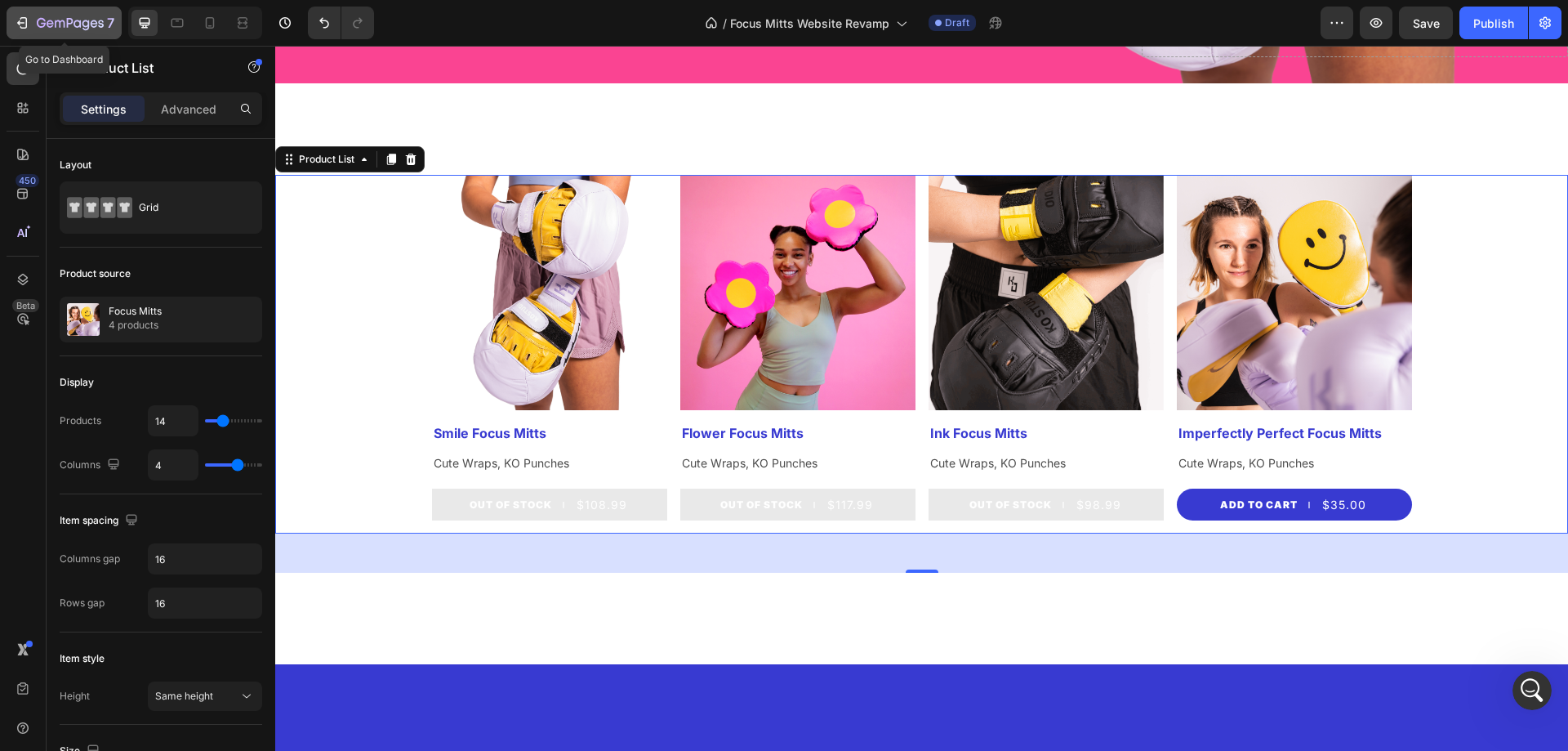
click at [29, 29] on icon "button" at bounding box center [21, 22] width 16 height 16
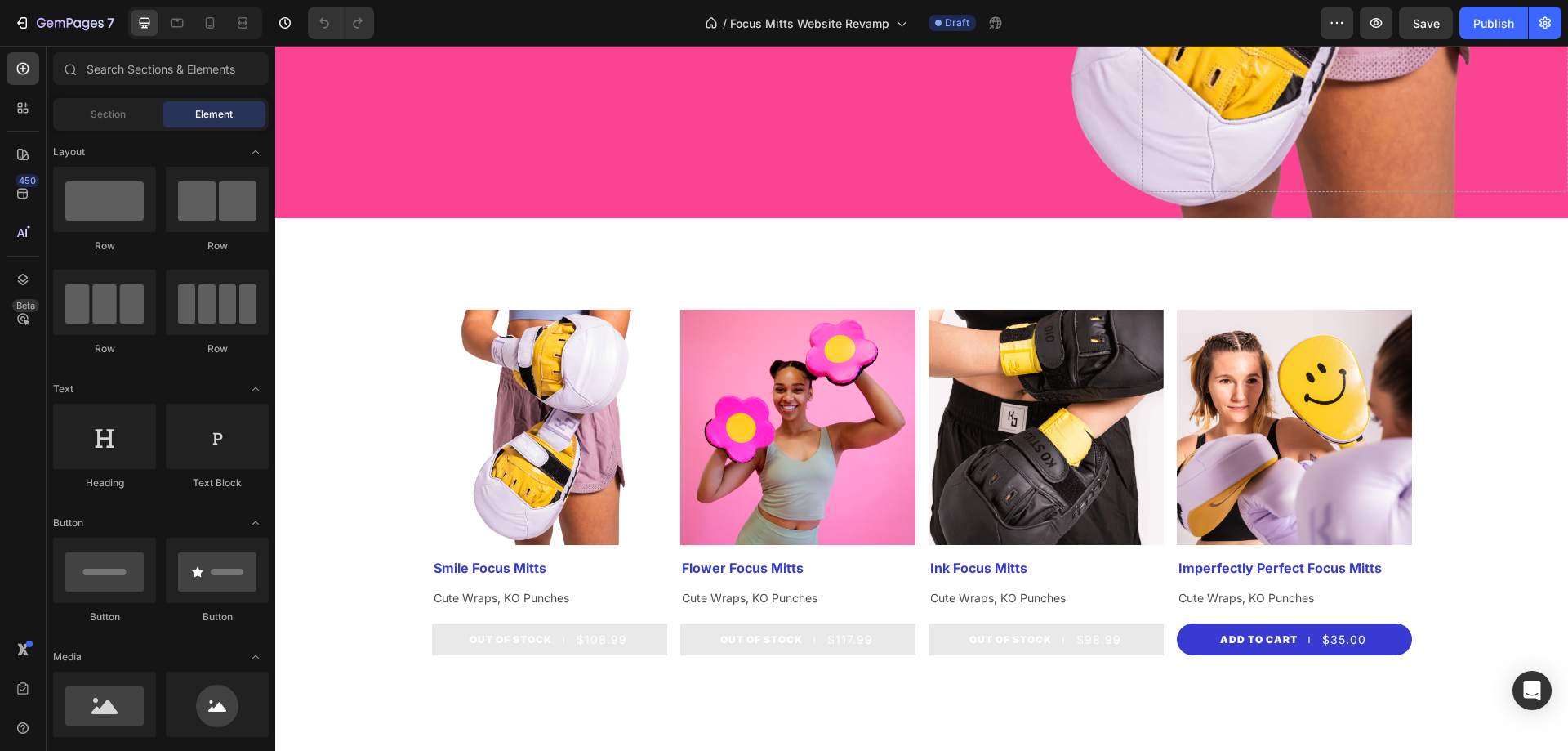
scroll to position [654, 0]
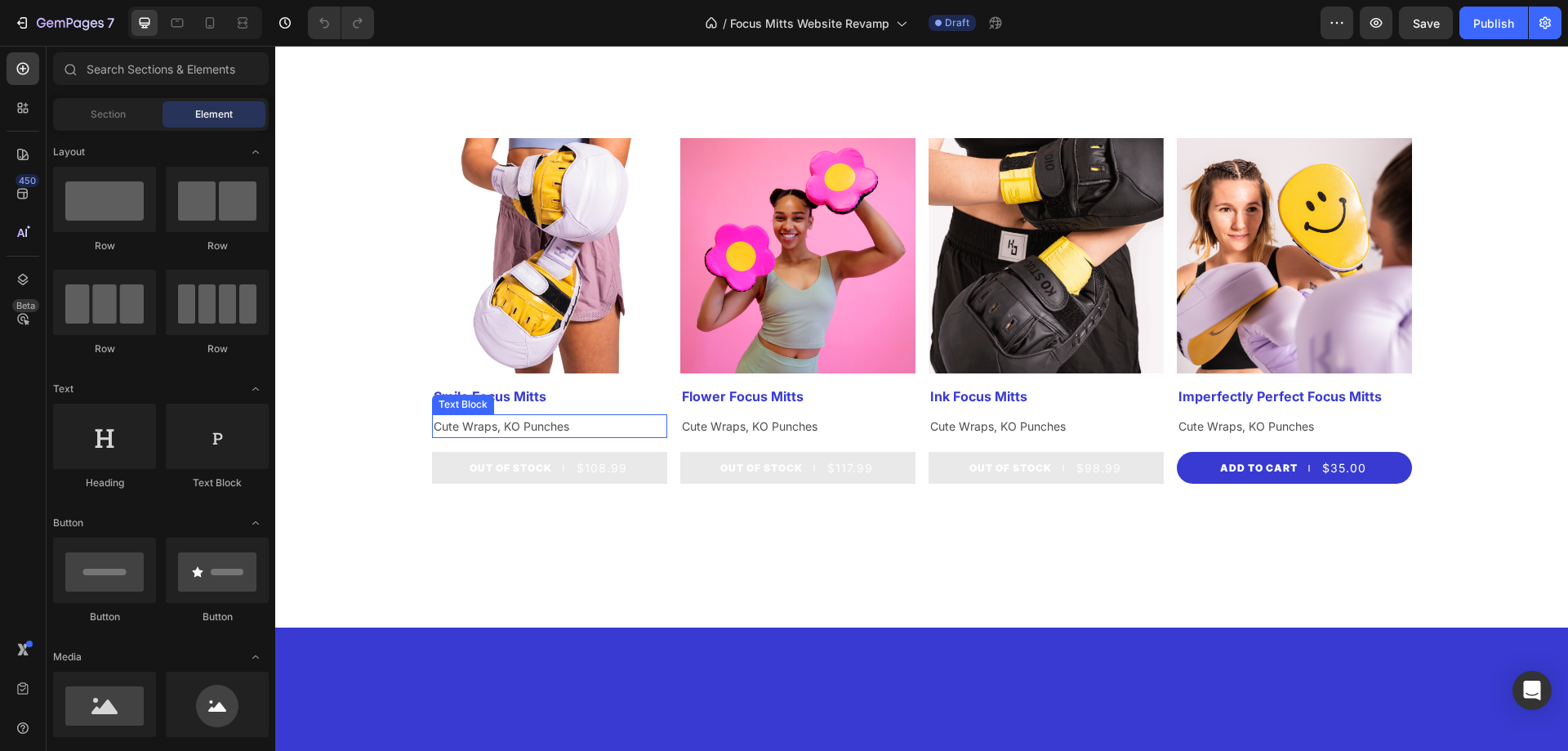
click at [535, 429] on p "Cute Wraps, KO Punches" at bounding box center [550, 426] width 232 height 20
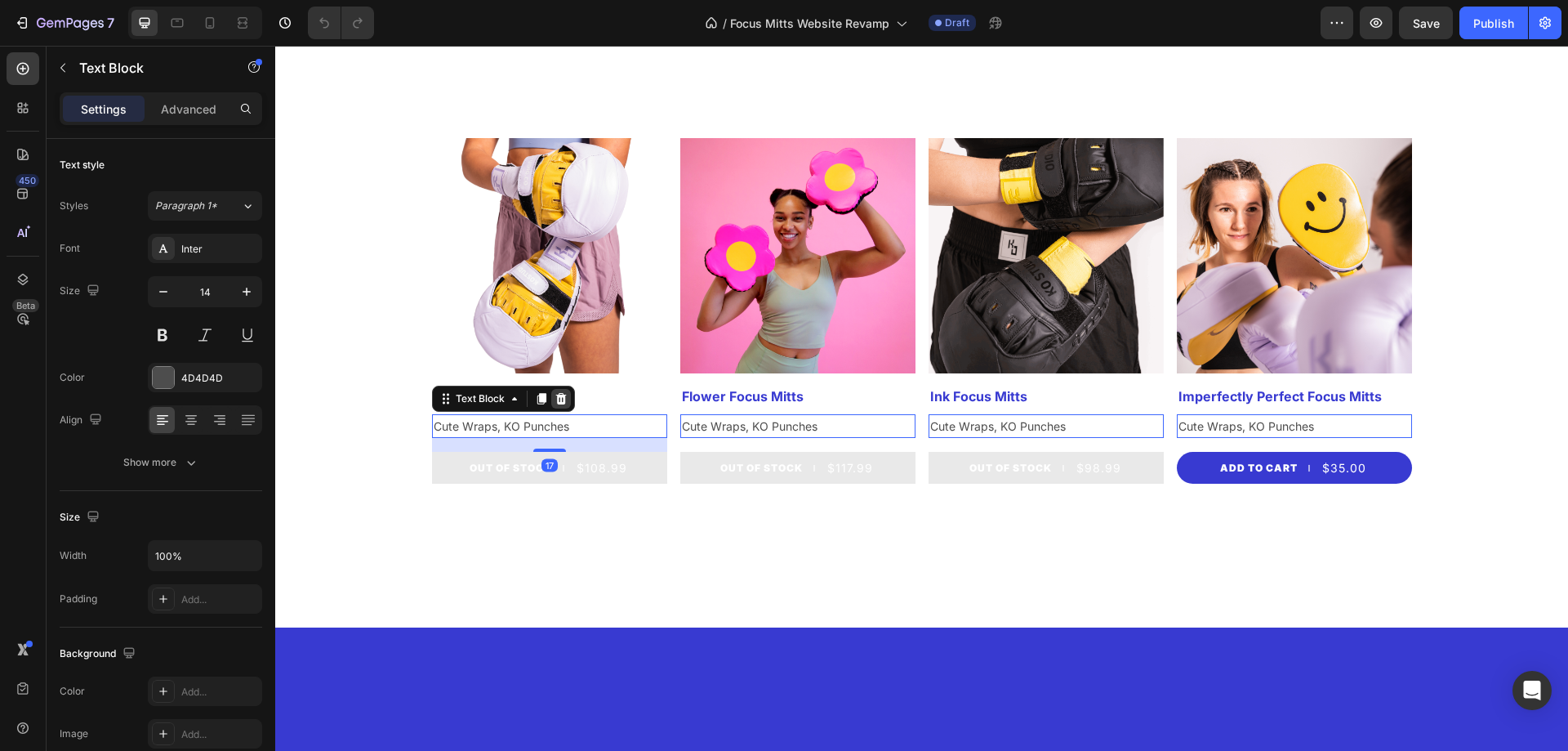
click at [556, 401] on icon at bounding box center [561, 398] width 10 height 11
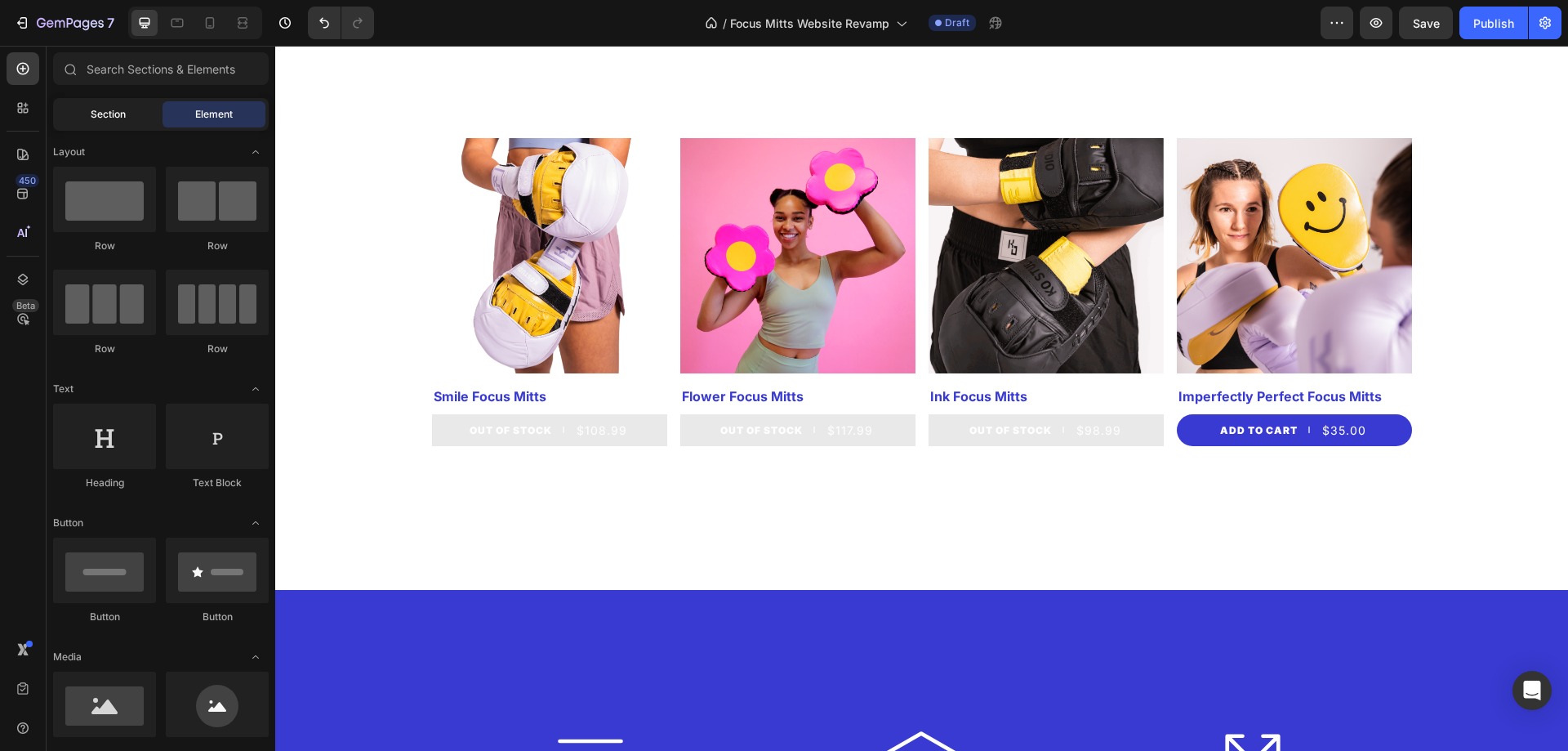
click at [84, 123] on div "Section" at bounding box center [107, 114] width 103 height 26
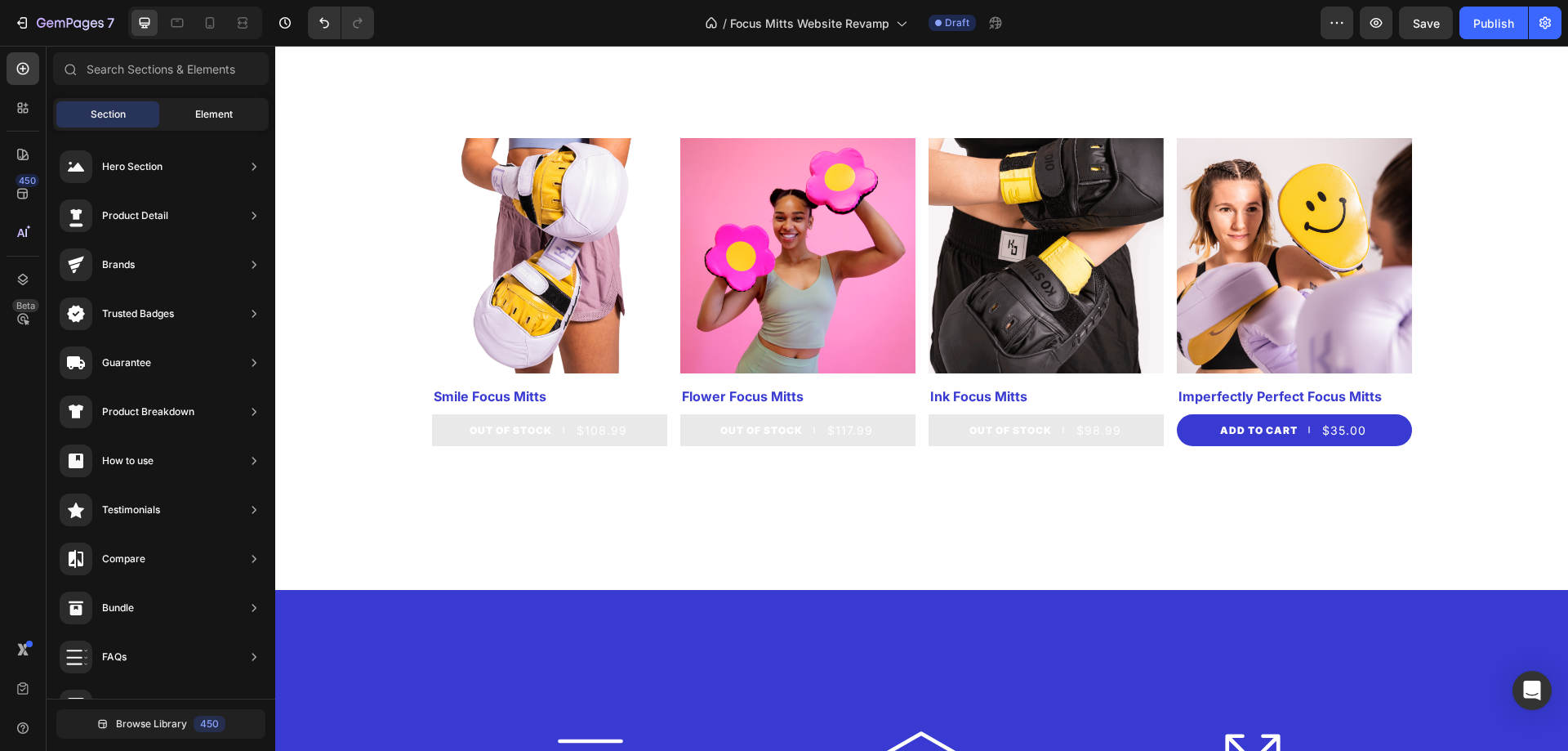
click at [203, 120] on span "Element" at bounding box center [214, 114] width 37 height 14
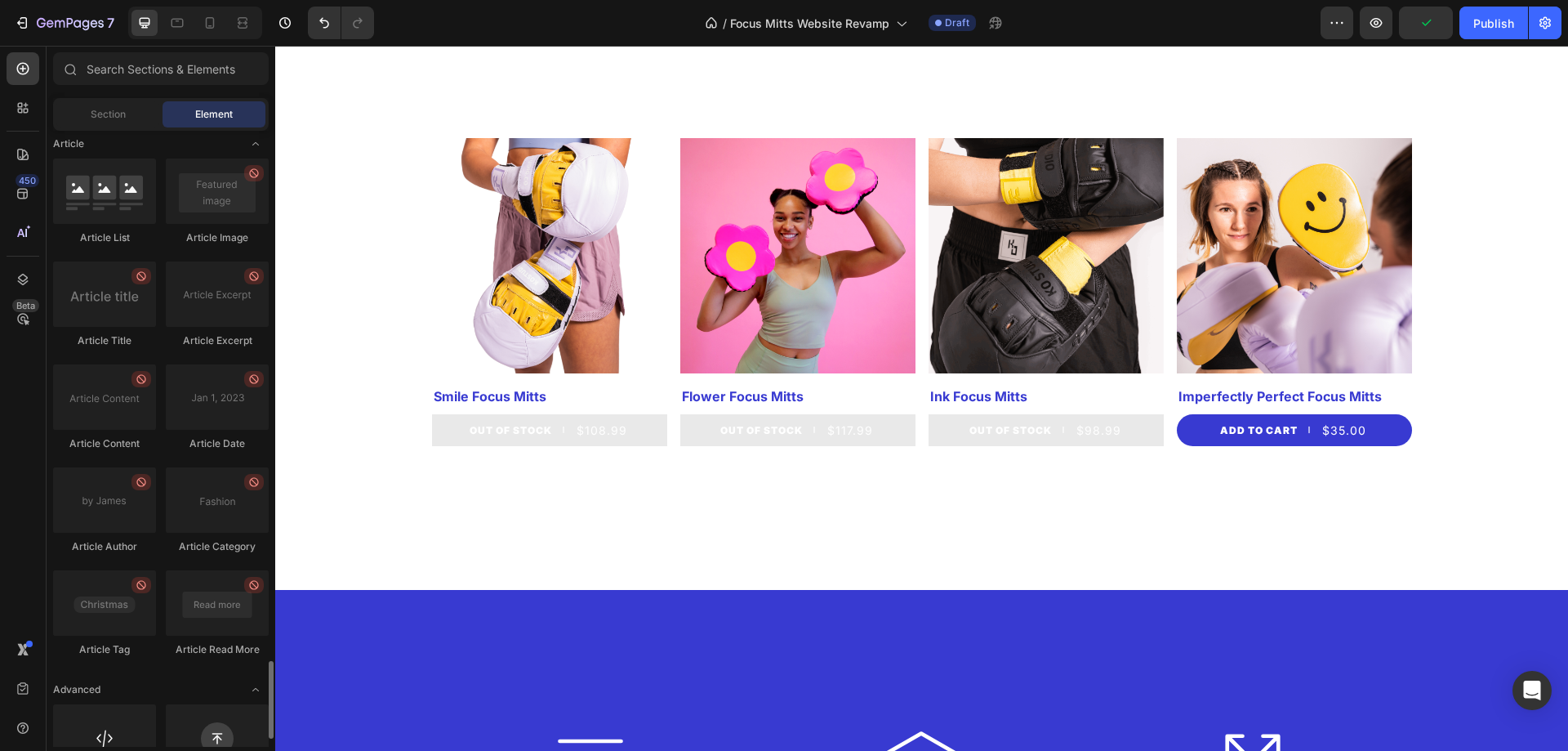
scroll to position [4225, 0]
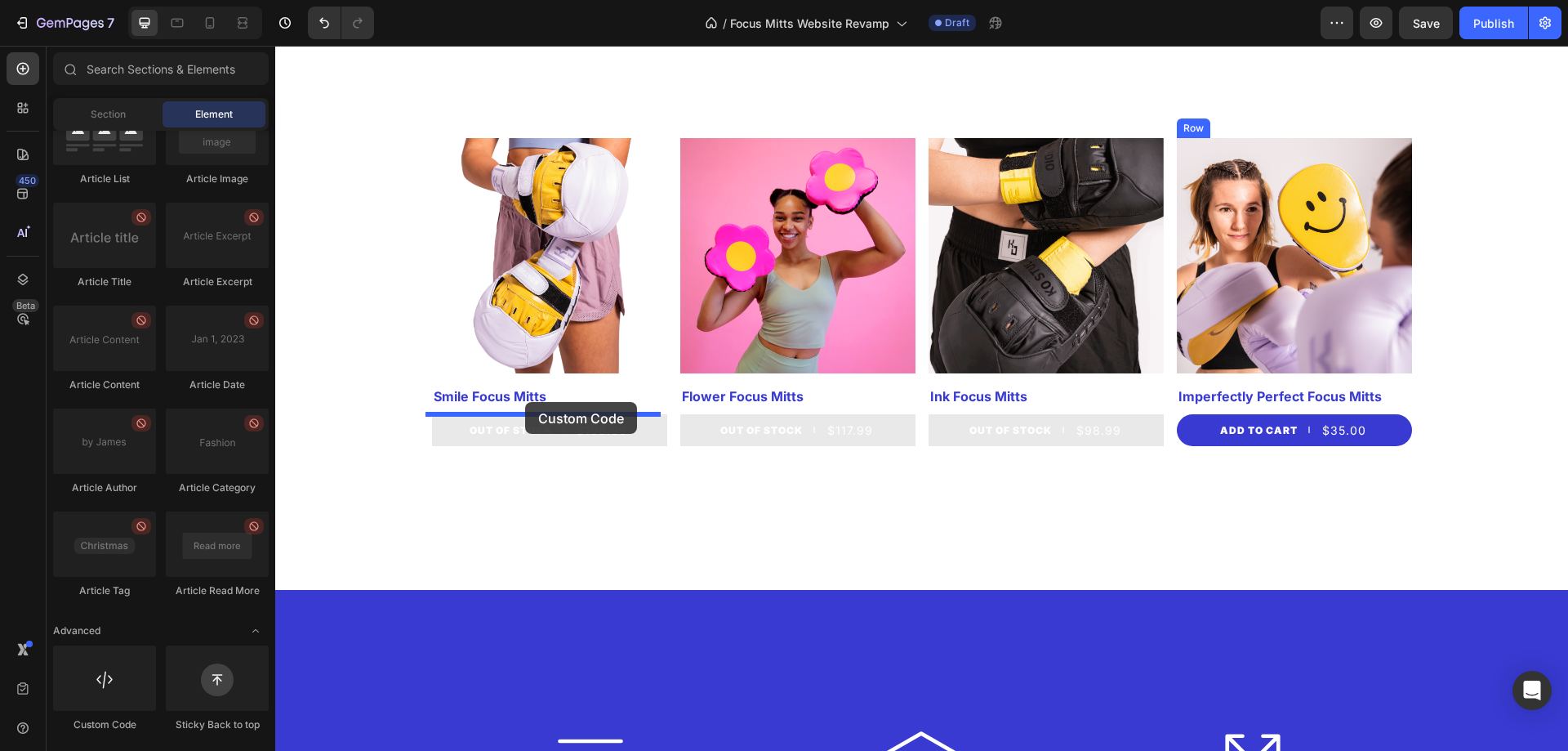
drag, startPoint x: 418, startPoint y: 721, endPoint x: 525, endPoint y: 401, distance: 337.4
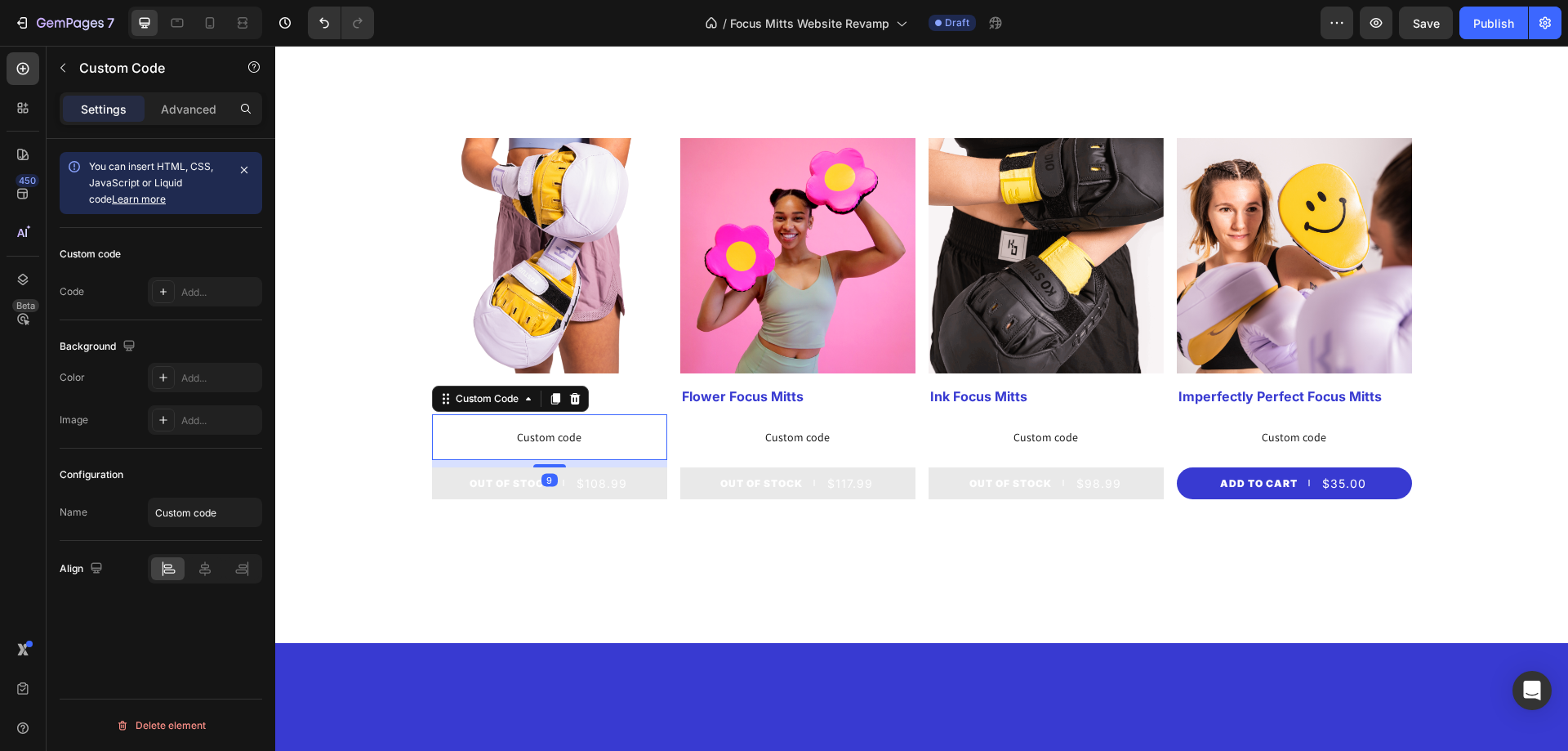
click at [514, 437] on span "Custom code" at bounding box center [550, 436] width 235 height 20
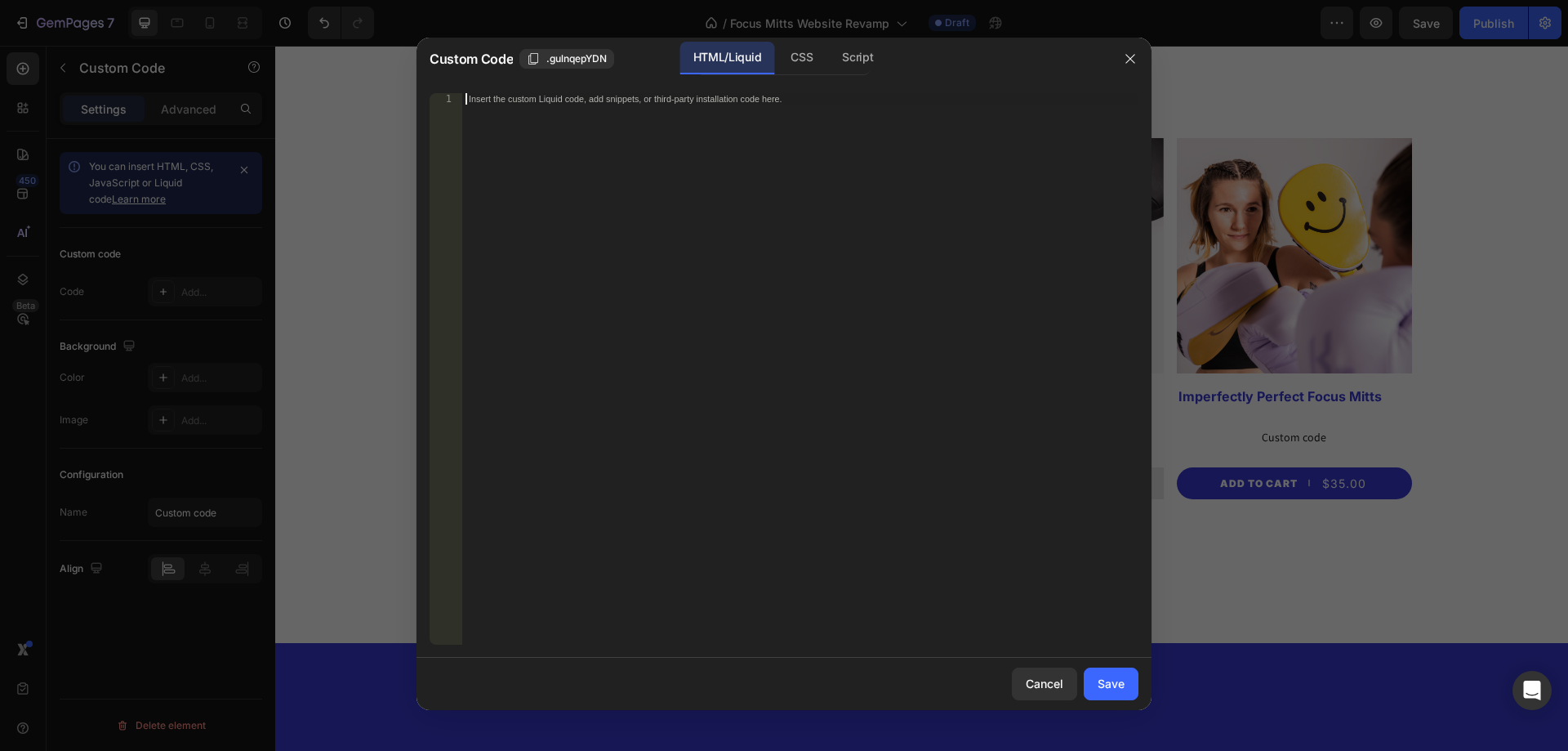
click at [576, 107] on div "Insert the custom Liquid code, add snippets, or third-party installation code h…" at bounding box center [799, 380] width 676 height 575
paste textarea "custom.text"
type textarea "custom.text"
click at [1111, 683] on div "Save" at bounding box center [1111, 683] width 27 height 17
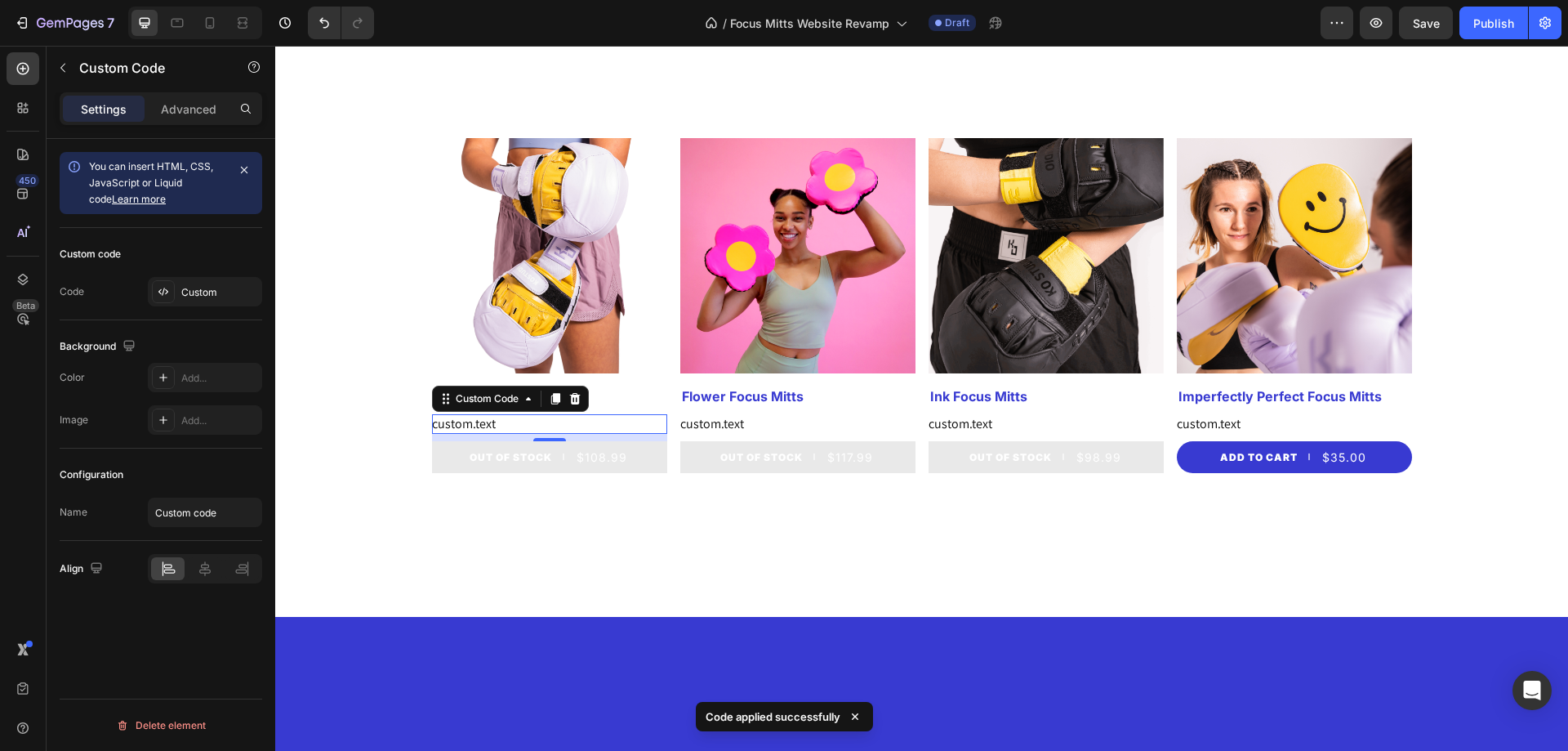
click at [528, 423] on div "custom.text" at bounding box center [550, 424] width 235 height 20
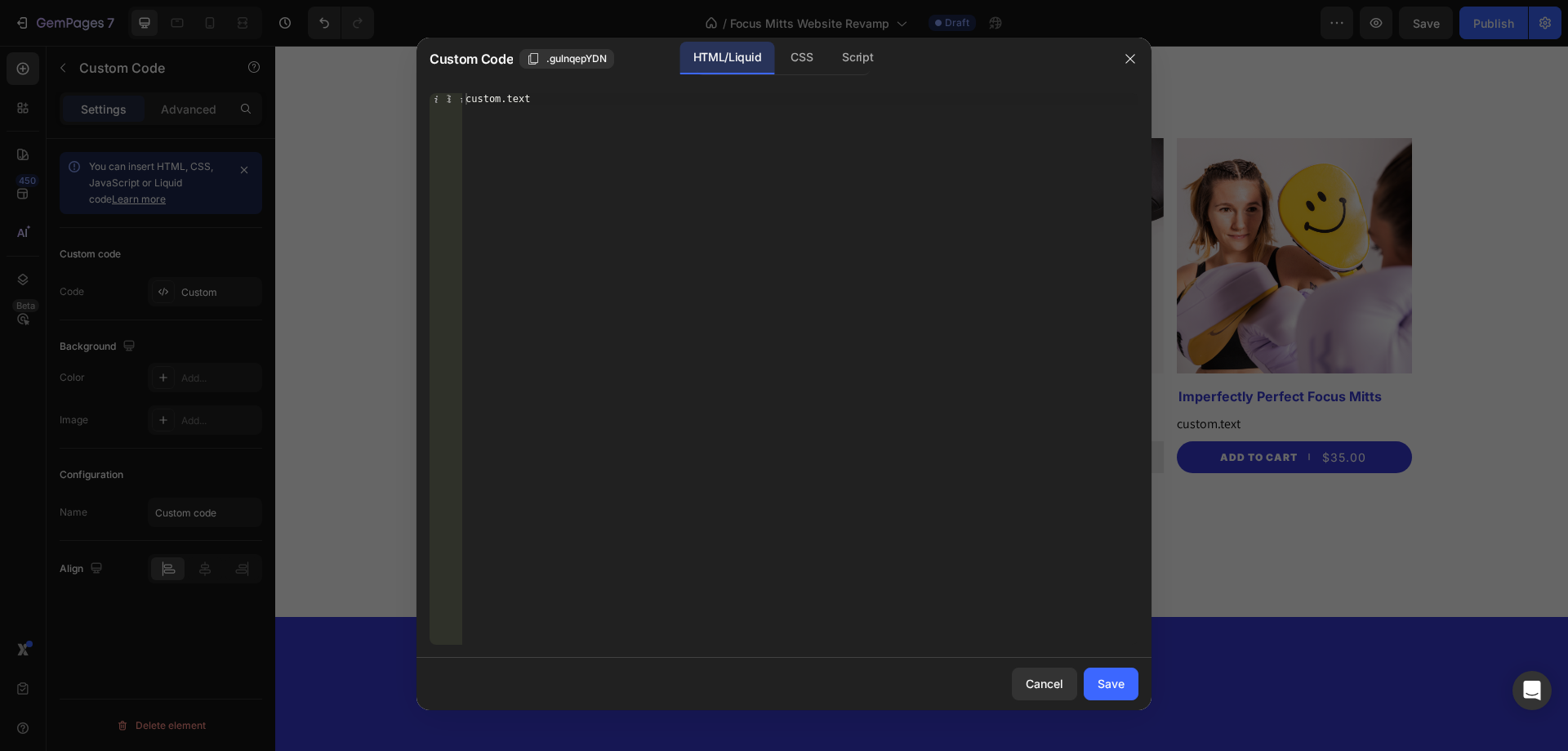
type textarea "custom.text"
click at [521, 97] on div "custom.text" at bounding box center [799, 380] width 676 height 575
click at [559, 107] on div "custom.text" at bounding box center [799, 368] width 676 height 552
click at [573, 102] on div "custom.text" at bounding box center [799, 380] width 676 height 575
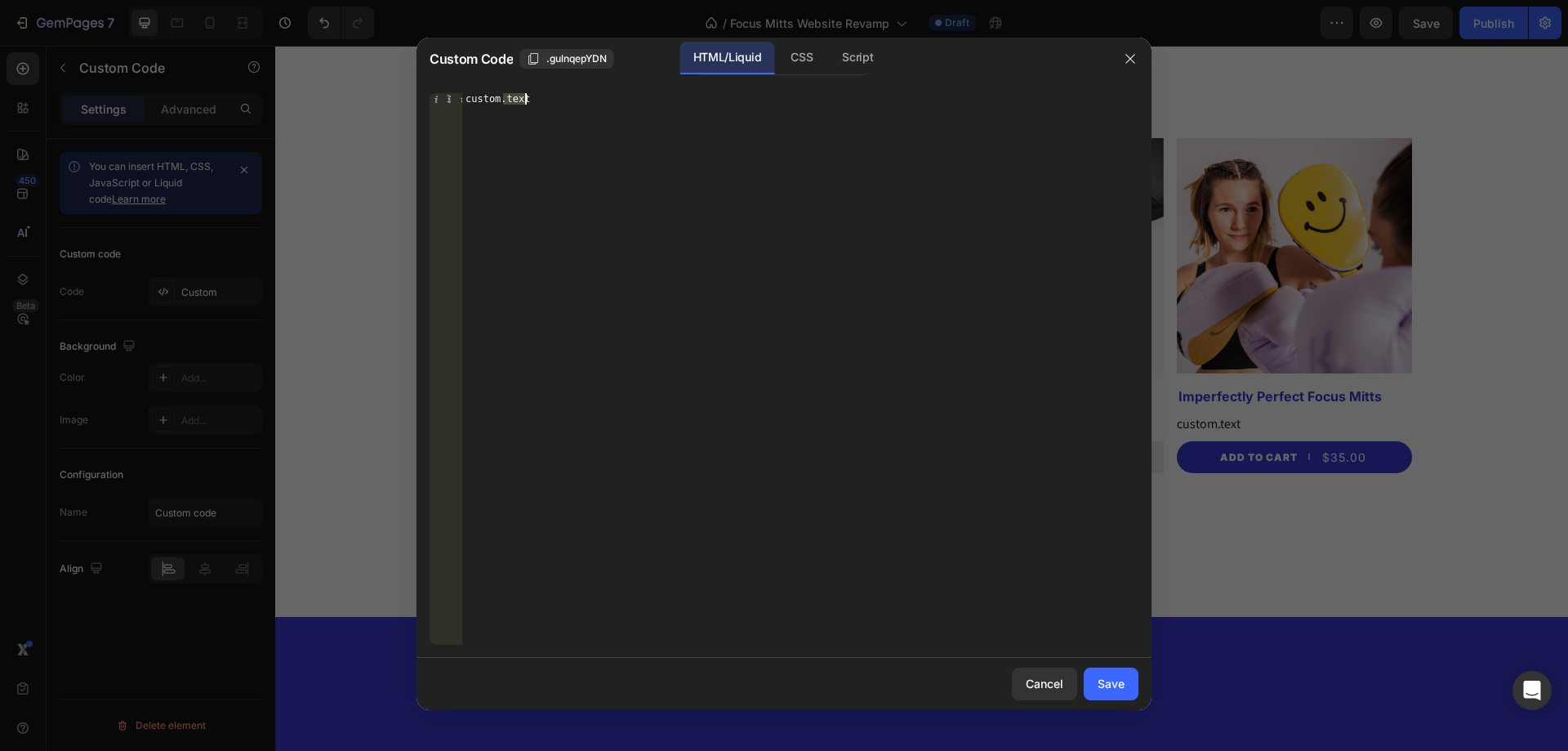
click at [573, 102] on div "custom.text" at bounding box center [799, 380] width 676 height 575
paste textarea "custom.text"
type textarea "custom.text"
click at [1113, 688] on div "Save" at bounding box center [1111, 683] width 27 height 17
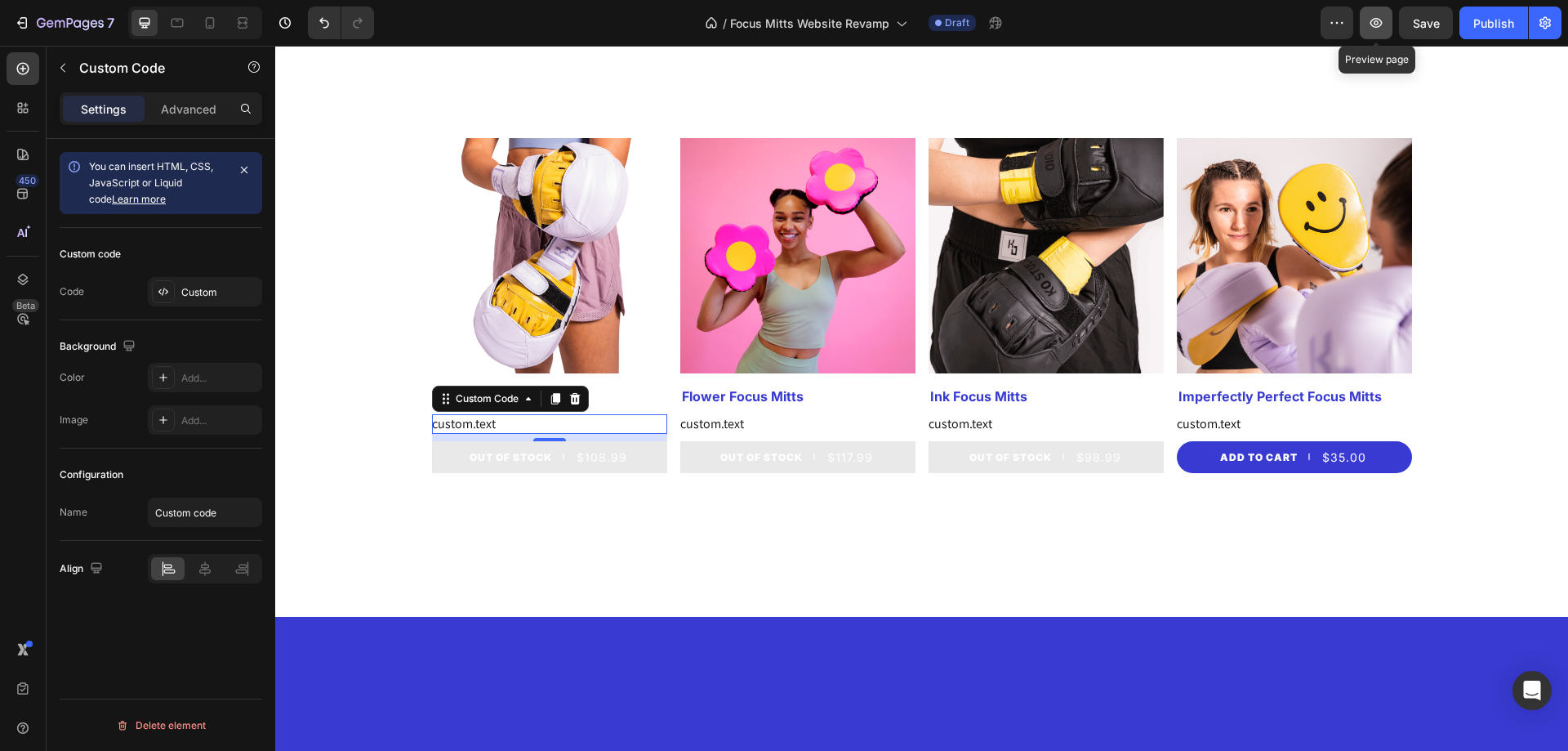
click at [1371, 36] on button "button" at bounding box center [1375, 23] width 32 height 32
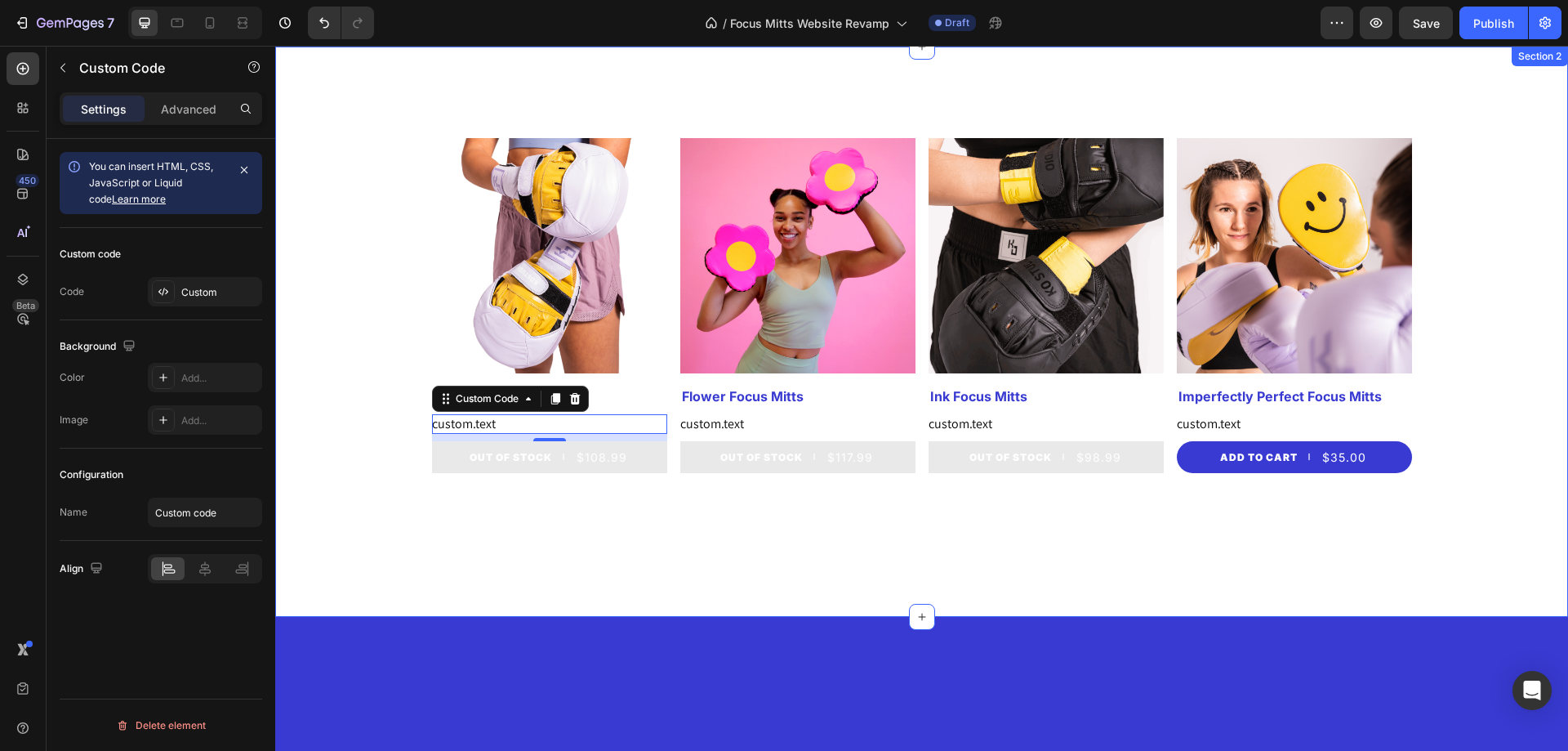
click at [579, 568] on div "Product Images Smile Focus Mitts Product Title custom.text Custom Code 9 Out Of…" at bounding box center [921, 332] width 1293 height 570
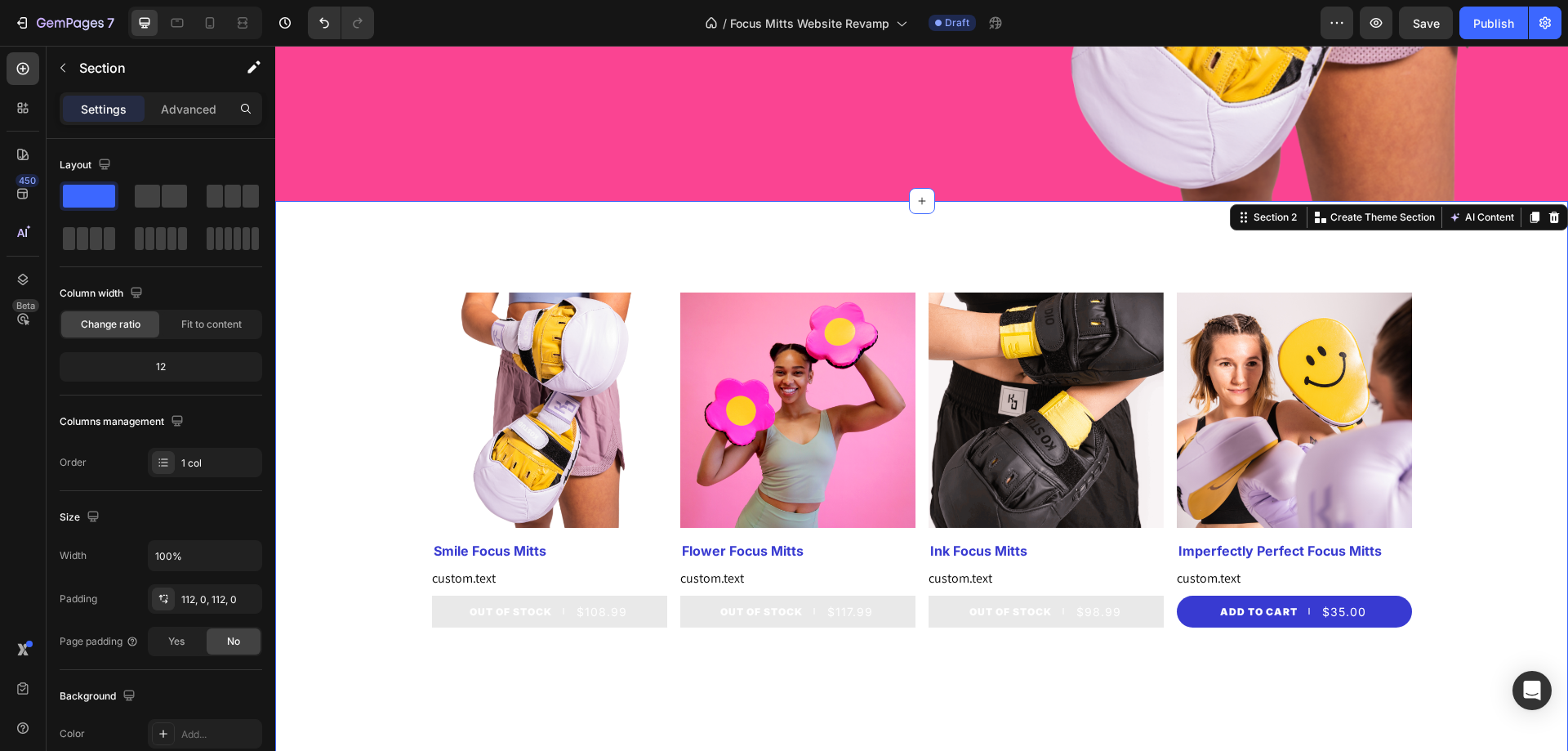
scroll to position [817, 0]
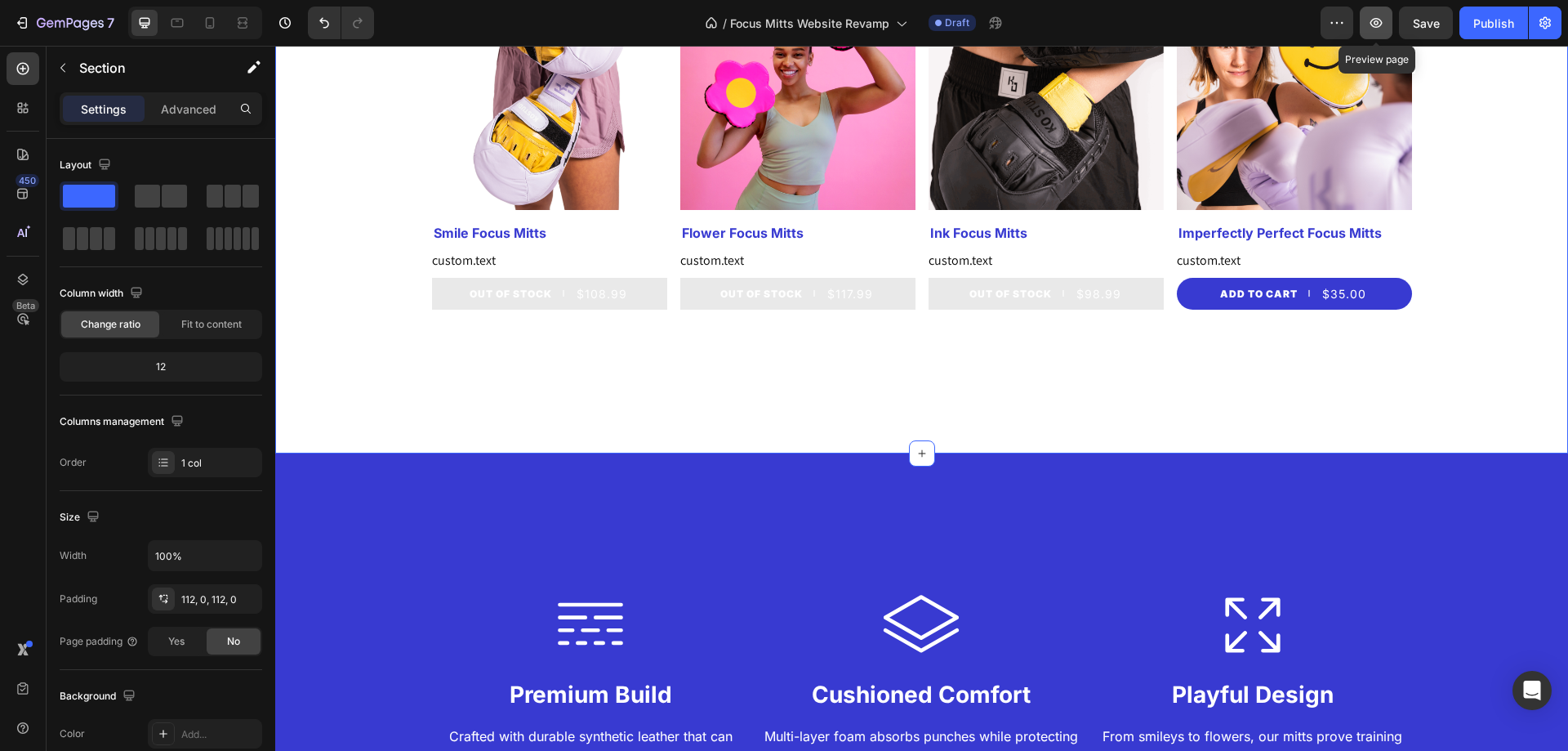
click at [1386, 21] on button "button" at bounding box center [1375, 23] width 32 height 32
click at [527, 264] on div "custom.text" at bounding box center [550, 260] width 235 height 20
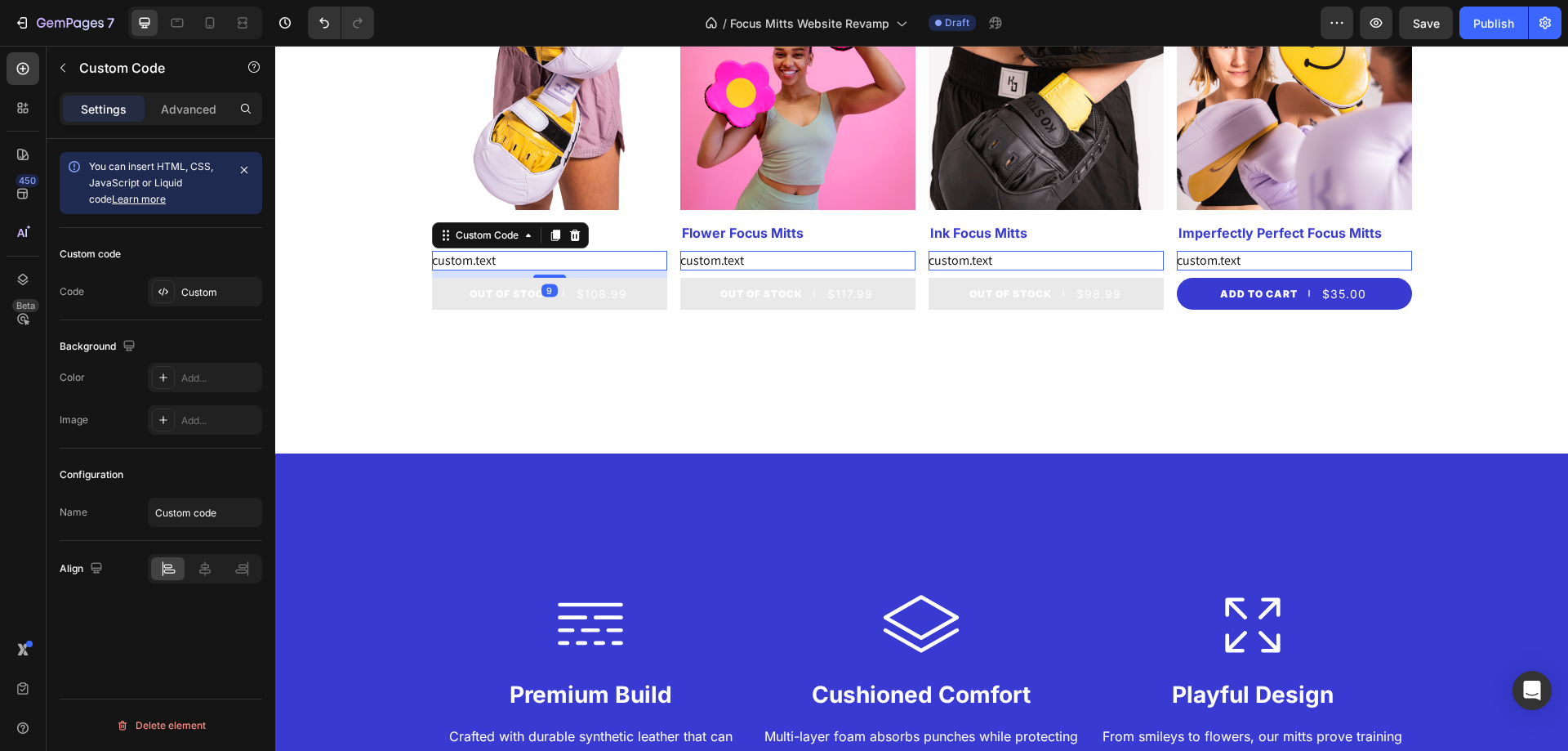
click at [527, 264] on div "custom.text" at bounding box center [550, 260] width 235 height 20
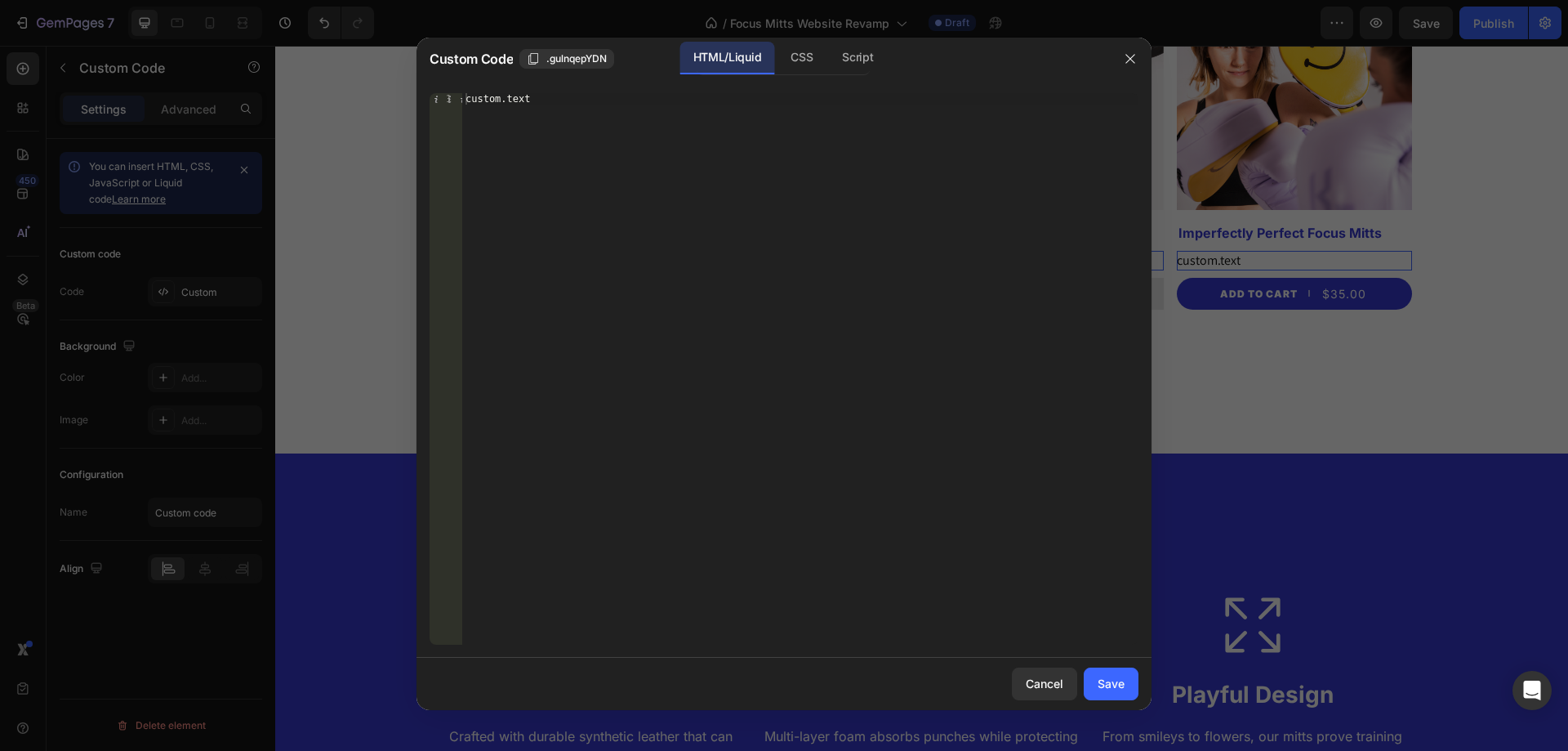
click at [476, 95] on div "custom.text" at bounding box center [799, 380] width 676 height 575
paste textarea "{{product.metafields.custom.product_test}}"
drag, startPoint x: 579, startPoint y: 104, endPoint x: 679, endPoint y: 101, distance: 100.0
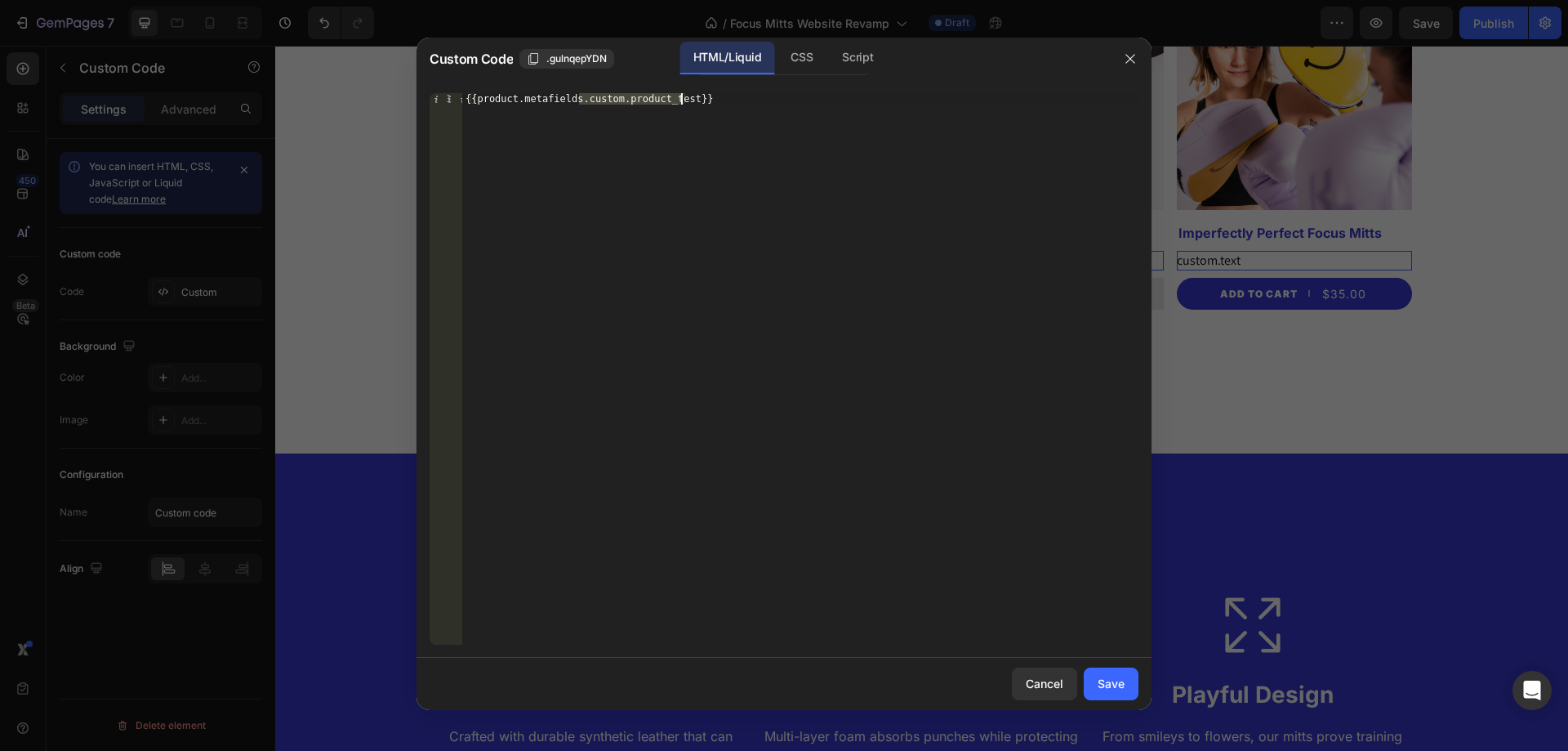
click at [679, 101] on div "{{product.metafields.custom.product_test}}" at bounding box center [799, 380] width 676 height 575
paste textarea "tex"
type textarea "{{product.metafields.custom.text}}"
click at [1113, 690] on div "Save" at bounding box center [1111, 683] width 27 height 17
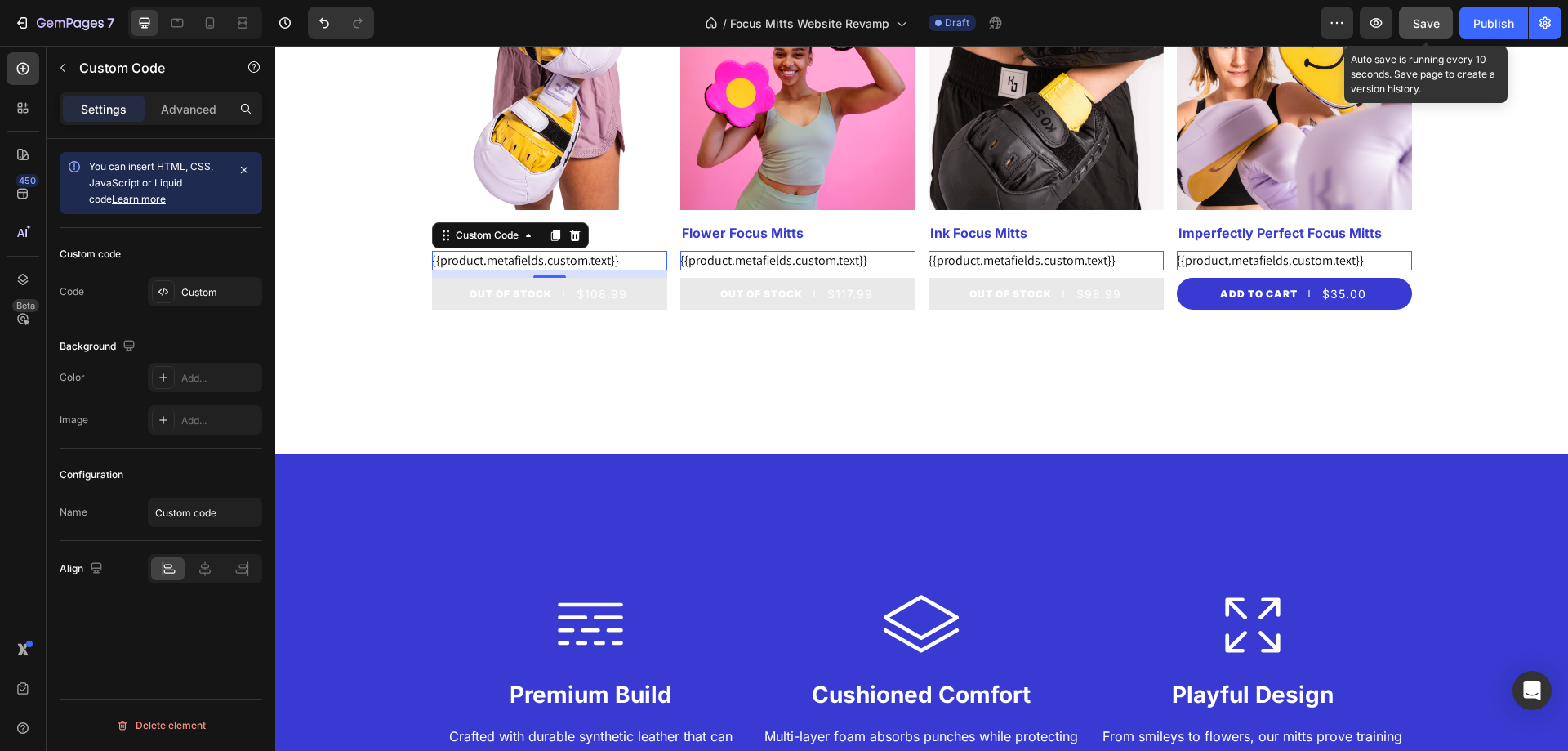
click at [1405, 26] on button "Save" at bounding box center [1425, 23] width 54 height 32
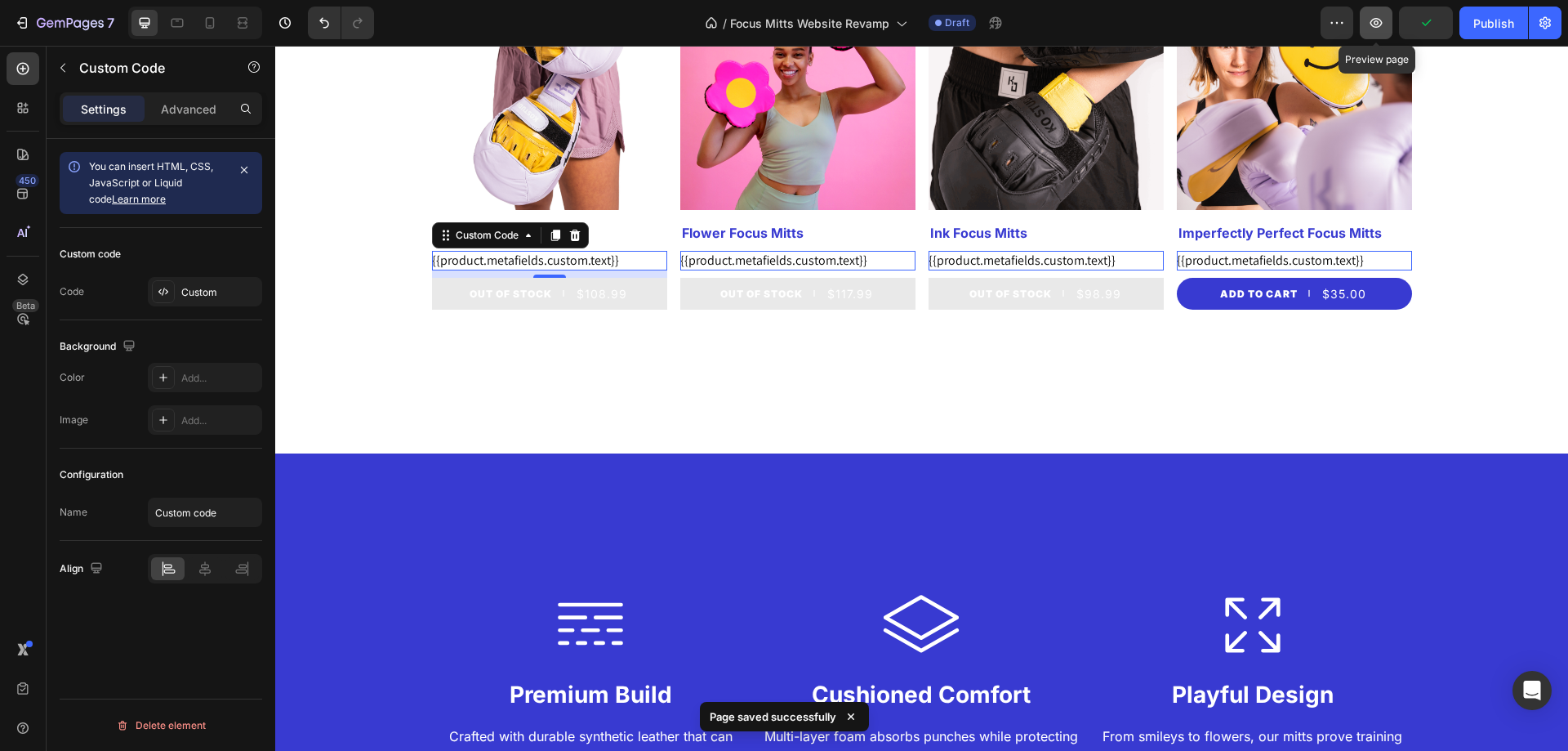
click at [1381, 25] on icon "button" at bounding box center [1376, 22] width 12 height 9
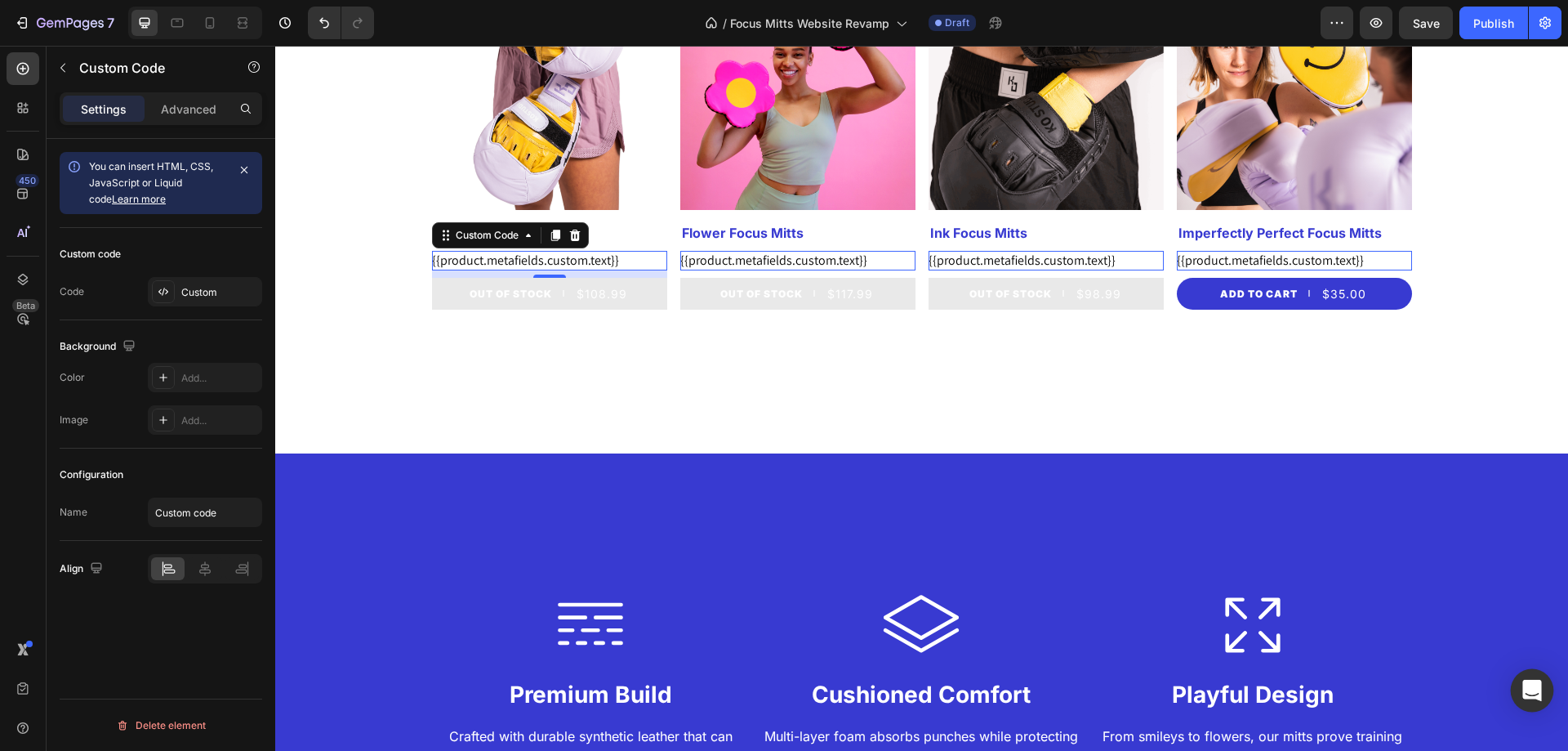
click at [1525, 689] on icon "Open Intercom Messenger" at bounding box center [1531, 690] width 19 height 21
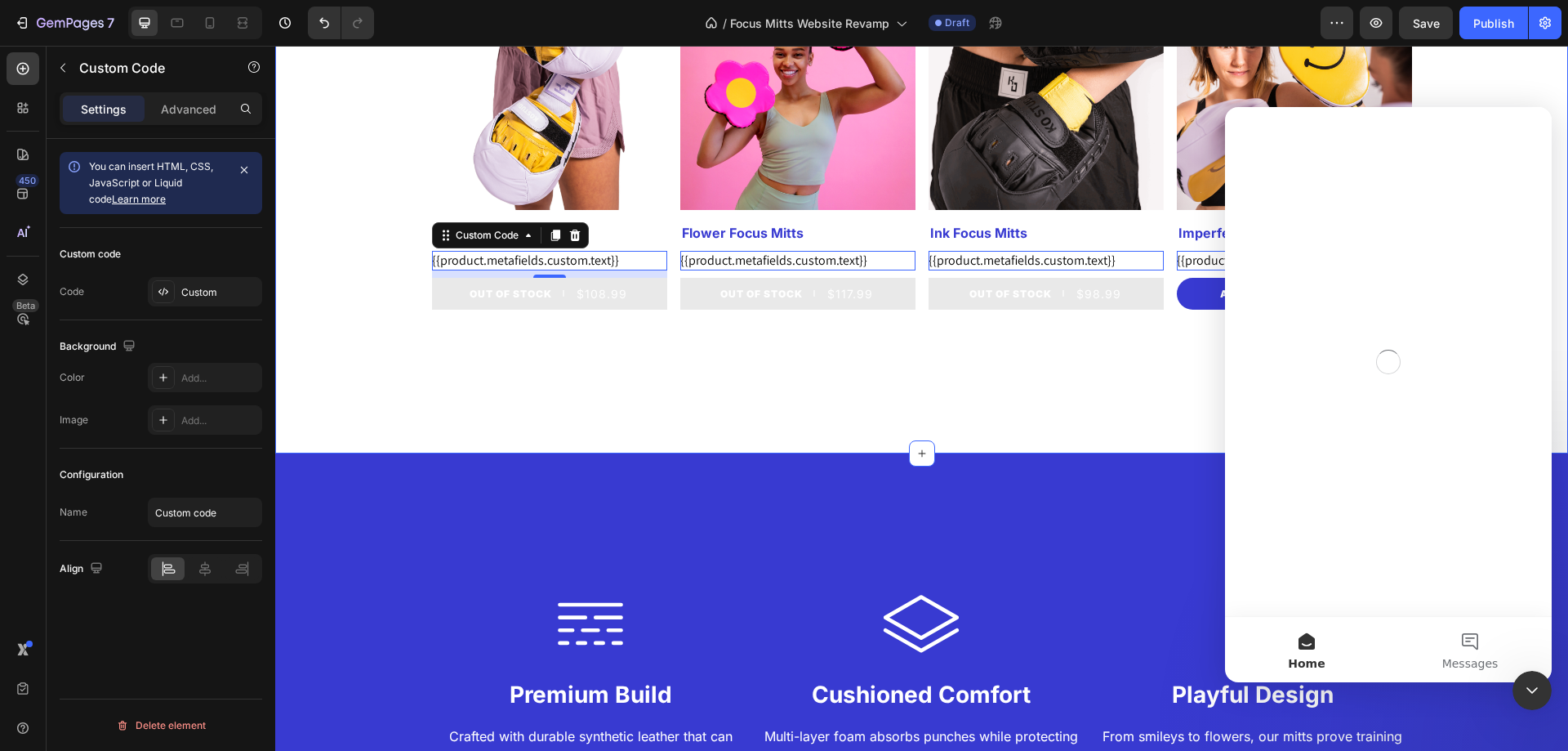
scroll to position [0, 0]
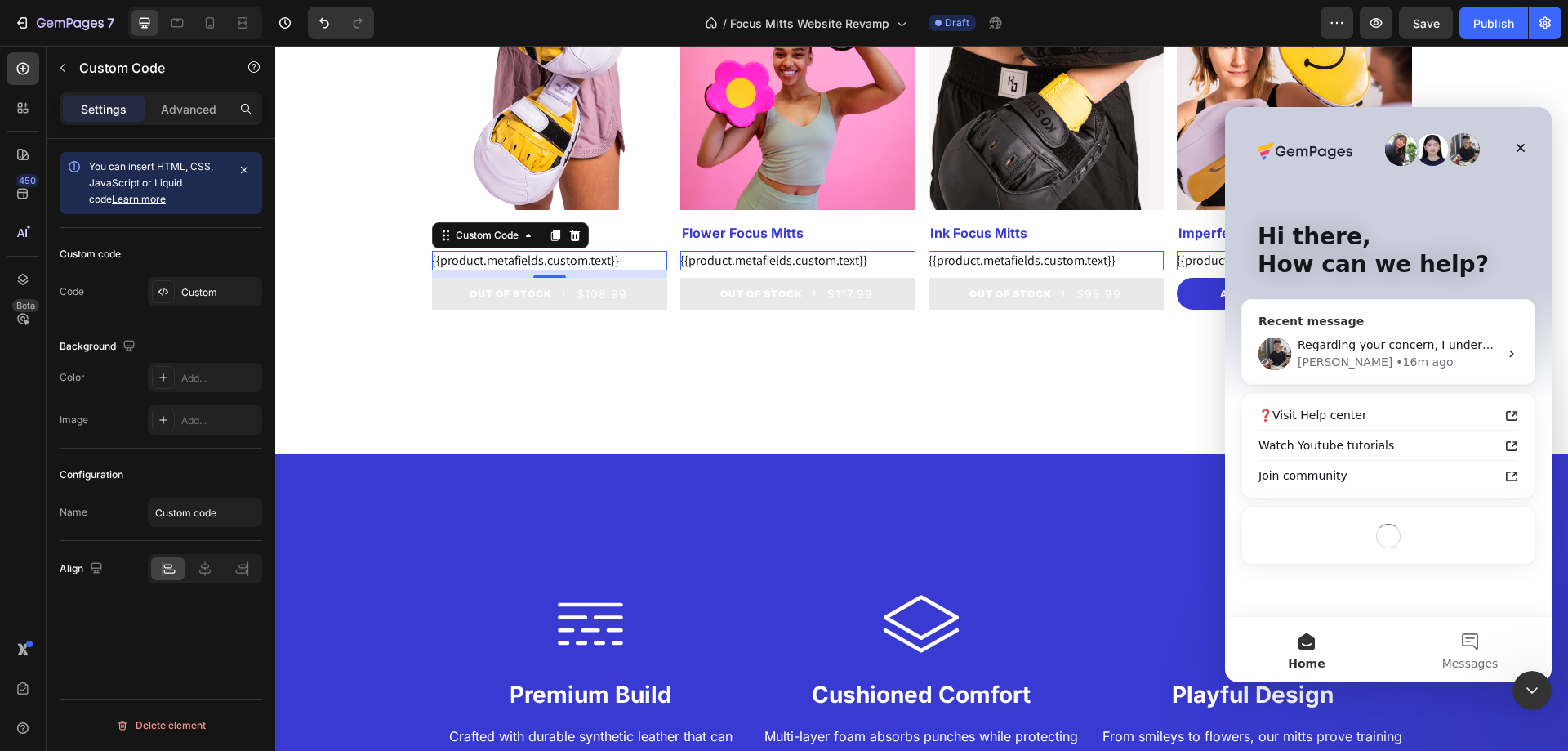
click at [1460, 360] on div "[PERSON_NAME] • 16m ago" at bounding box center [1398, 362] width 201 height 17
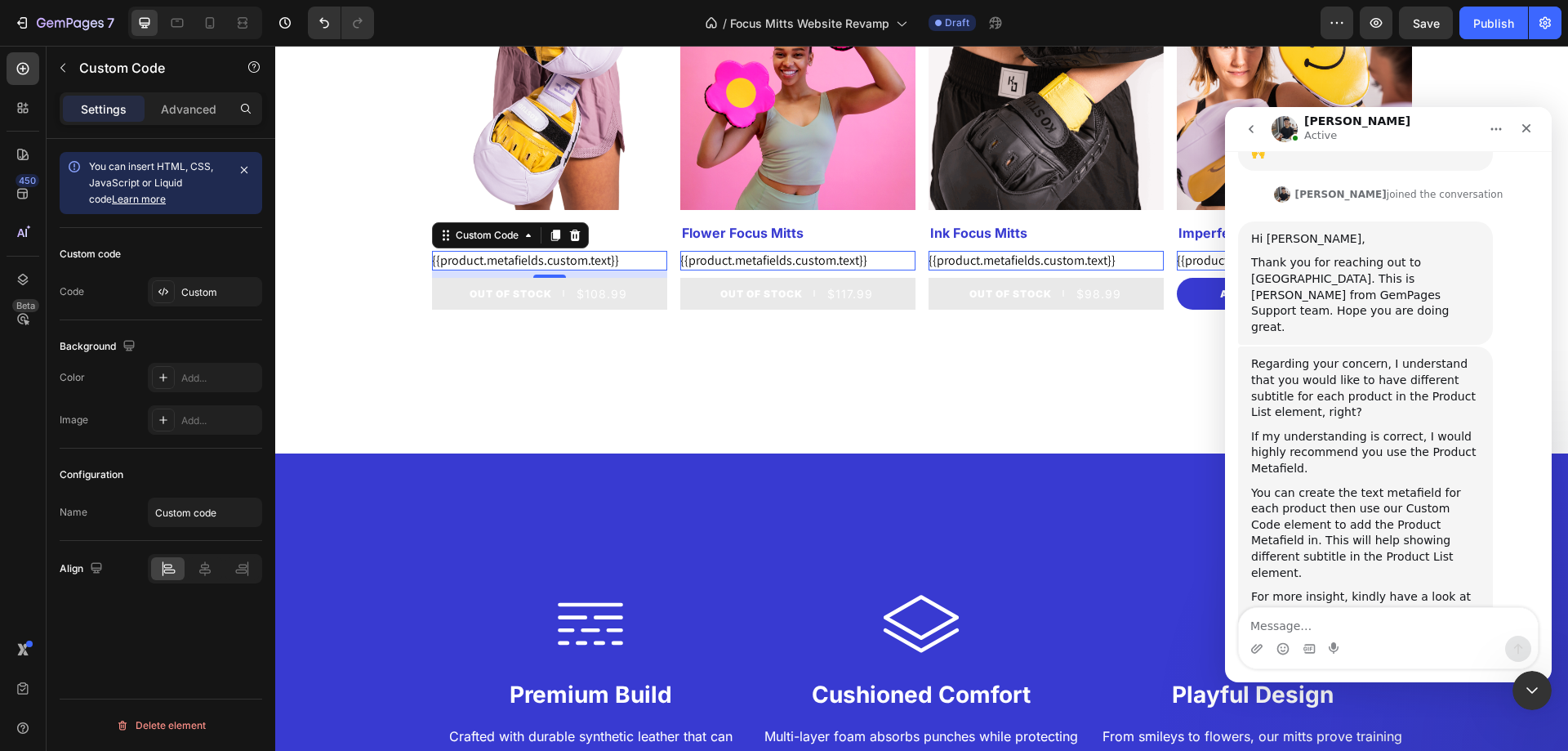
scroll to position [546, 0]
type textarea "Thank you! xx"
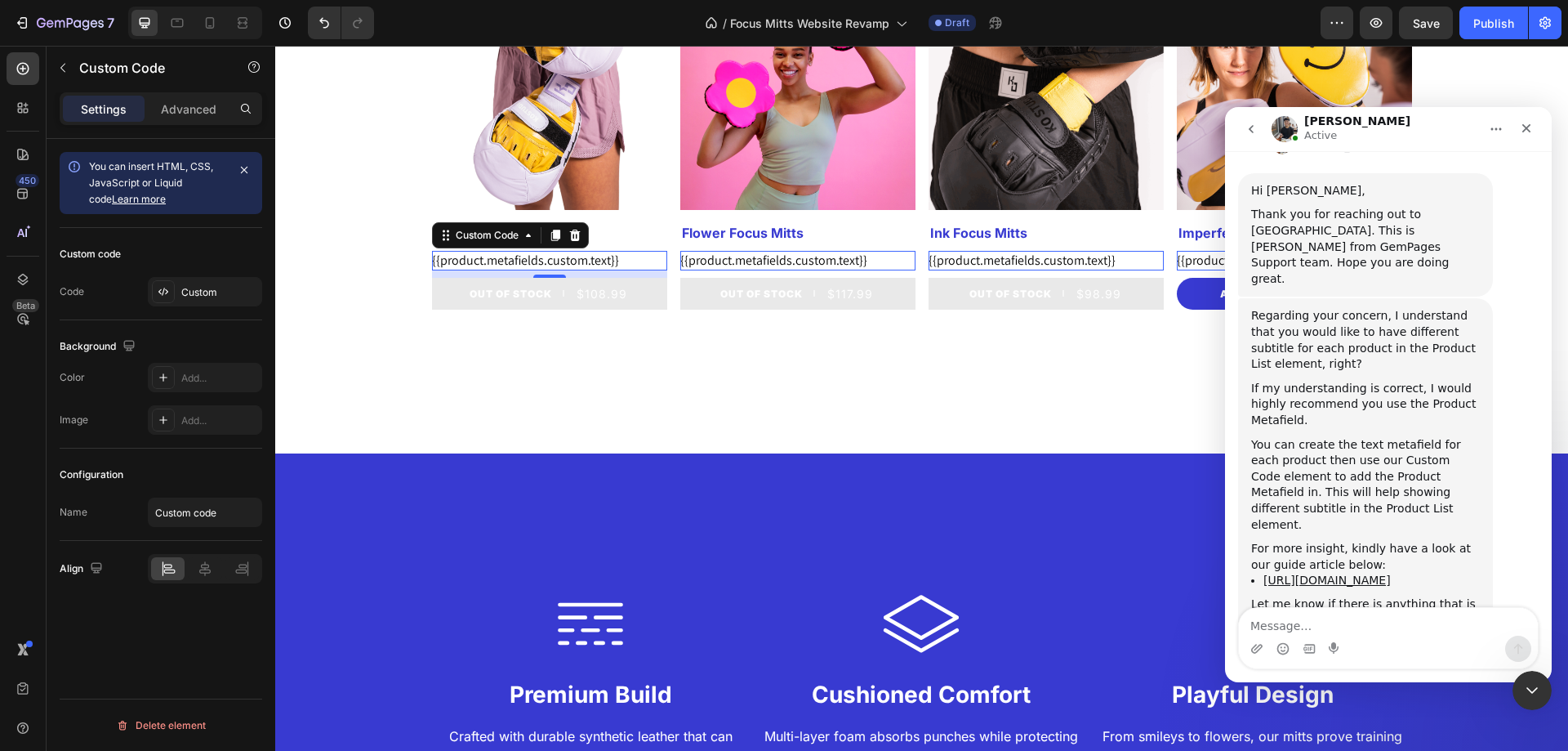
scroll to position [594, 0]
click at [1519, 701] on div "Close Intercom Messenger" at bounding box center [1530, 688] width 39 height 39
